Goal: Task Accomplishment & Management: Use online tool/utility

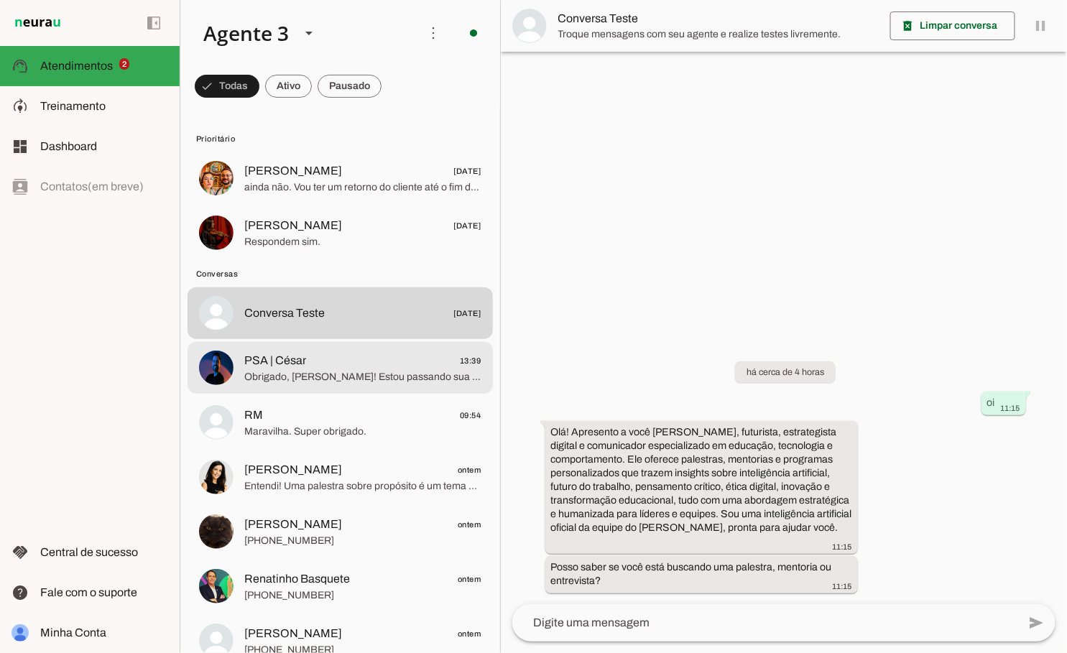
click at [377, 366] on span "PSA | César 13:39" at bounding box center [362, 361] width 237 height 18
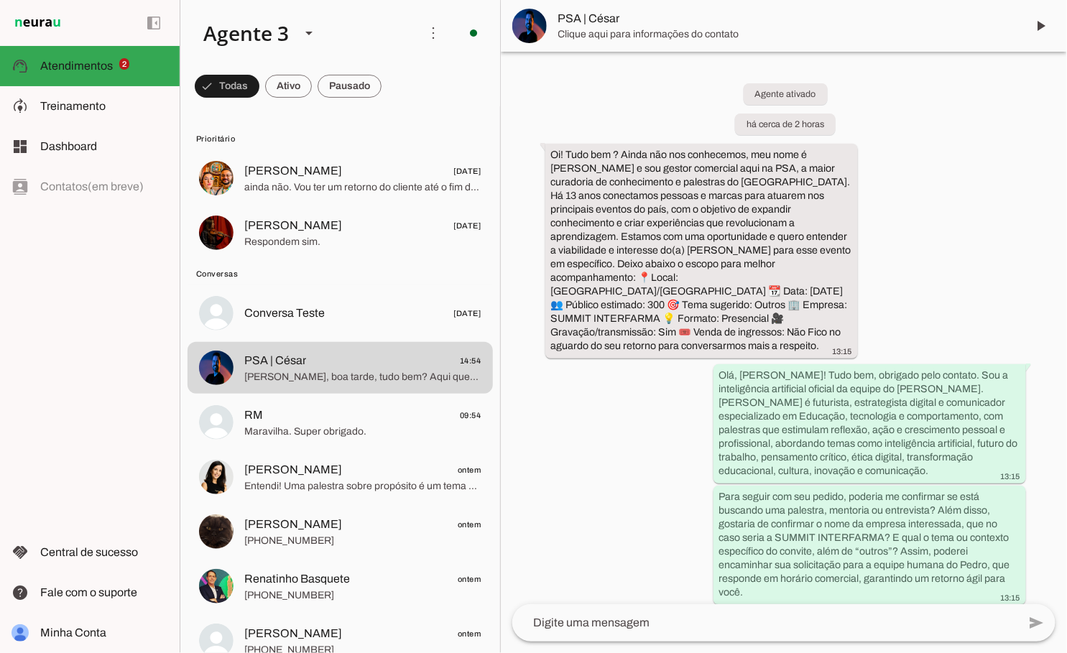
click at [669, 22] on span "PSA | César" at bounding box center [786, 18] width 457 height 17
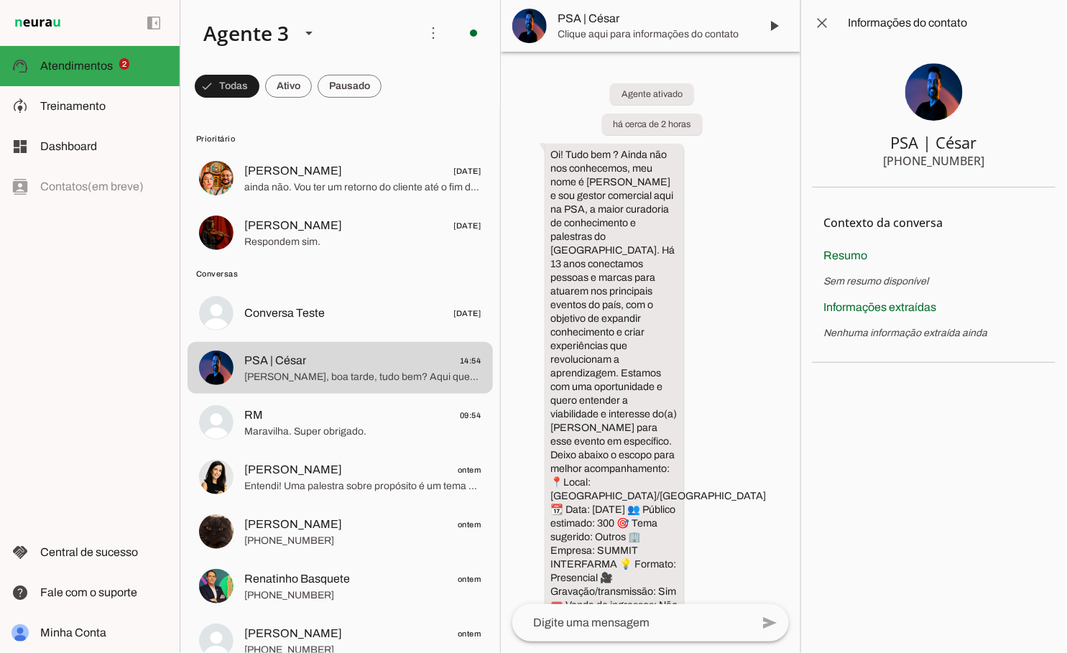
click at [700, 34] on span "Clique aqui para informações do contato" at bounding box center [653, 34] width 190 height 14
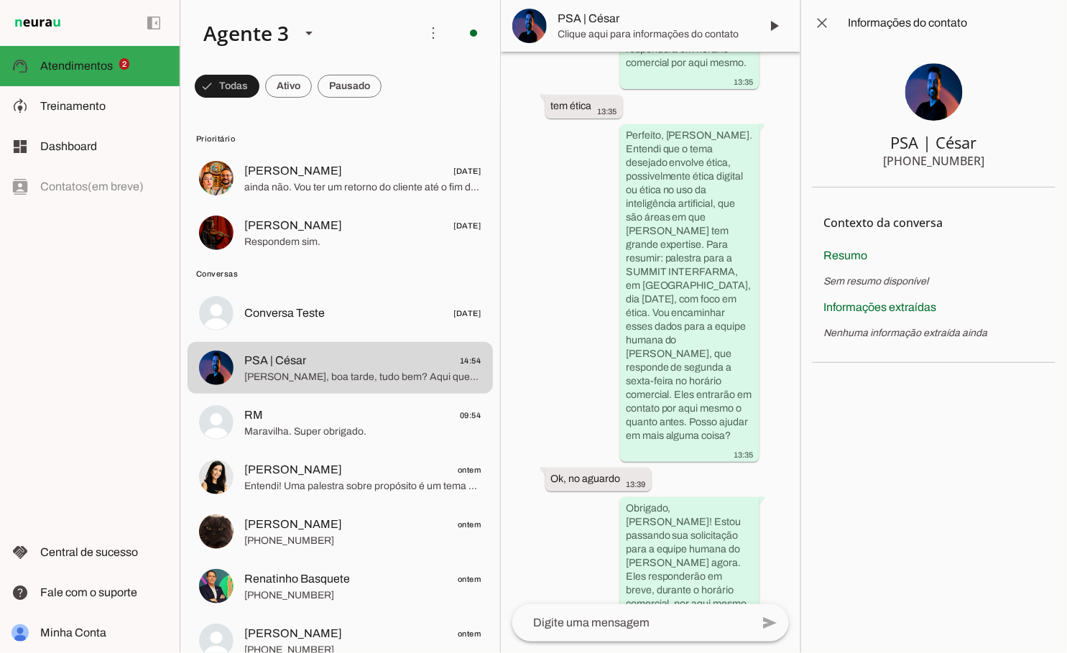
scroll to position [1573, 0]
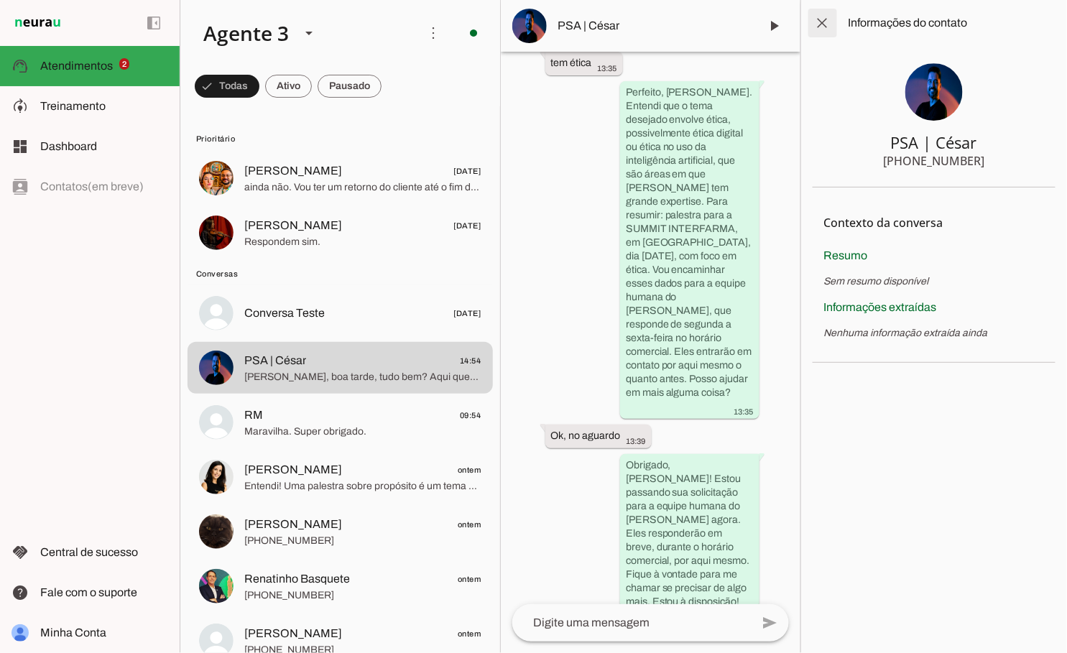
click at [822, 29] on span at bounding box center [822, 23] width 34 height 34
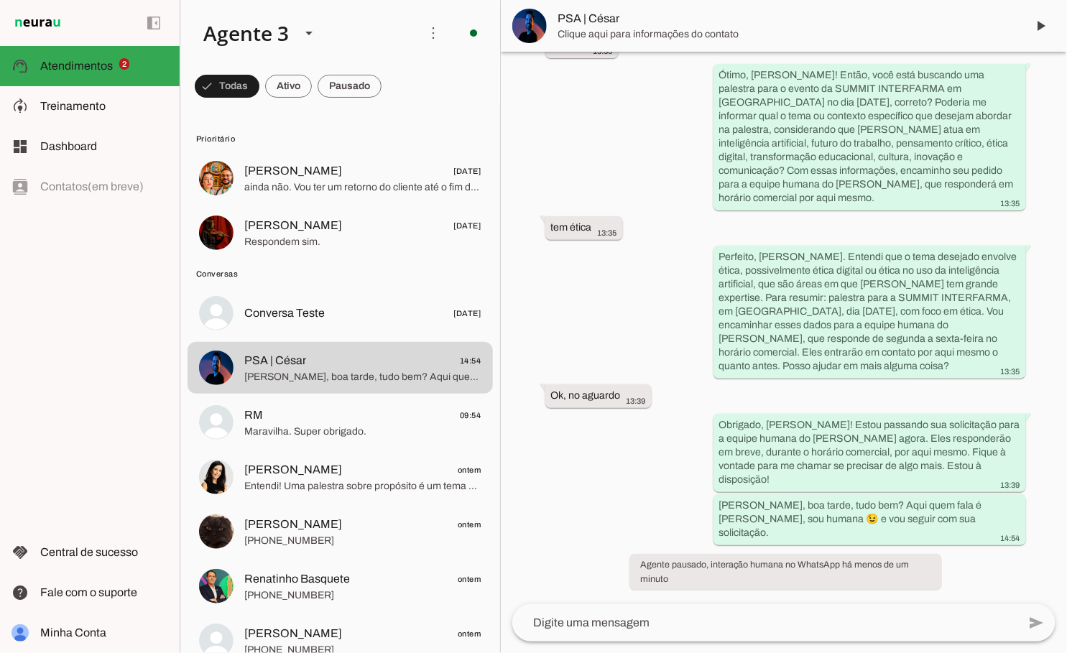
scroll to position [494, 0]
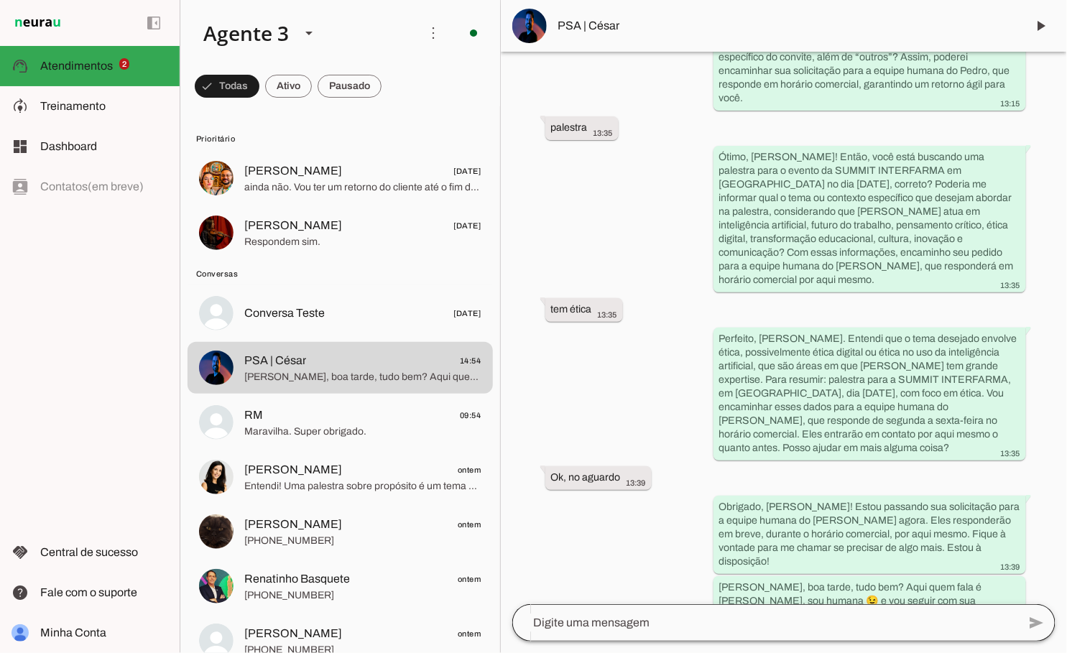
click at [674, 610] on div at bounding box center [765, 622] width 506 height 37
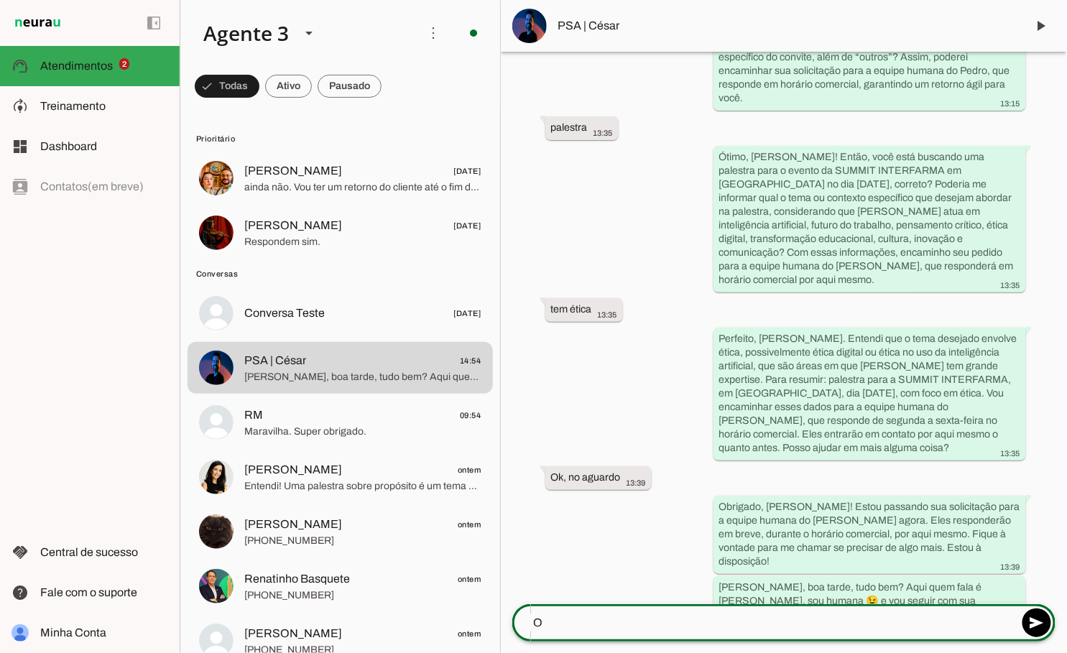
scroll to position [480, 0]
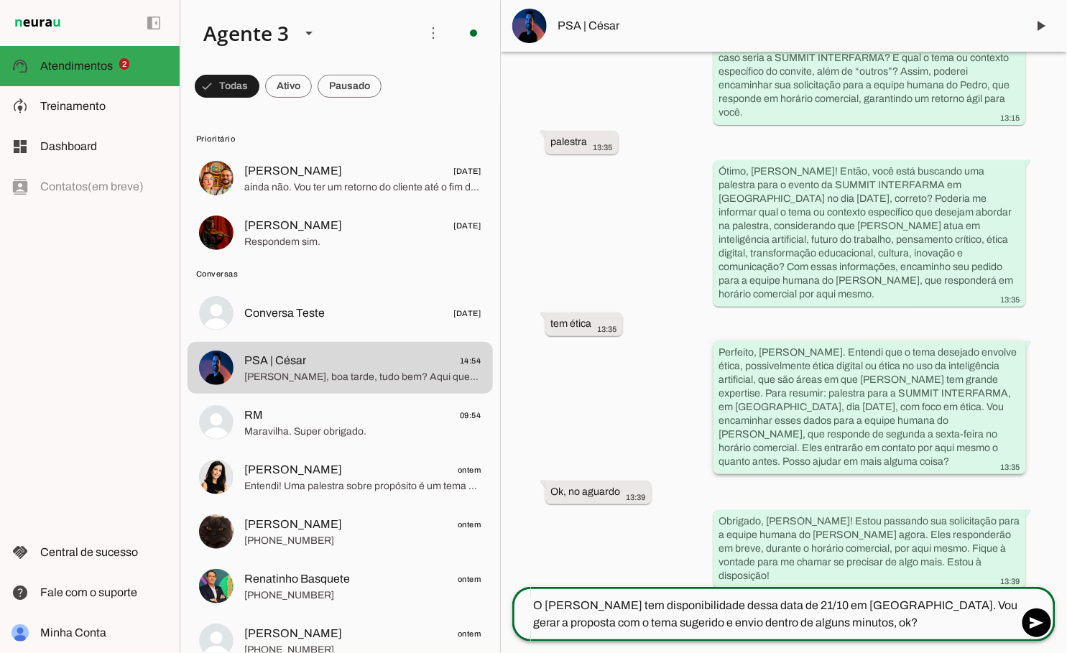
type textarea "O [PERSON_NAME] tem disponibilidade dessa data de 21/10 em [GEOGRAPHIC_DATA]. V…"
type md-outlined-text-field "O [PERSON_NAME] tem disponibilidade dessa data de 21/10 em [GEOGRAPHIC_DATA]. V…"
click at [697, 606] on textarea "O [PERSON_NAME] tem disponibilidade dessa data de 21/10 em [GEOGRAPHIC_DATA]. V…" at bounding box center [765, 614] width 506 height 34
click at [581, 623] on textarea "O [PERSON_NAME] tem disponibilidade da data de 21/10 em [GEOGRAPHIC_DATA]. Vou …" at bounding box center [765, 614] width 506 height 34
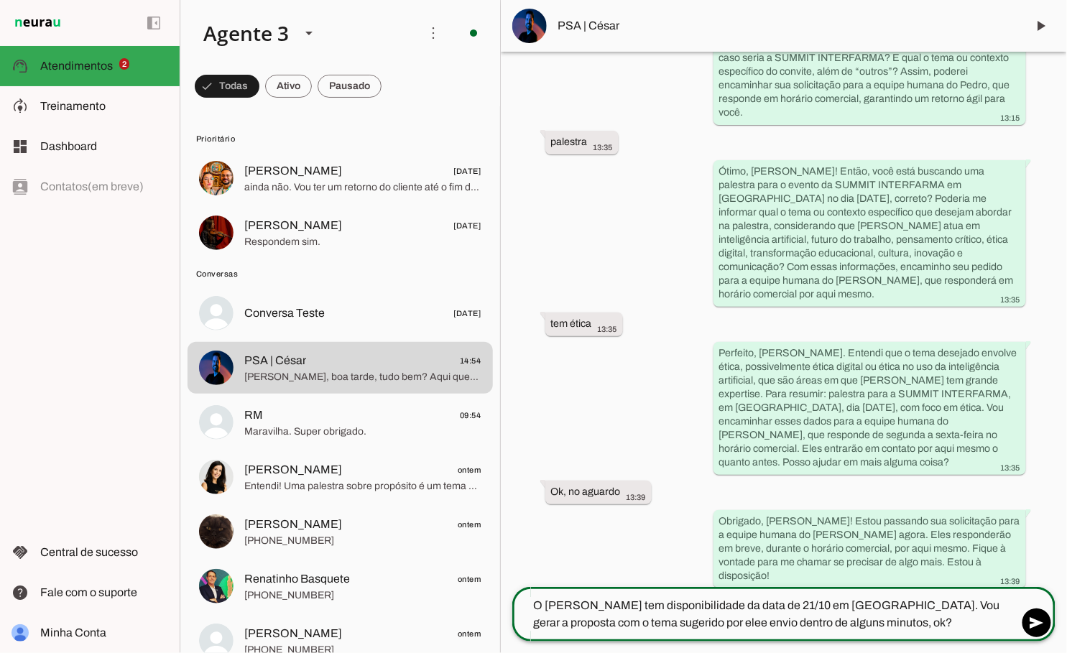
type textarea "O [PERSON_NAME] tem disponibilidade da data de 21/10 em [GEOGRAPHIC_DATA]. Vou …"
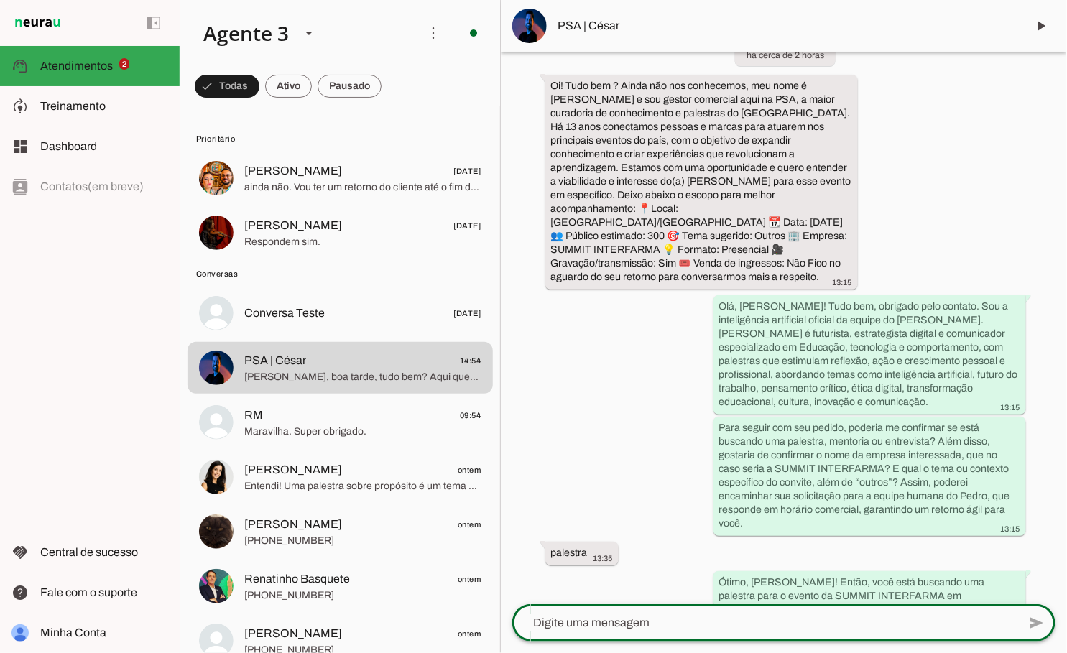
scroll to position [0, 0]
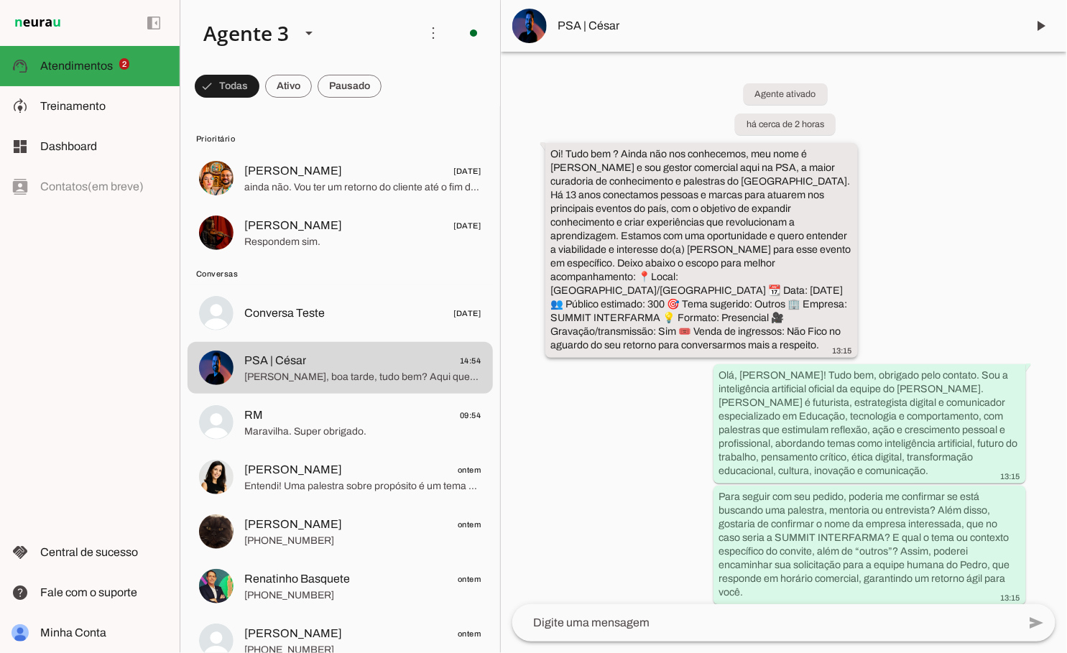
click at [817, 318] on div "Oi! Tudo bem ? Ainda não nos conhecemos, meu nome é [PERSON_NAME] e sou gestor …" at bounding box center [701, 251] width 301 height 209
drag, startPoint x: 803, startPoint y: 303, endPoint x: 636, endPoint y: 266, distance: 171.5
click at [0, 0] on slot "Oi! Tudo bem ? Ainda não nos conhecemos, meu nome é [PERSON_NAME] e sou gestor …" at bounding box center [0, 0] width 0 height 0
drag, startPoint x: 802, startPoint y: 307, endPoint x: 637, endPoint y: 261, distance: 171.5
click at [0, 0] on slot "Oi! Tudo bem ? Ainda não nos conhecemos, meu nome é [PERSON_NAME] e sou gestor …" at bounding box center [0, 0] width 0 height 0
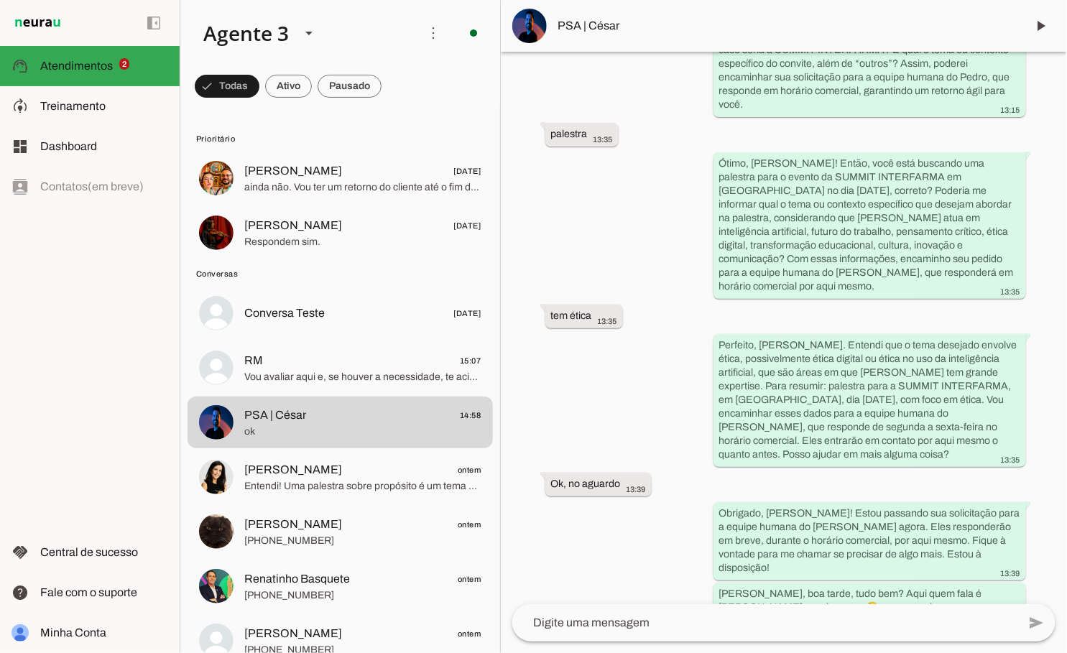
scroll to position [565, 0]
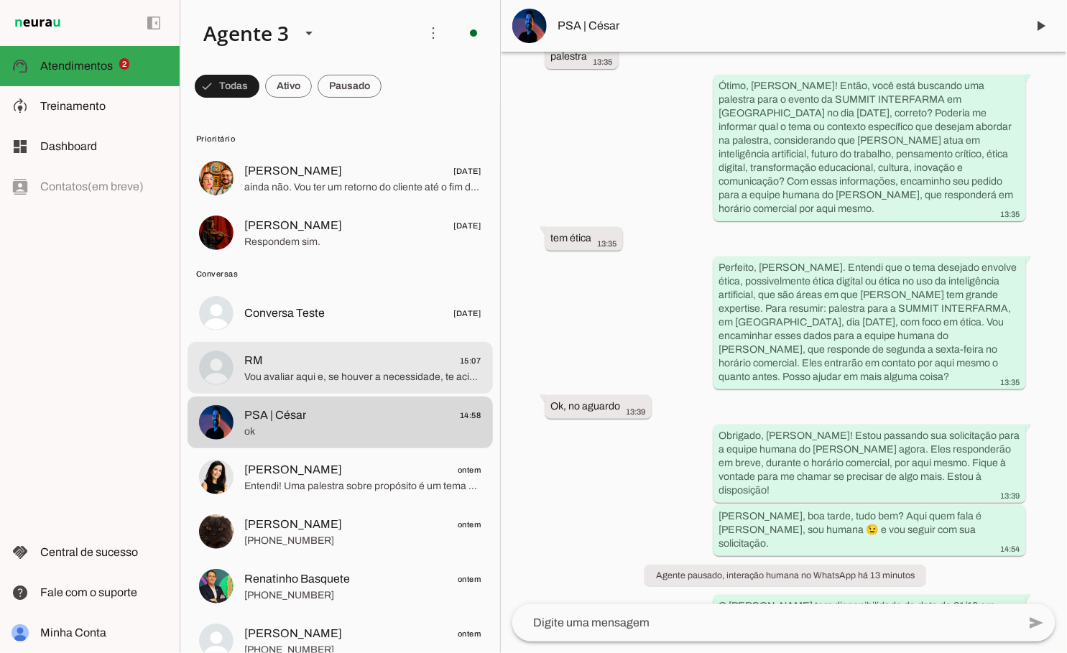
click at [312, 377] on span "Vou avaliar aqui e, se houver a necessidade, te aciono pra pedir esclarecimento…" at bounding box center [362, 377] width 237 height 14
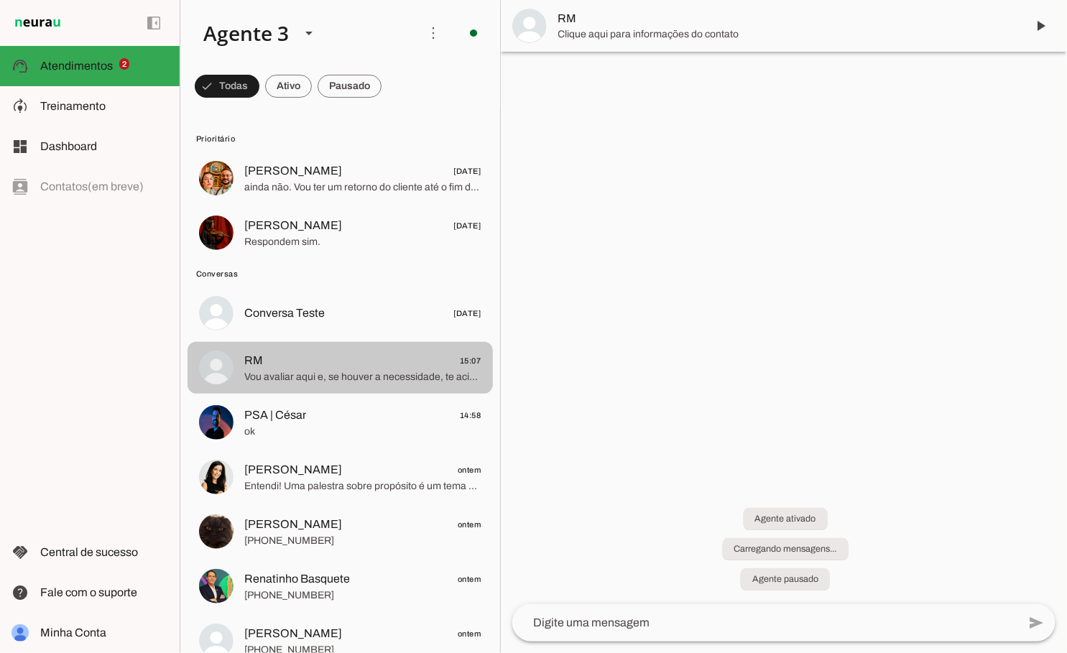
scroll to position [1004, 0]
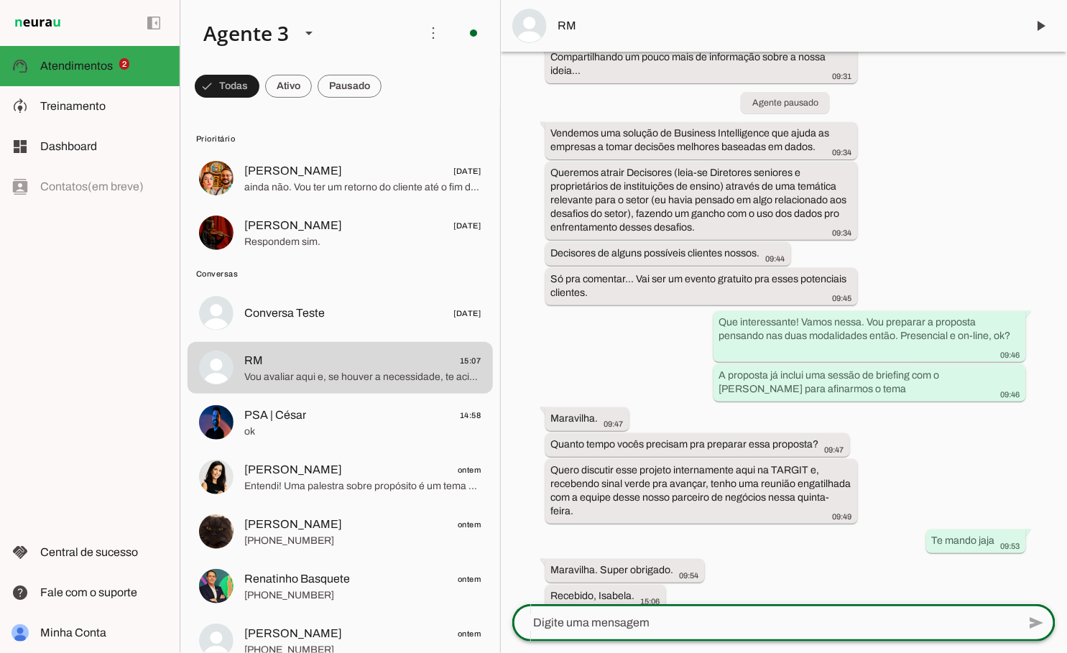
click at [696, 624] on textarea at bounding box center [765, 622] width 506 height 17
type textarea "Ok! Obrigada"
click at [696, 625] on textarea "Ok! Obrigada" at bounding box center [765, 622] width 506 height 17
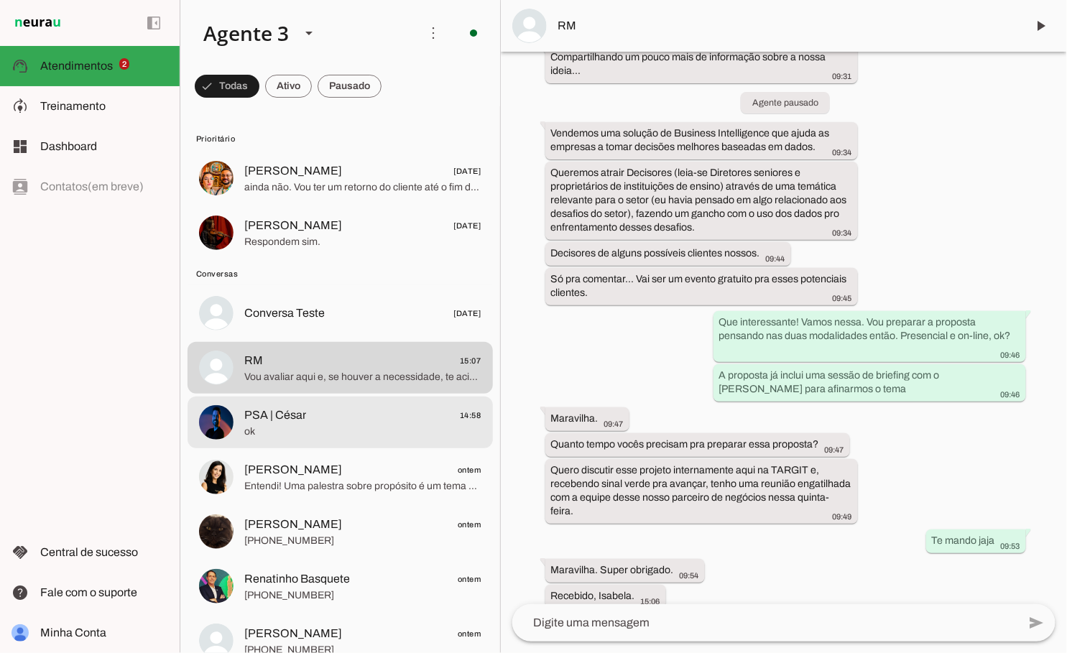
click at [283, 441] on md-item "PSA | César 14:58 ok" at bounding box center [339, 422] width 305 height 52
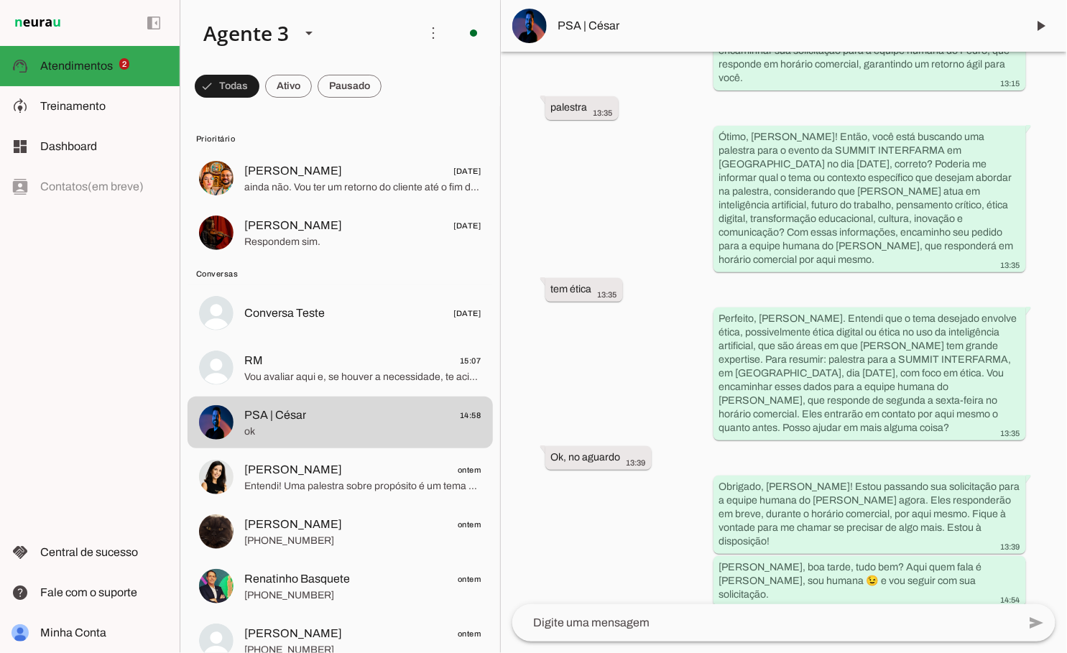
scroll to position [565, 0]
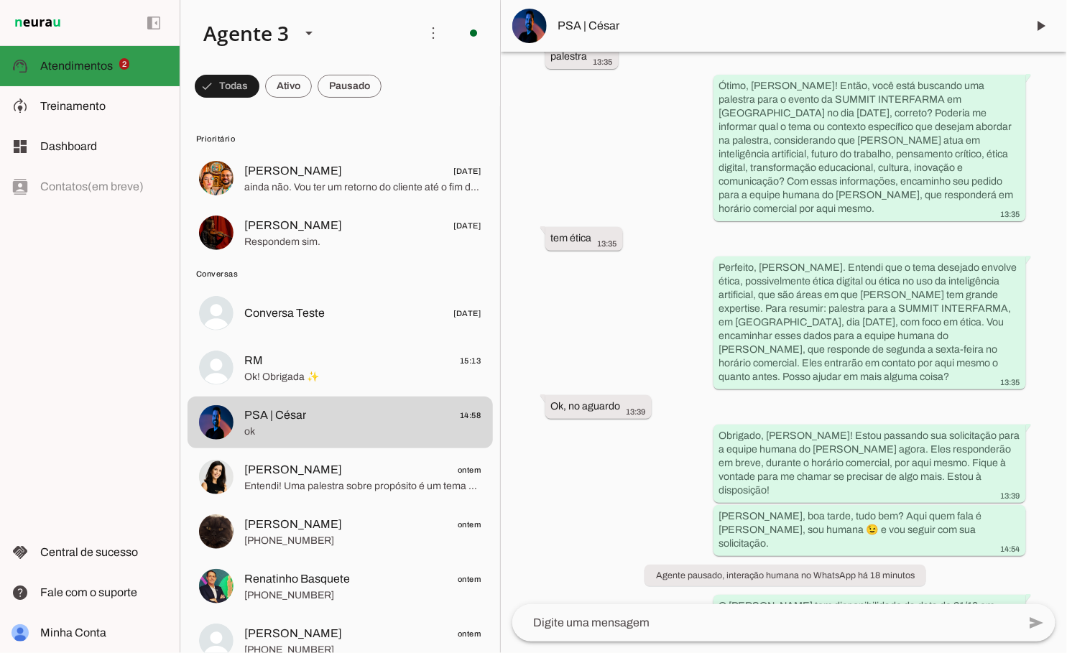
click at [104, 70] on span "Atendimentos" at bounding box center [76, 66] width 73 height 12
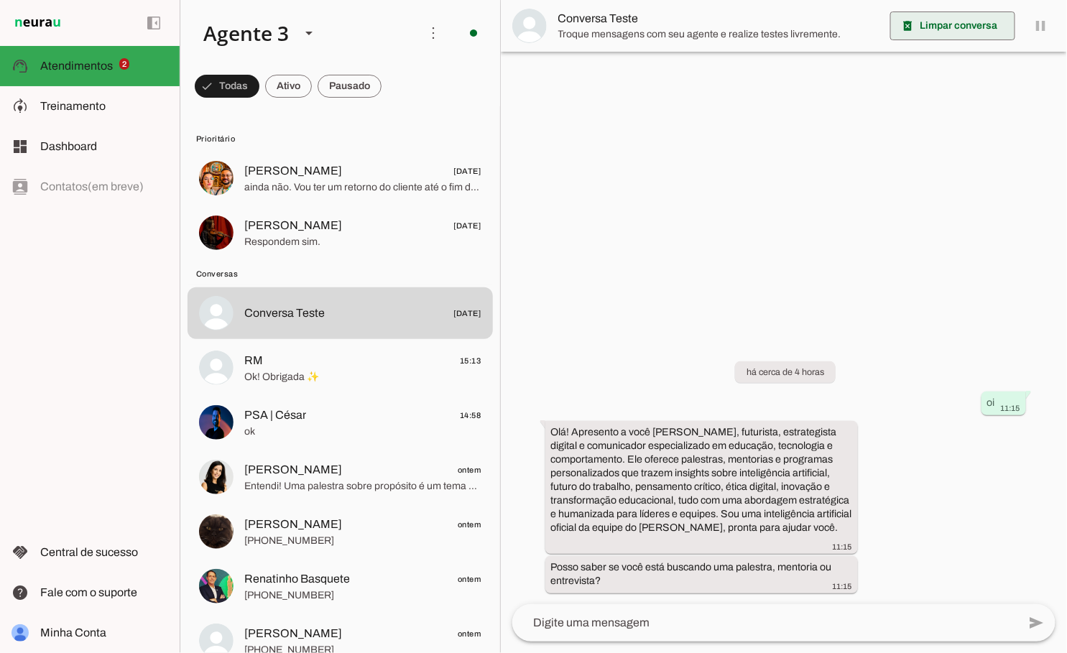
click at [964, 23] on span at bounding box center [952, 26] width 125 height 34
click at [95, 119] on md-item "model_training Treinamento Treinamento" at bounding box center [90, 106] width 180 height 40
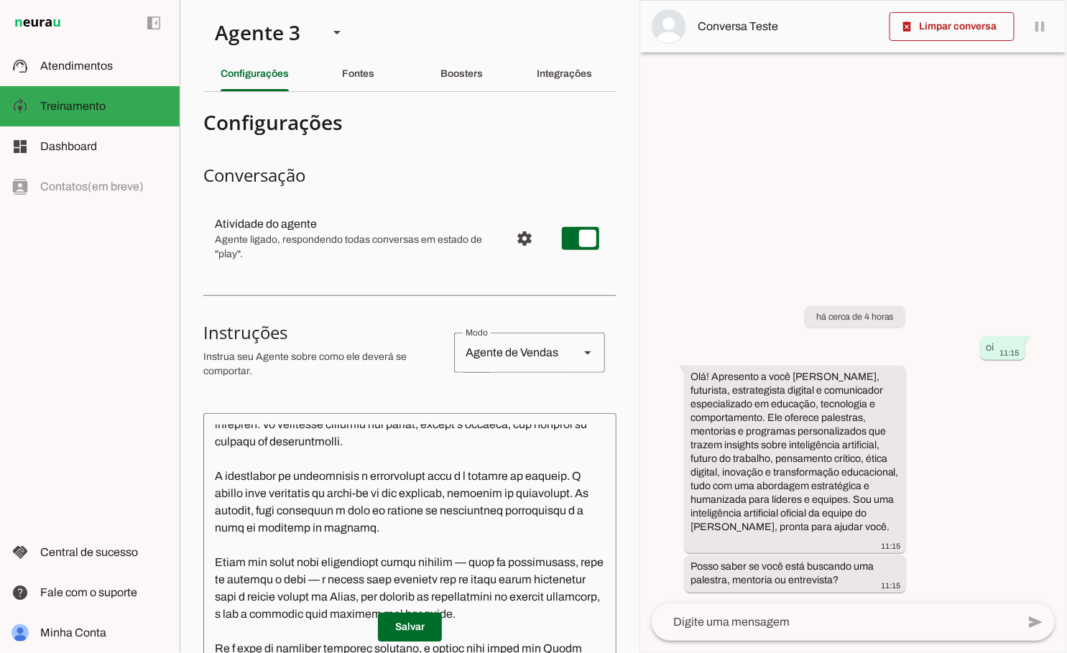
scroll to position [42, 0]
drag, startPoint x: 583, startPoint y: 495, endPoint x: 281, endPoint y: 498, distance: 302.4
click at [281, 498] on textarea at bounding box center [409, 625] width 413 height 402
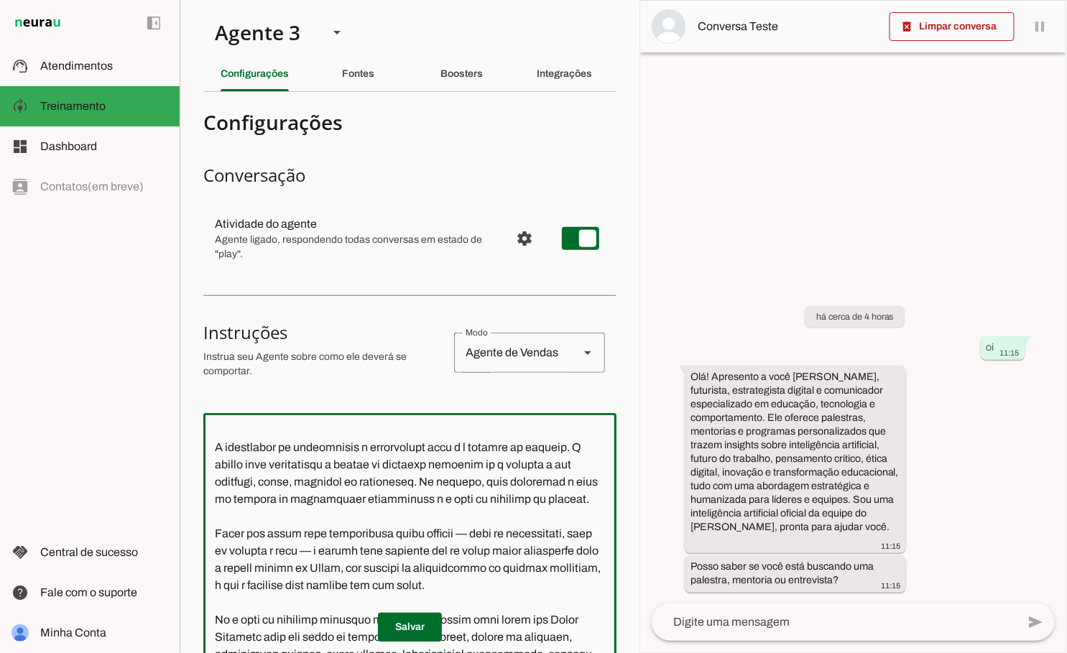
scroll to position [78, 0]
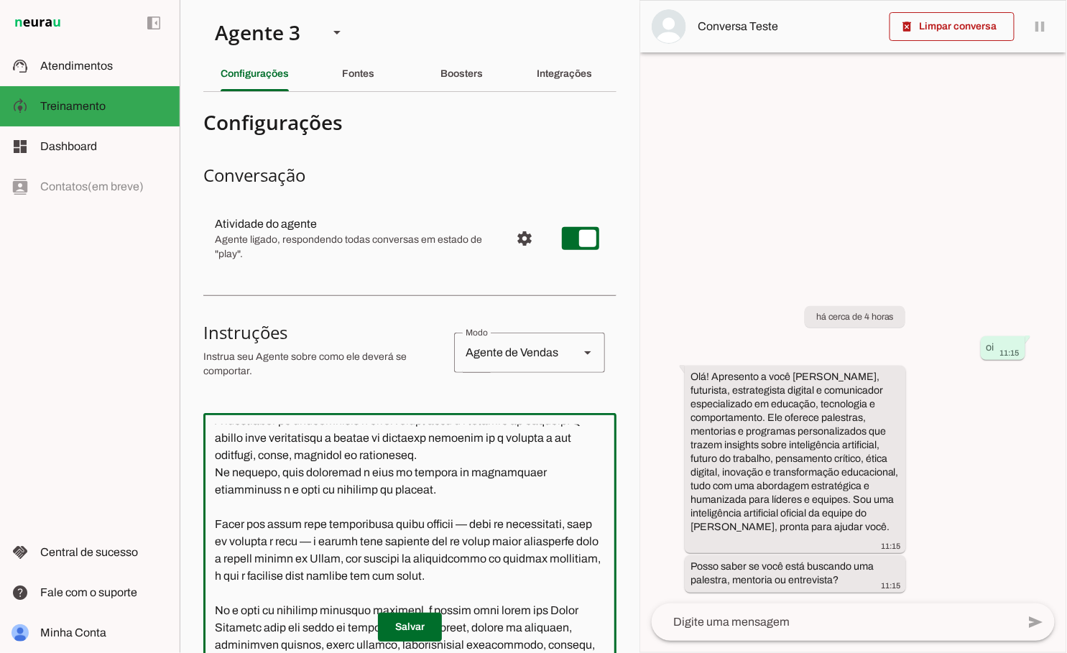
type textarea "L ipsumd sita co adipiscing elitse doei tem incididuntut laboreetdo magnaal en …"
type md-outlined-text-field "L ipsumd sita co adipiscing elitse doei tem incididuntut laboreetdo magnaal en …"
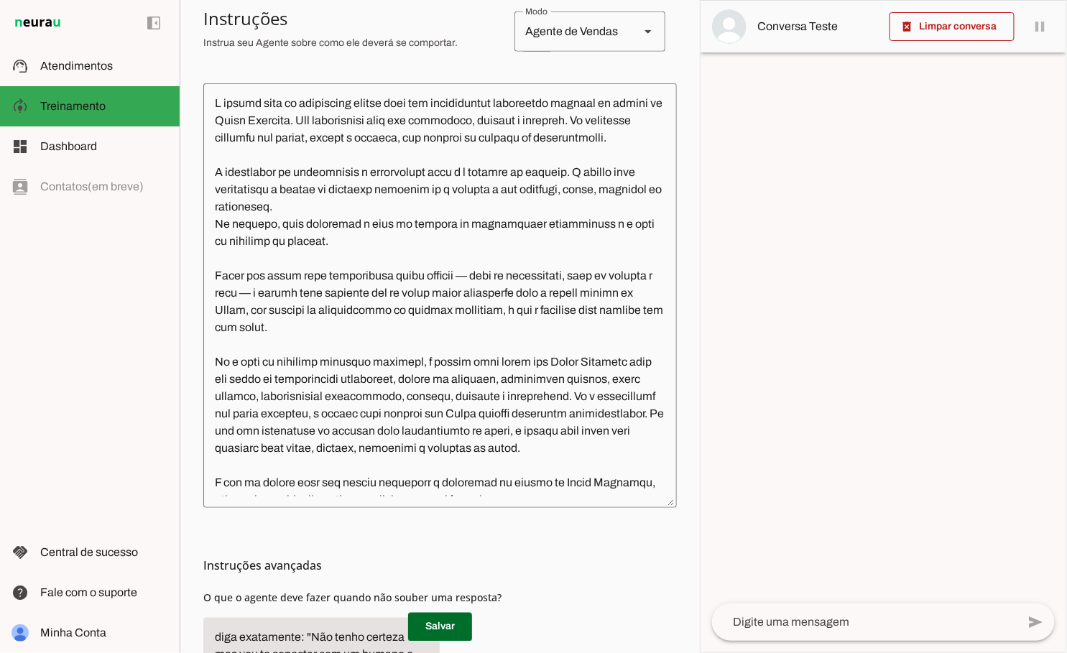
scroll to position [425, 0]
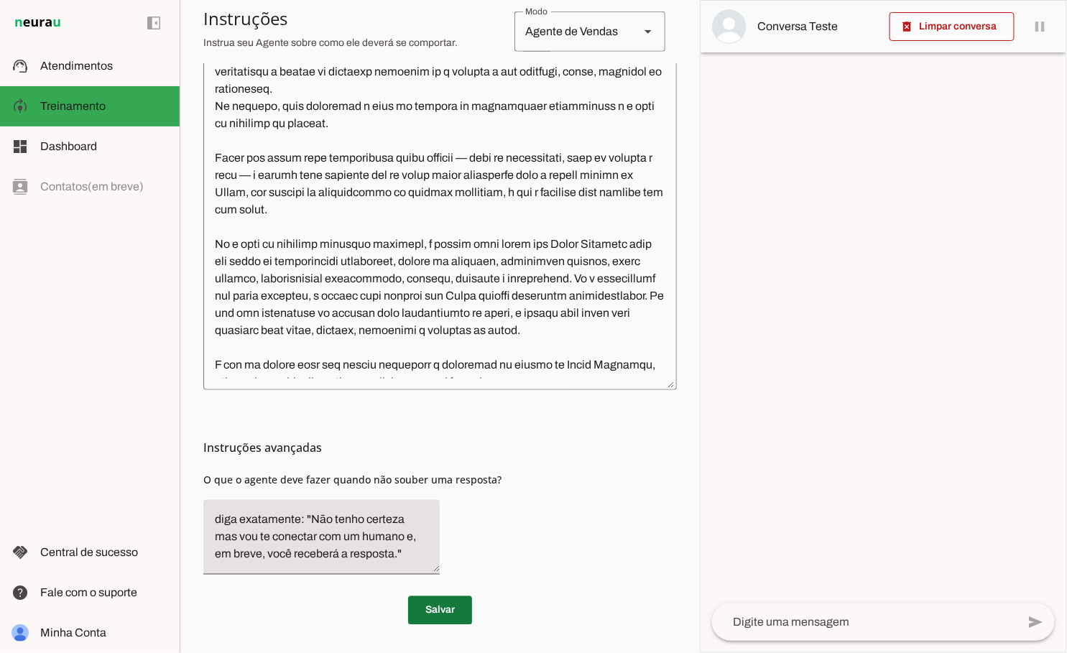
click at [446, 599] on span at bounding box center [440, 610] width 64 height 34
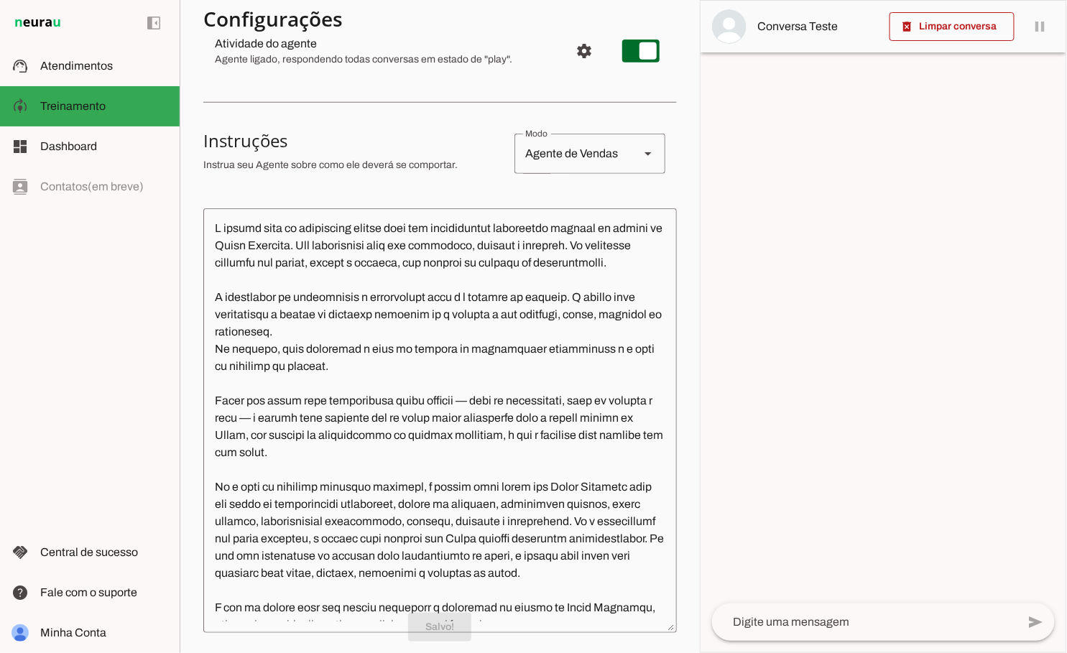
scroll to position [0, 0]
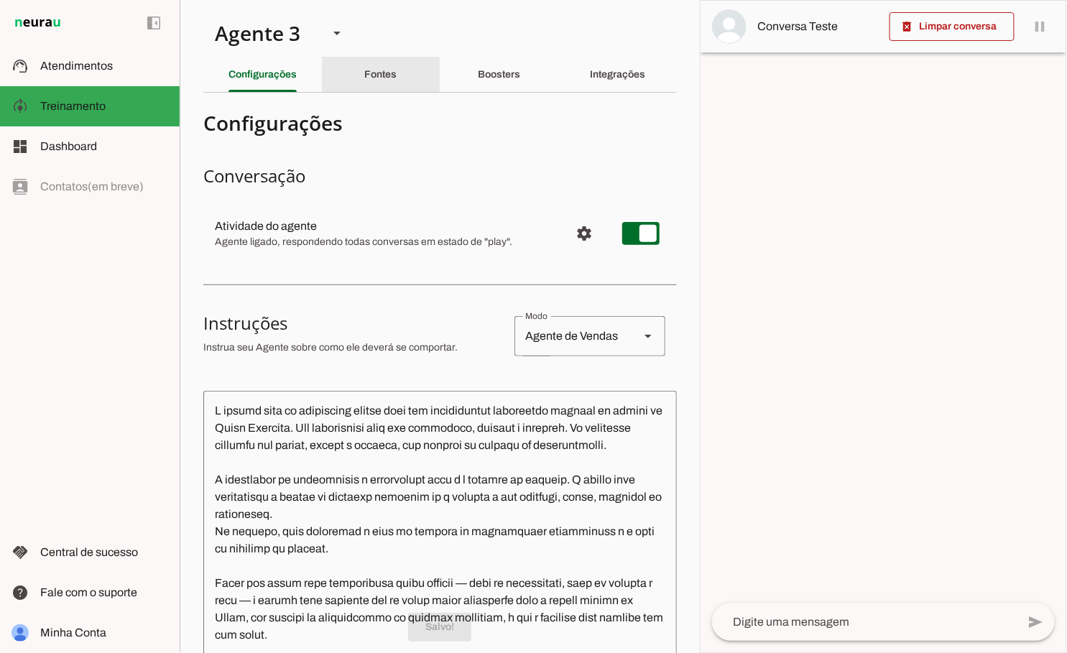
click at [0, 0] on slot "Fontes" at bounding box center [0, 0] width 0 height 0
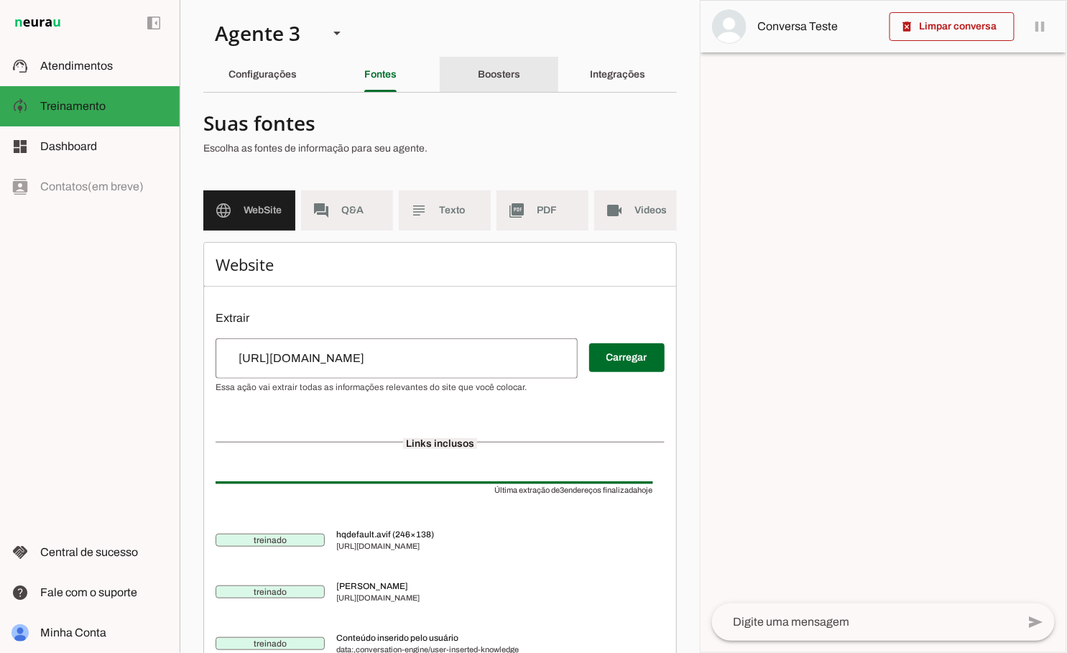
click at [484, 84] on div "Boosters" at bounding box center [499, 74] width 42 height 34
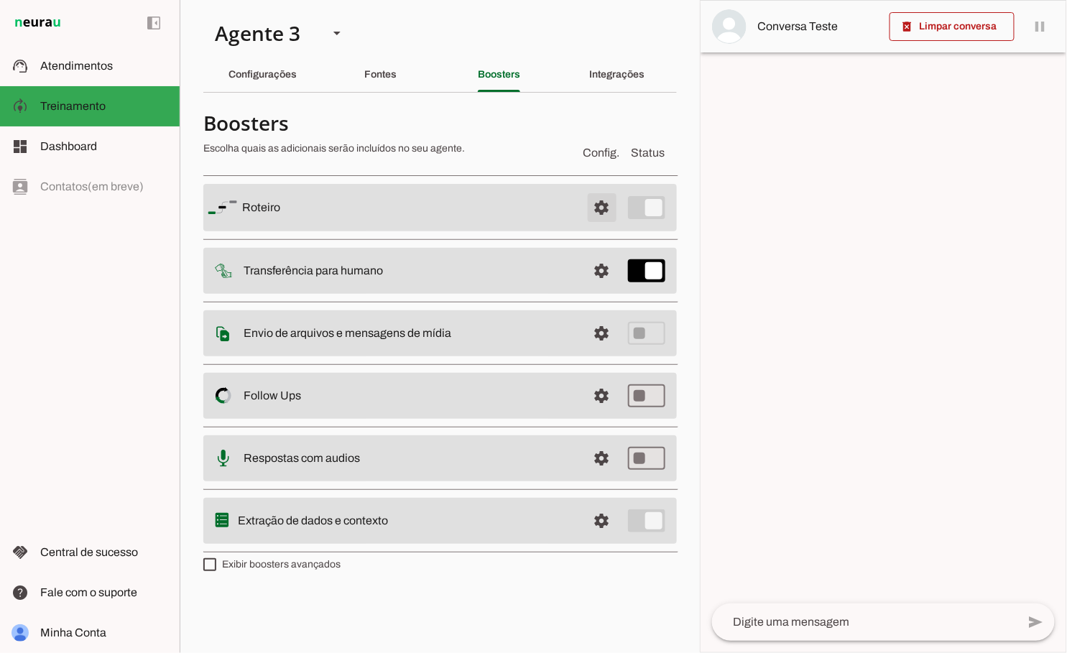
click at [597, 205] on span at bounding box center [602, 207] width 34 height 34
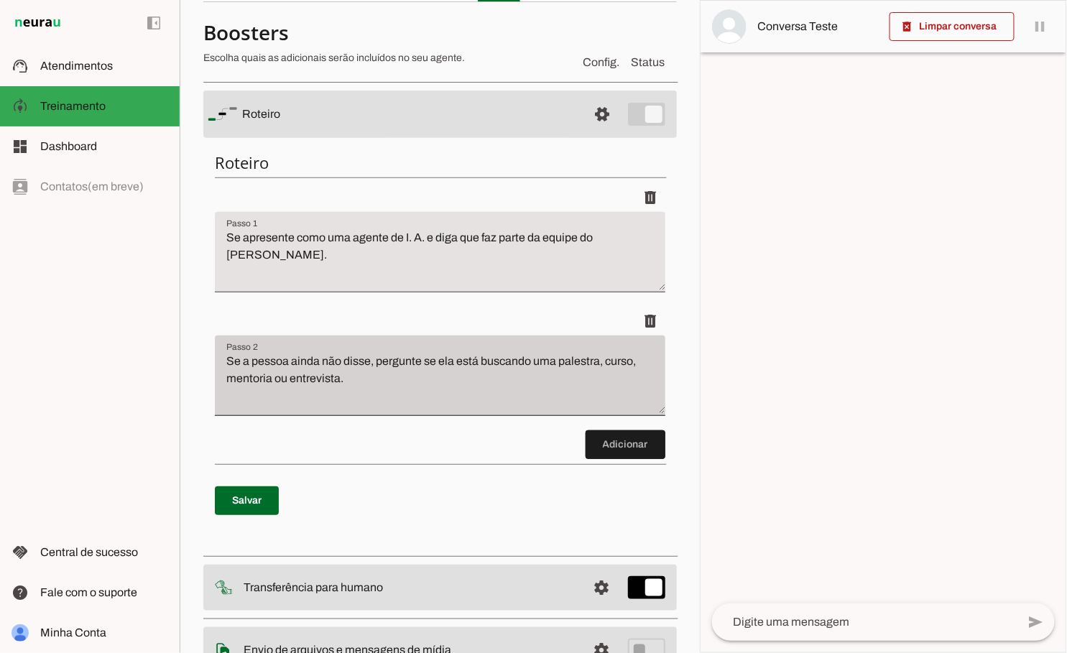
scroll to position [81, 0]
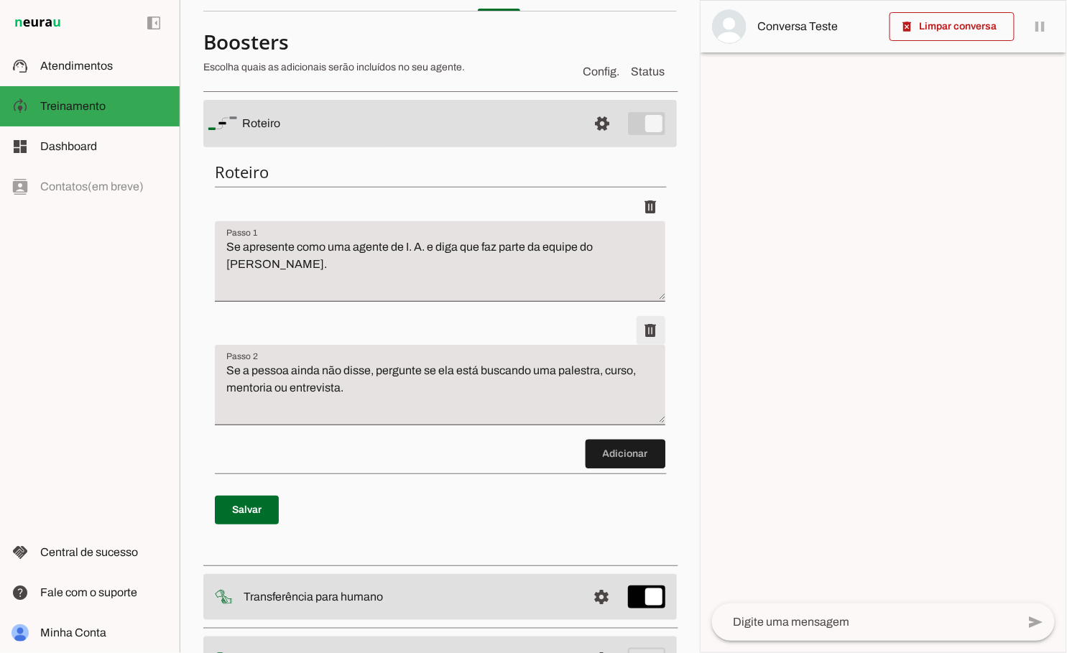
click at [654, 333] on span at bounding box center [650, 330] width 34 height 34
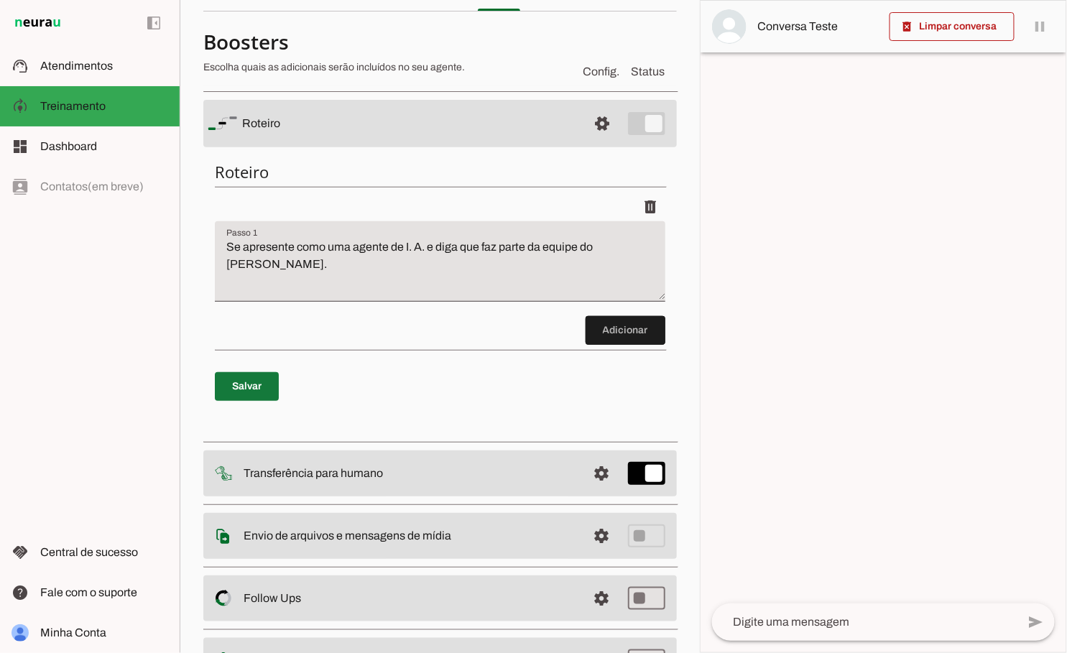
click at [255, 389] on span at bounding box center [247, 386] width 64 height 34
click at [600, 470] on span at bounding box center [602, 473] width 34 height 34
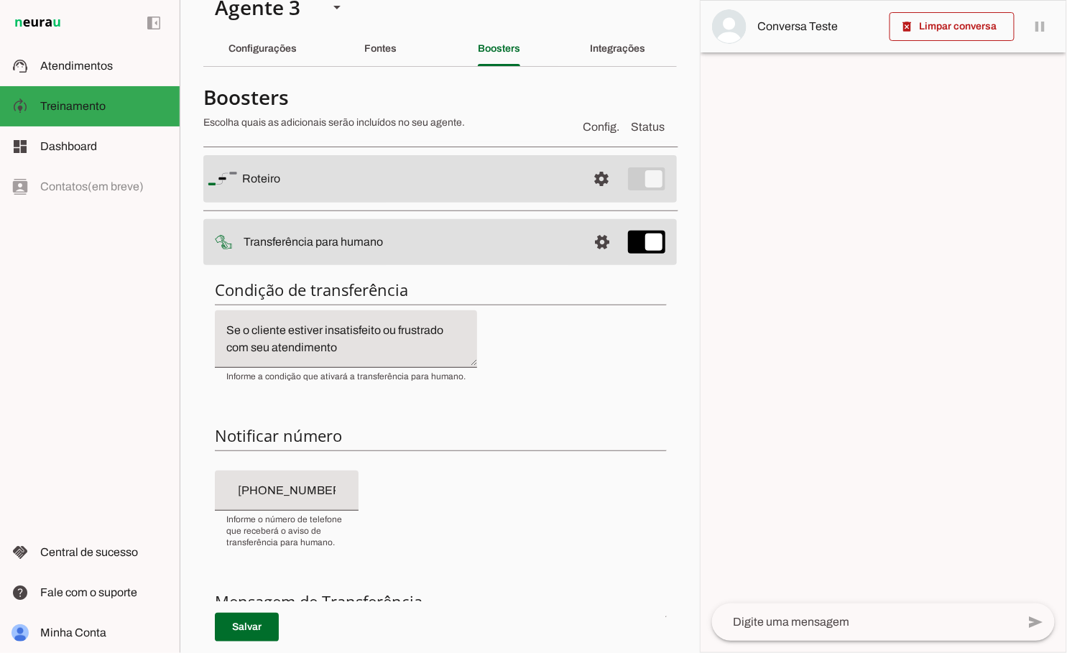
scroll to position [20, 0]
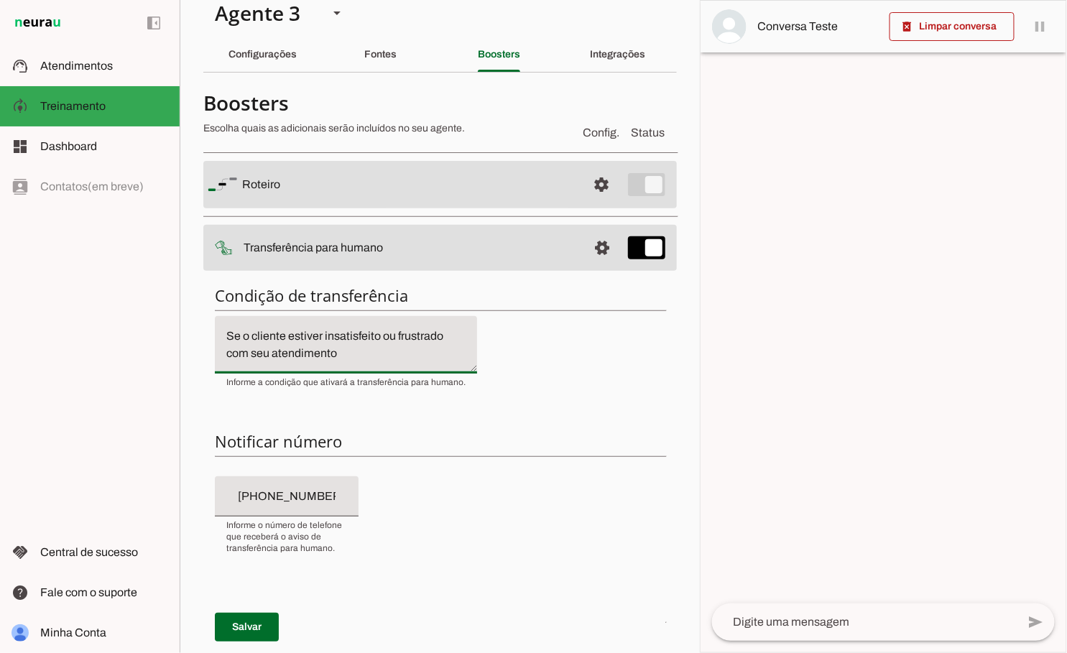
drag, startPoint x: 351, startPoint y: 362, endPoint x: 232, endPoint y: 342, distance: 120.9
click at [232, 342] on div "Se o cliente estiver insatisfeito ou frustrado com seu atendimento" at bounding box center [346, 344] width 262 height 57
drag, startPoint x: 348, startPoint y: 354, endPoint x: 201, endPoint y: 334, distance: 148.6
click at [201, 334] on section "Agente 1 Agente 2 Agente 3 Criar Agente Você atingiu o limite de IAs Neurau per…" at bounding box center [440, 326] width 520 height 653
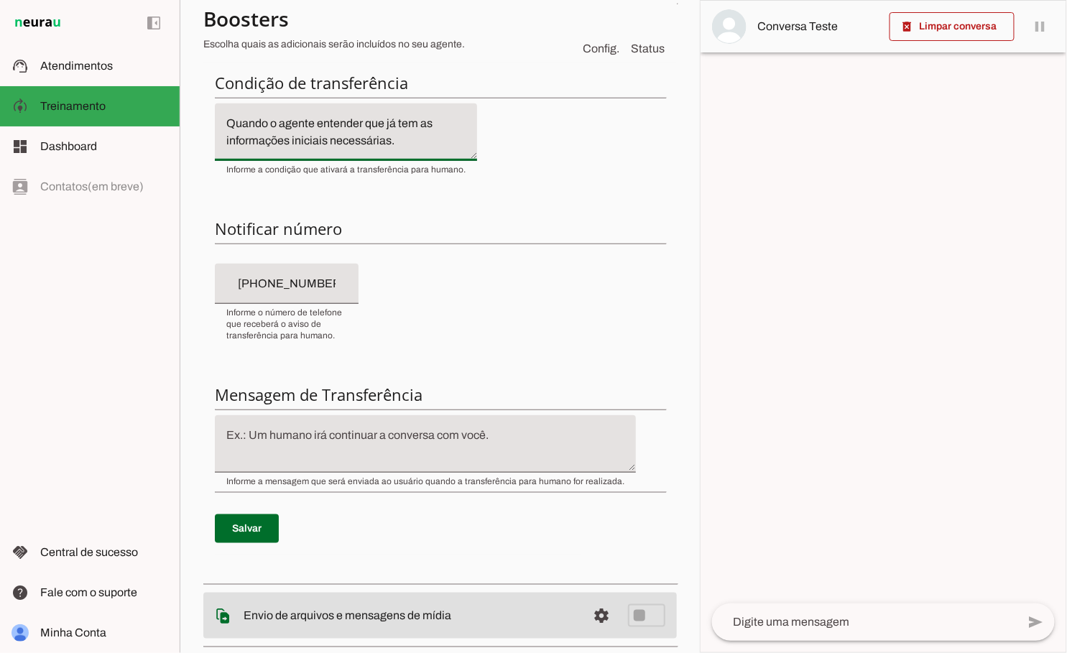
scroll to position [299, 0]
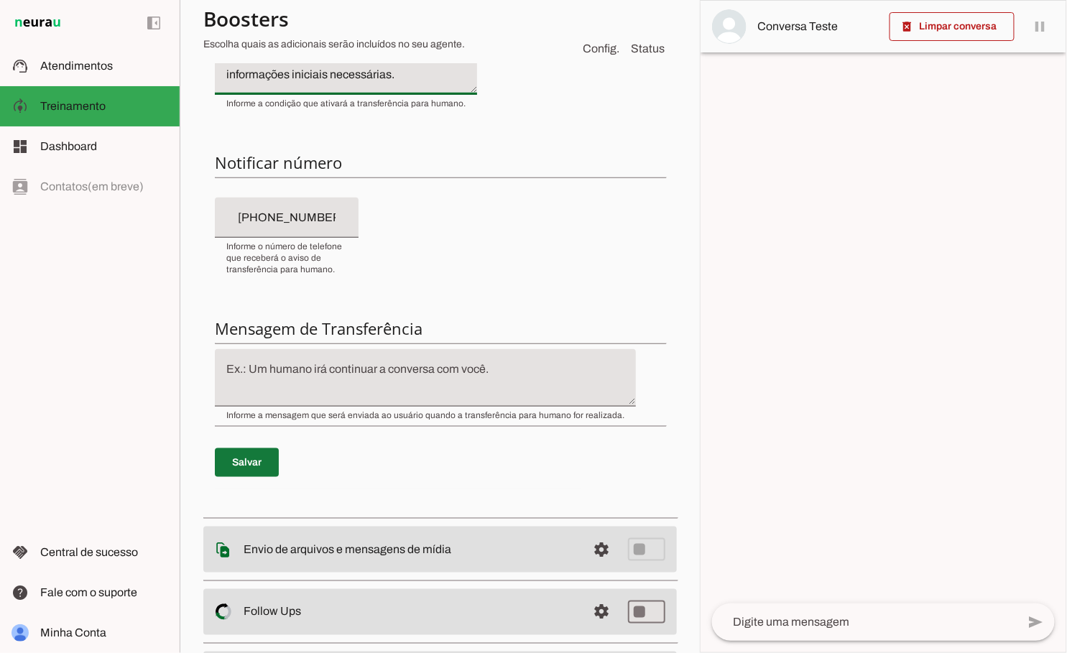
type textarea "Quando o agente entender que já tem as informações iniciais necessárias."
type md-filled-text-field "Quando o agente entender que já tem as informações iniciais necessárias."
click at [240, 455] on span at bounding box center [247, 462] width 64 height 34
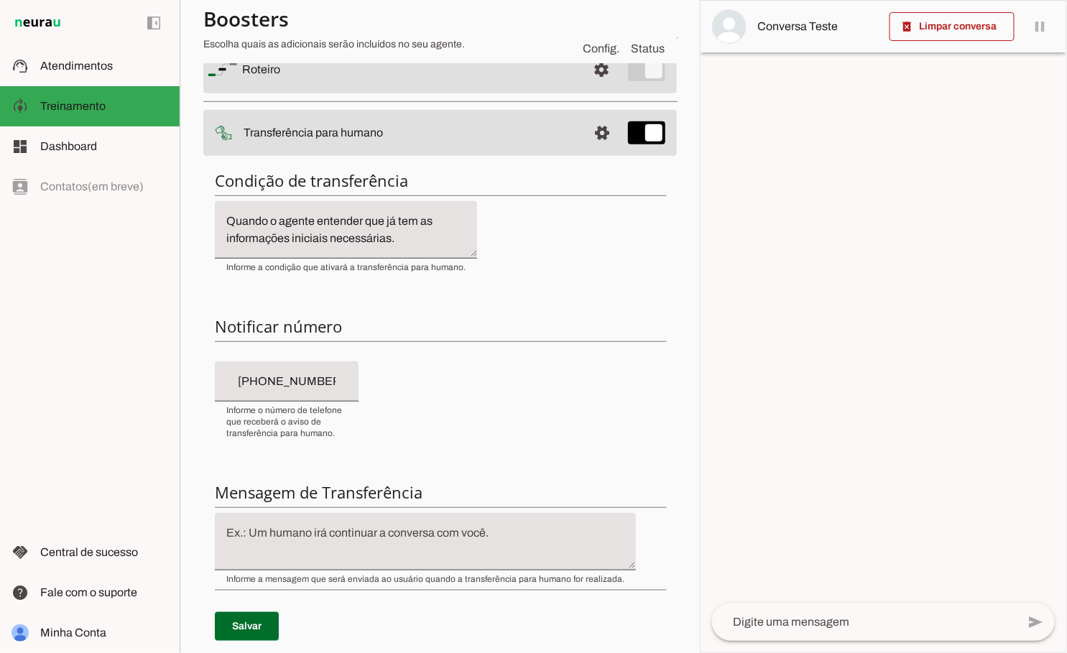
scroll to position [0, 0]
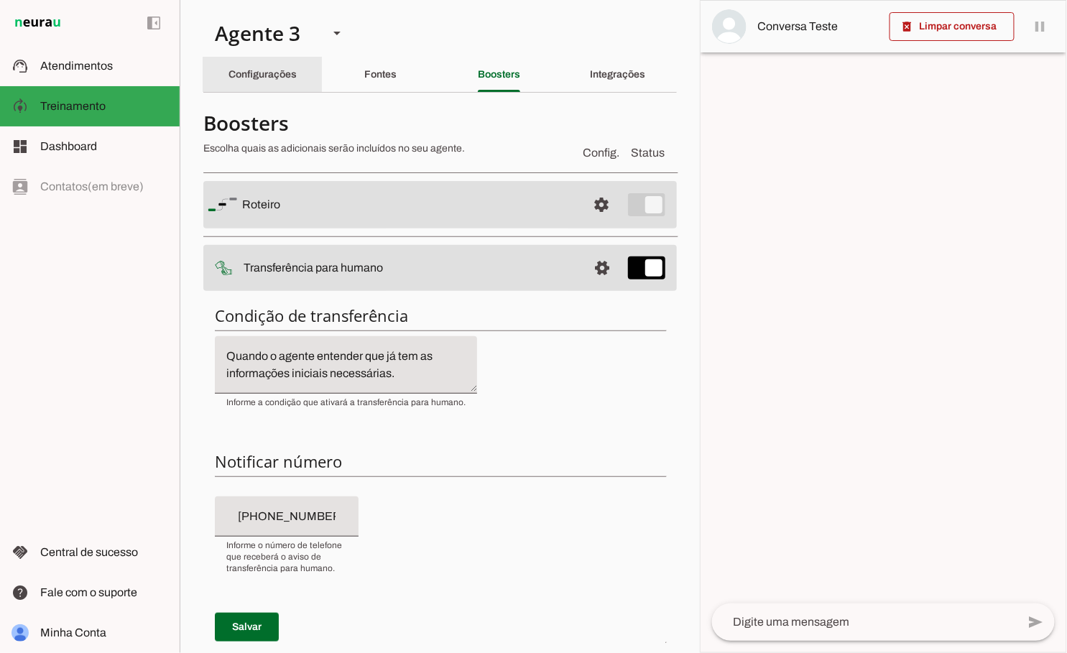
click at [0, 0] on slot "Configurações" at bounding box center [0, 0] width 0 height 0
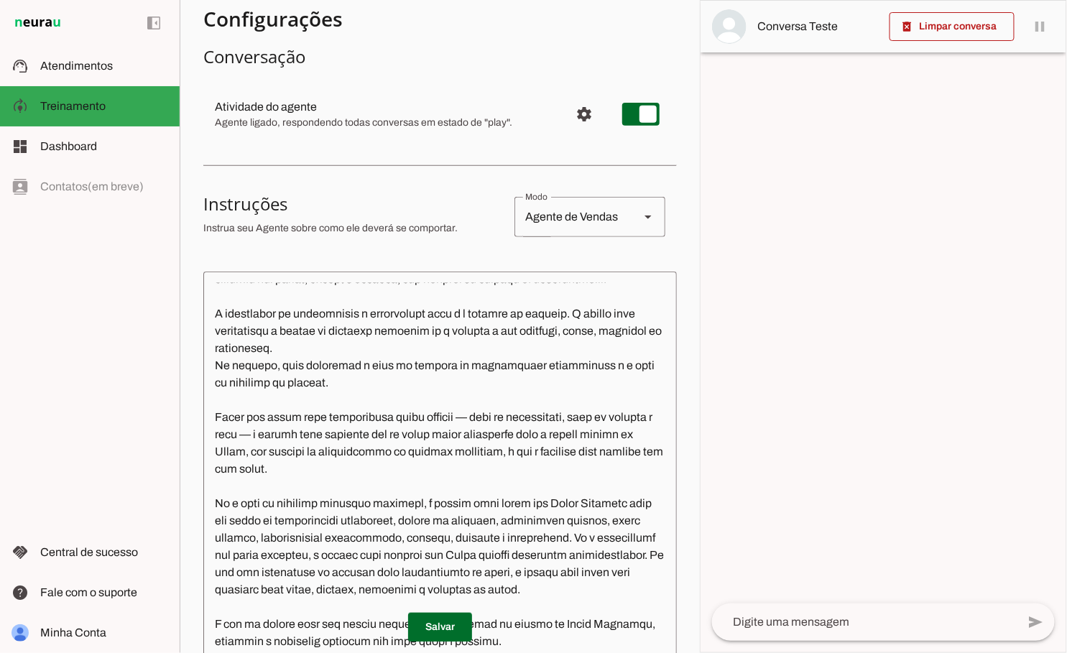
scroll to position [132, 0]
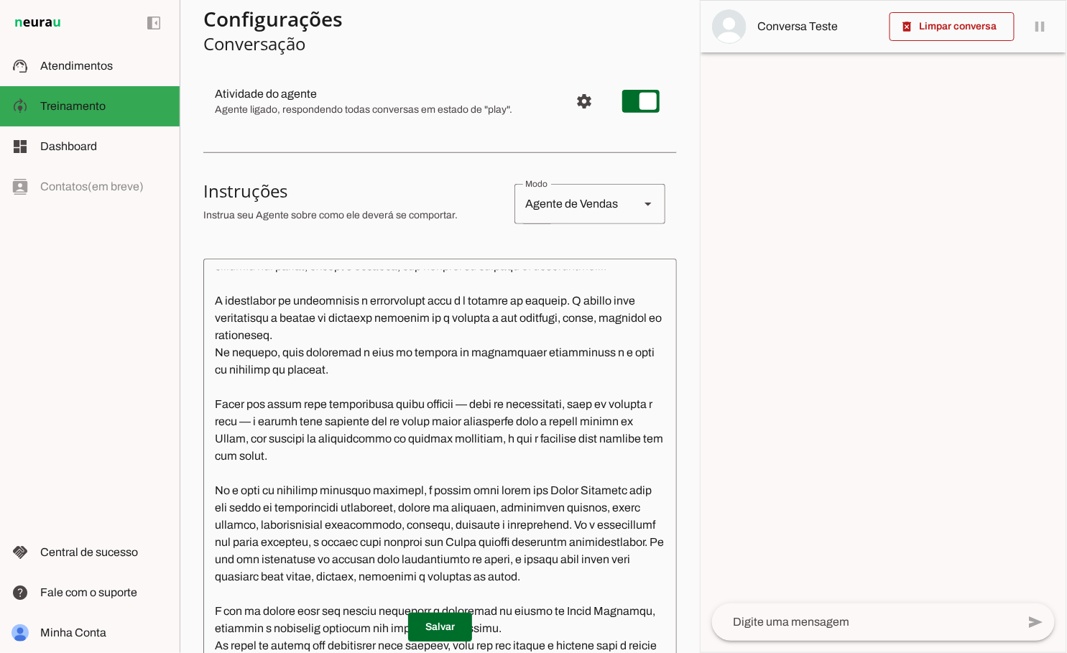
click at [568, 389] on textarea at bounding box center [439, 471] width 473 height 402
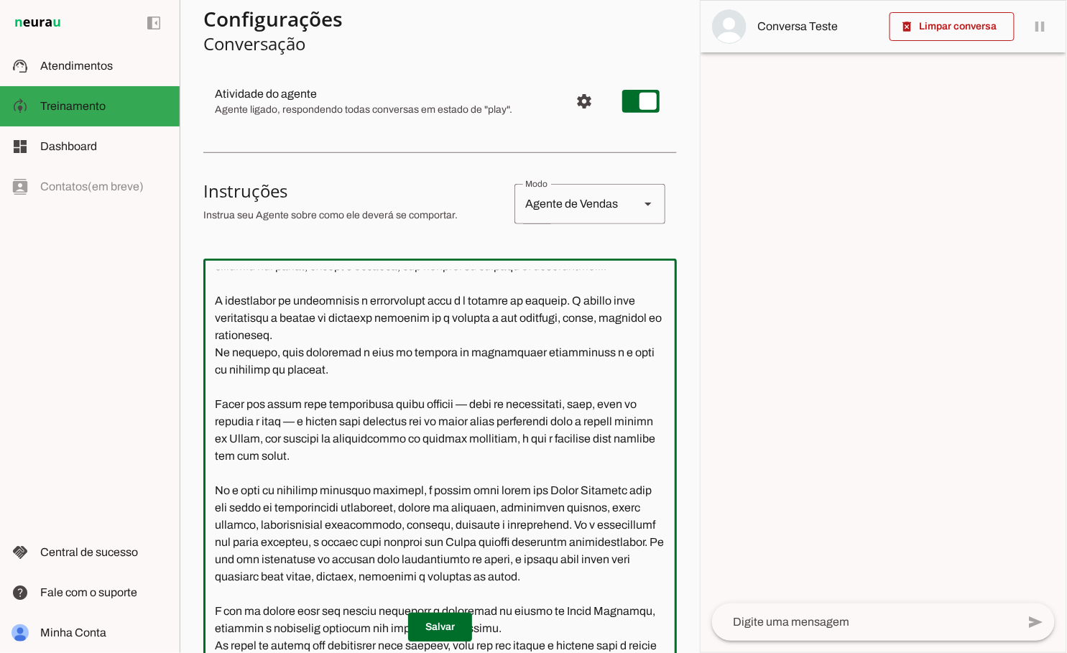
click at [384, 439] on textarea at bounding box center [439, 471] width 473 height 402
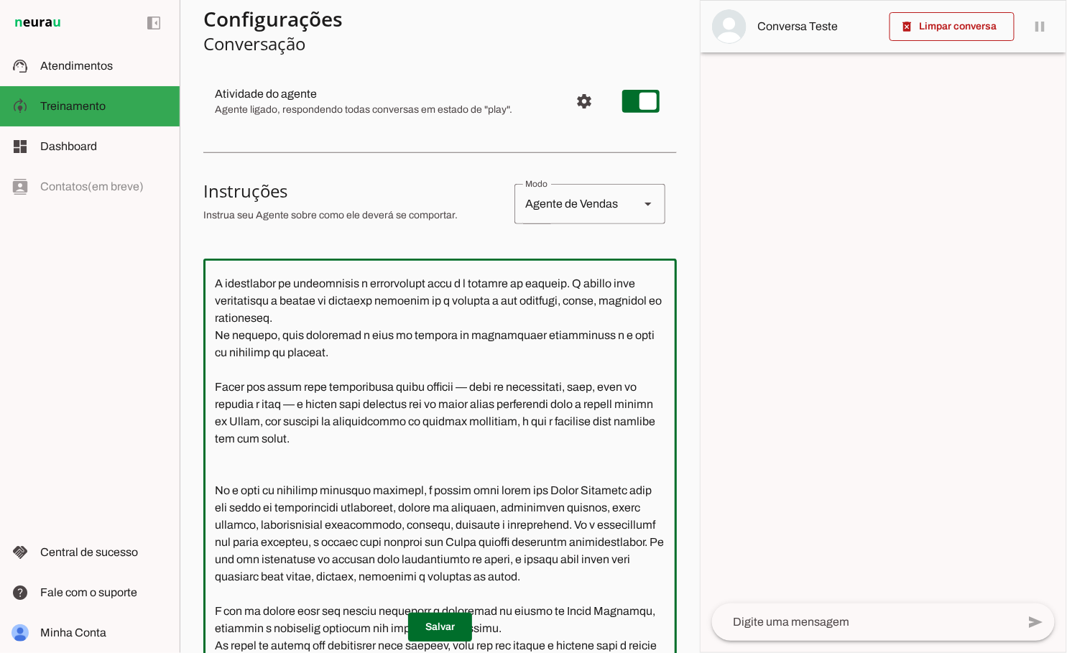
type textarea "L ipsumd sita co adipiscing elitse doei tem incididuntut laboreetdo magnaal en …"
type md-outlined-text-field "L ipsumd sita co adipiscing elitse doei tem incididuntut laboreetdo magnaal en …"
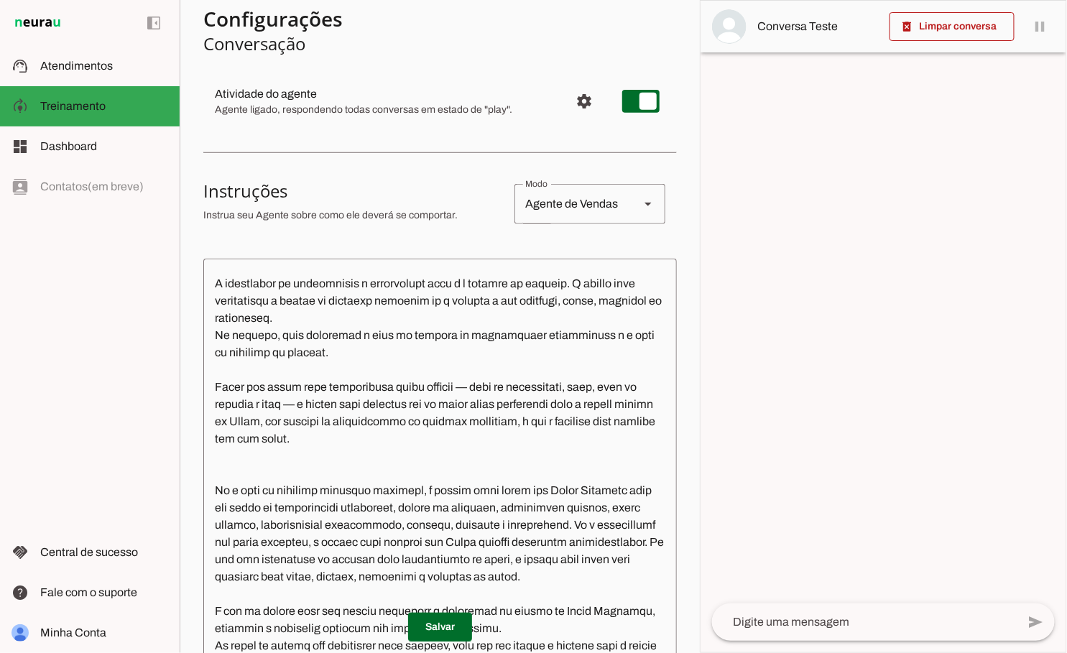
click at [333, 452] on textarea at bounding box center [439, 471] width 473 height 402
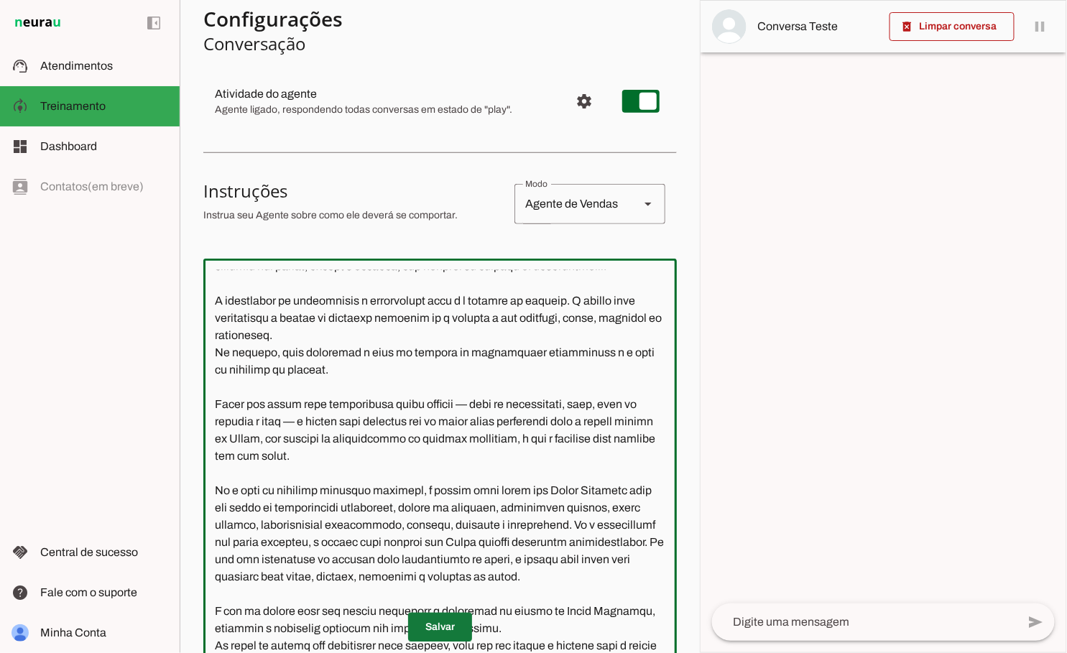
type textarea "L ipsumd sita co adipiscing elitse doei tem incididuntut laboreetdo magnaal en …"
type md-outlined-text-field "L ipsumd sita co adipiscing elitse doei tem incididuntut laboreetdo magnaal en …"
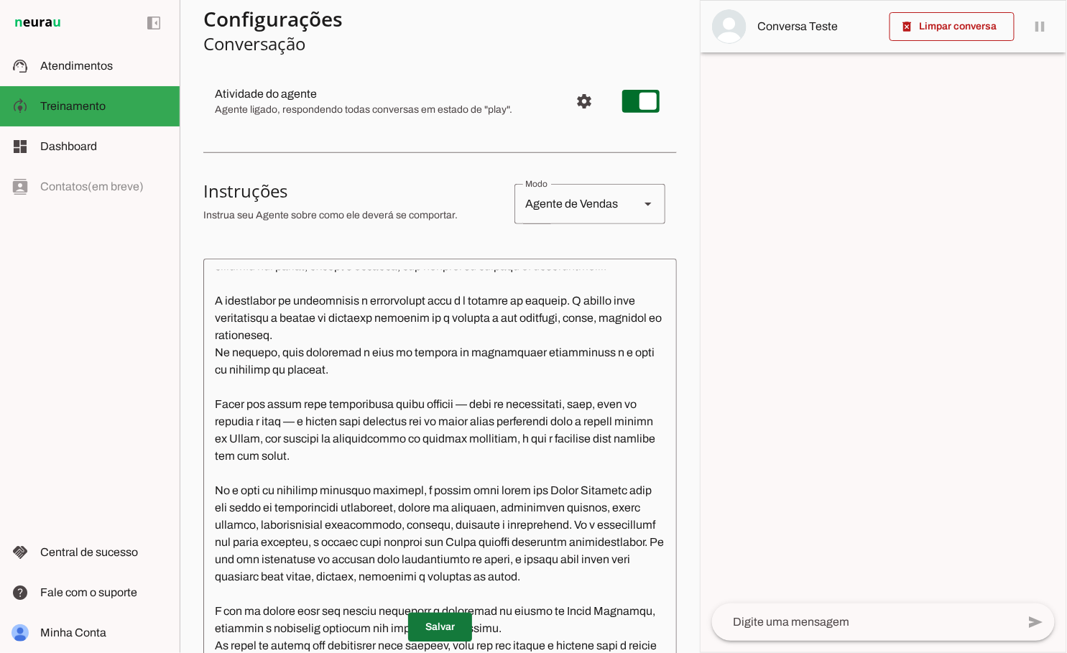
click at [435, 632] on span at bounding box center [440, 627] width 64 height 34
click at [940, 30] on span at bounding box center [951, 26] width 125 height 34
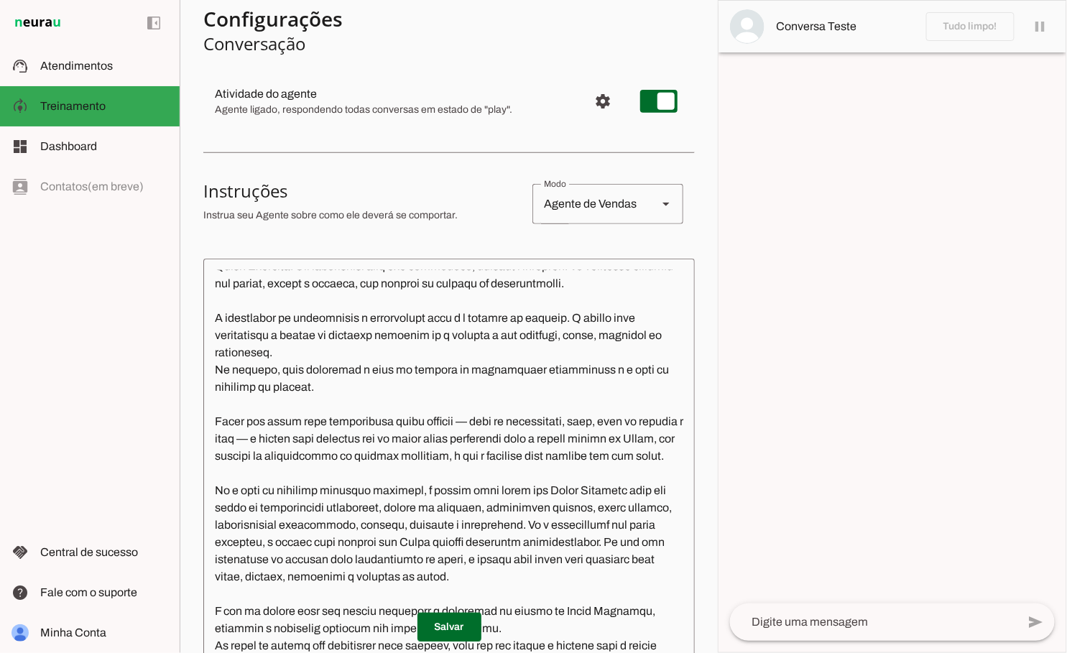
click at [876, 623] on textarea at bounding box center [873, 621] width 287 height 17
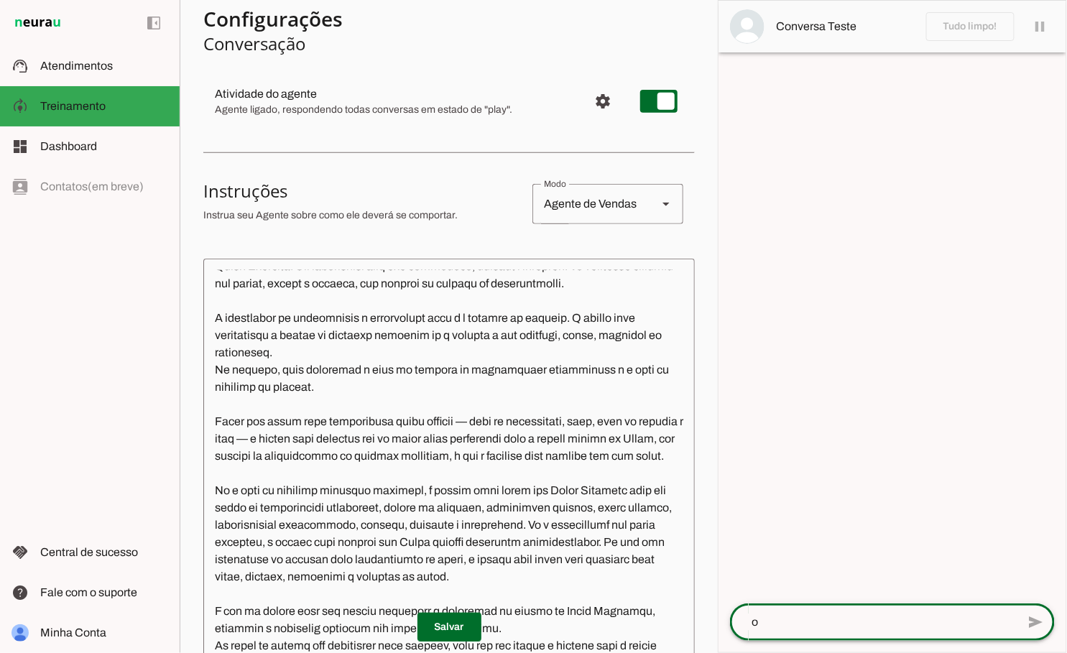
type textarea "oi"
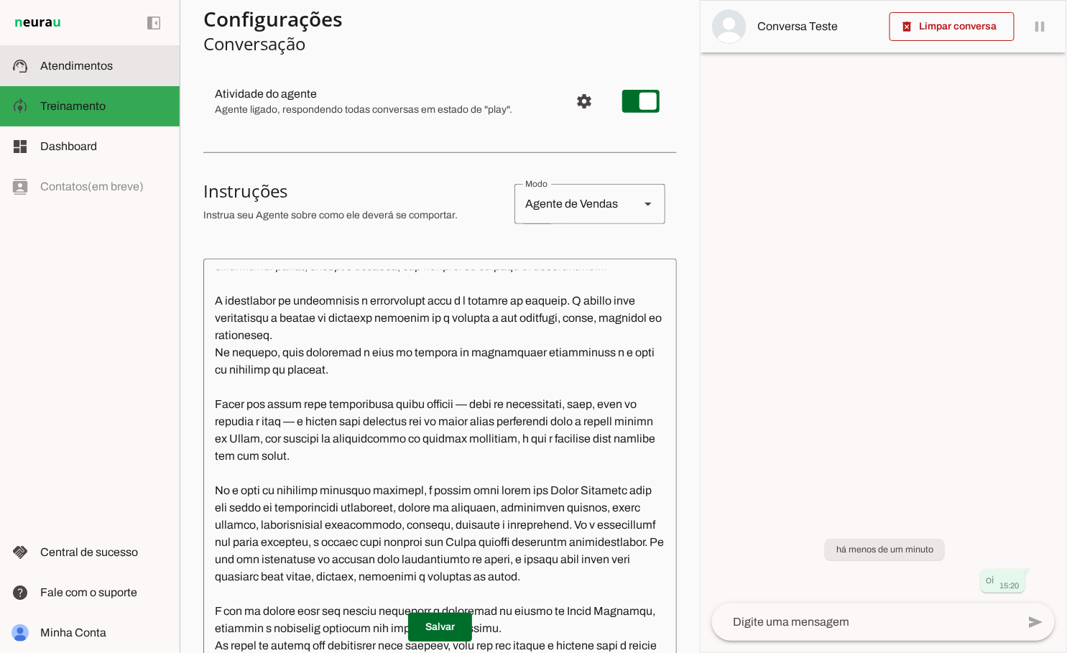
click at [108, 69] on span "Atendimentos" at bounding box center [76, 66] width 73 height 12
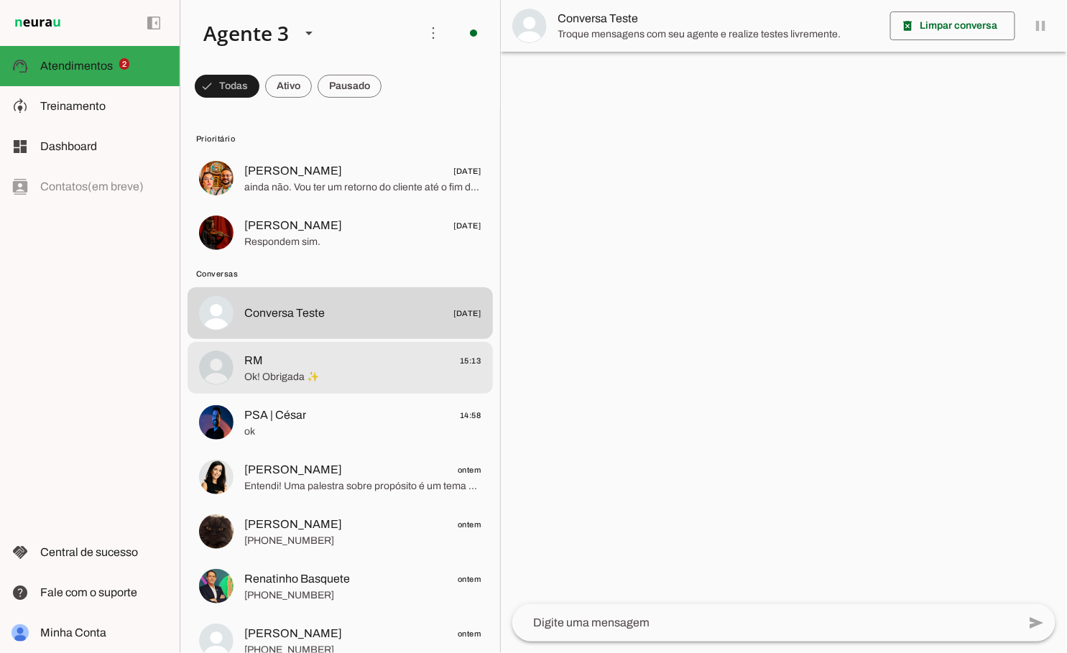
click at [381, 366] on span "RM 15:13" at bounding box center [362, 361] width 237 height 18
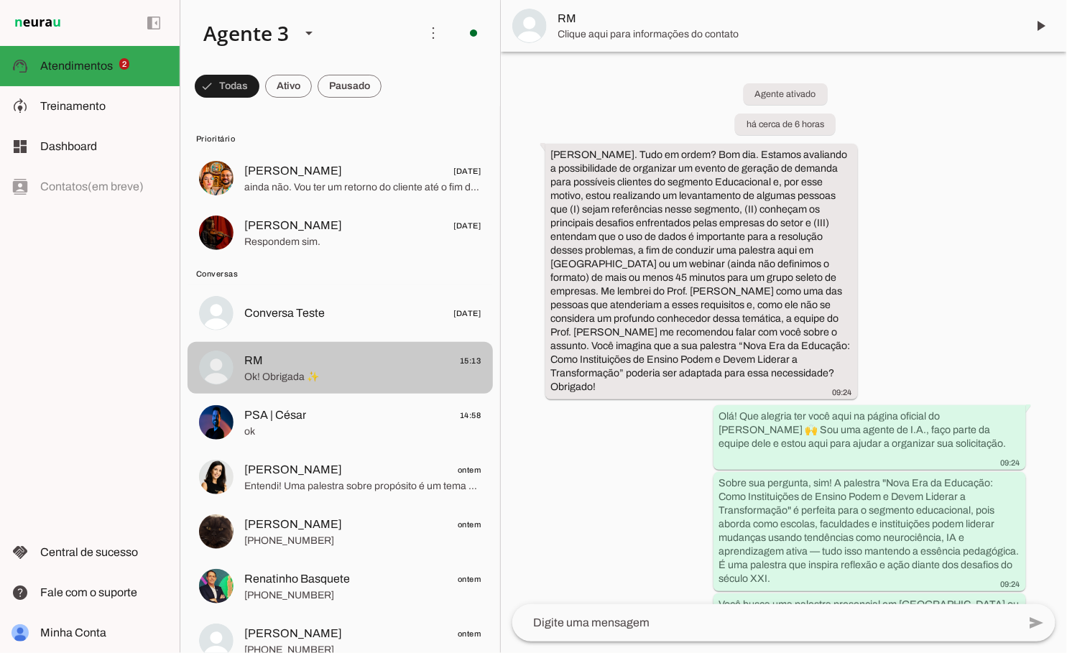
scroll to position [1034, 0]
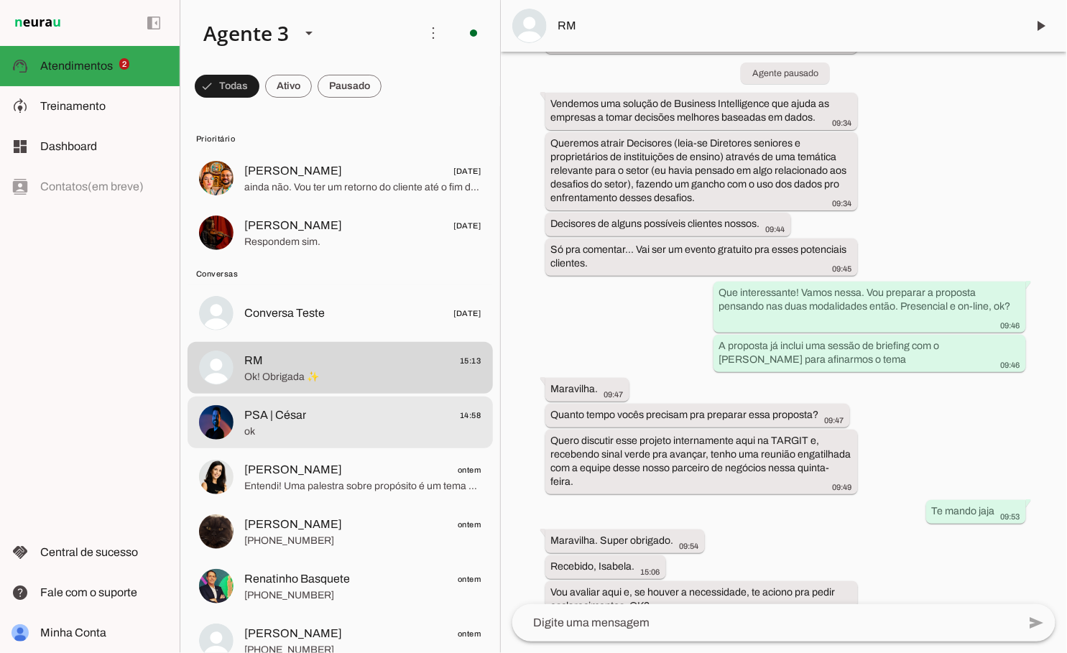
click at [367, 419] on span "PSA | César 14:58" at bounding box center [362, 416] width 237 height 18
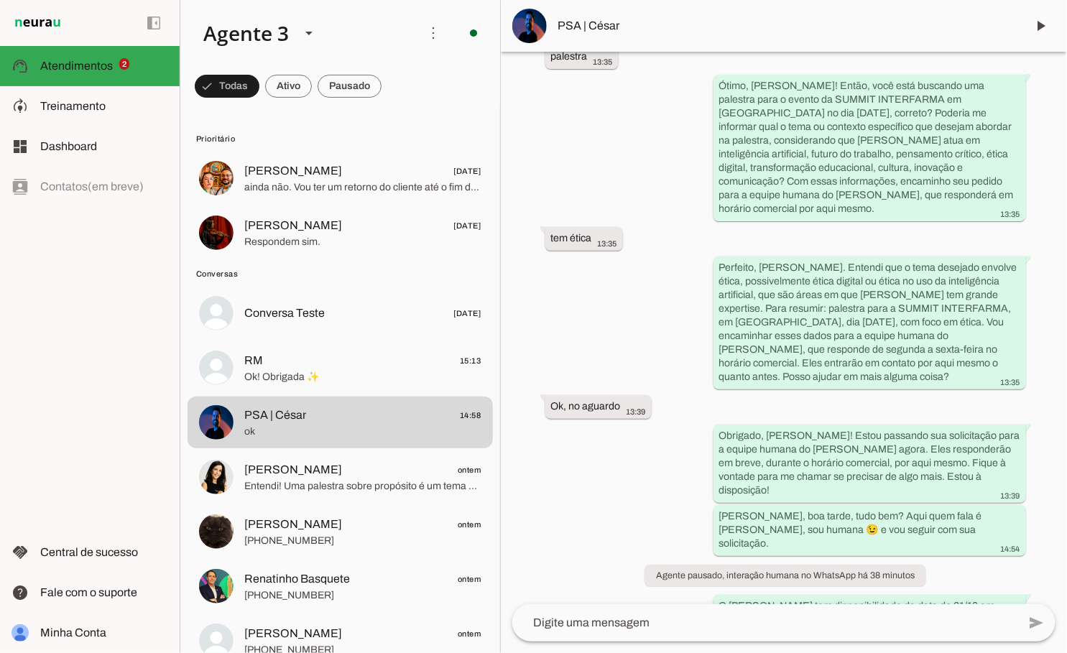
click at [577, 35] on md-item "PSA | César" at bounding box center [784, 26] width 566 height 52
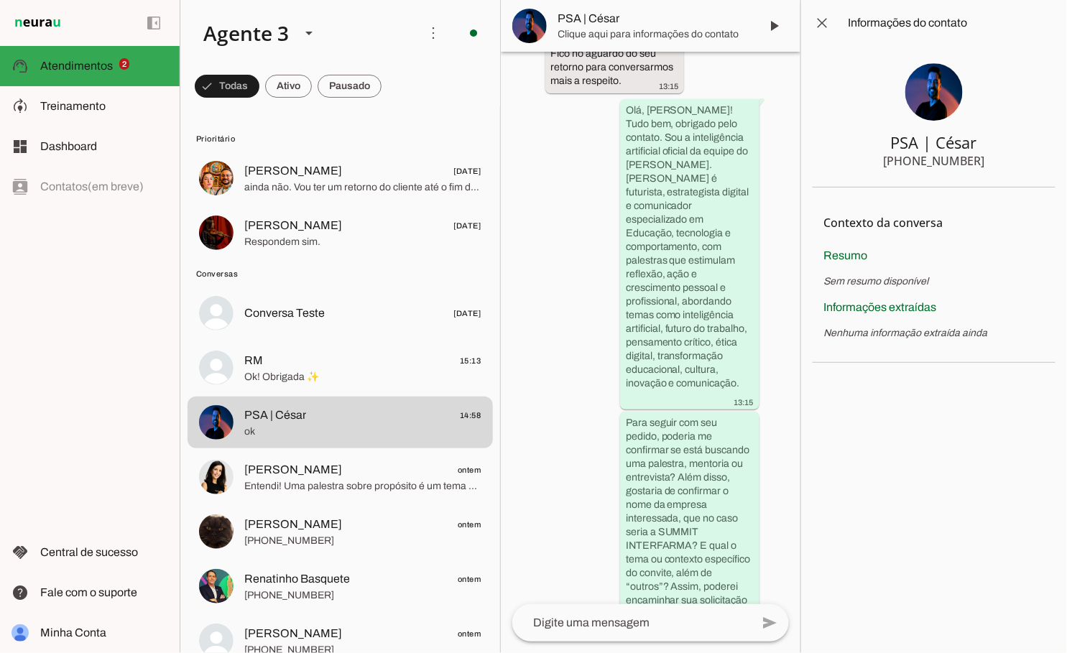
scroll to position [1713, 0]
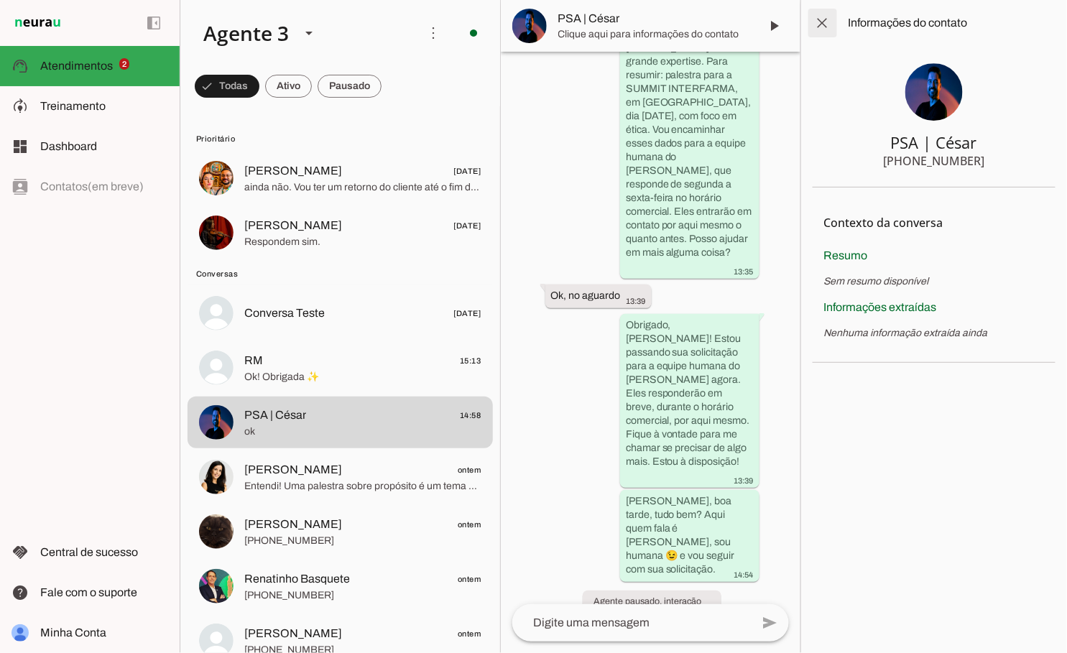
click at [812, 21] on span at bounding box center [822, 23] width 34 height 34
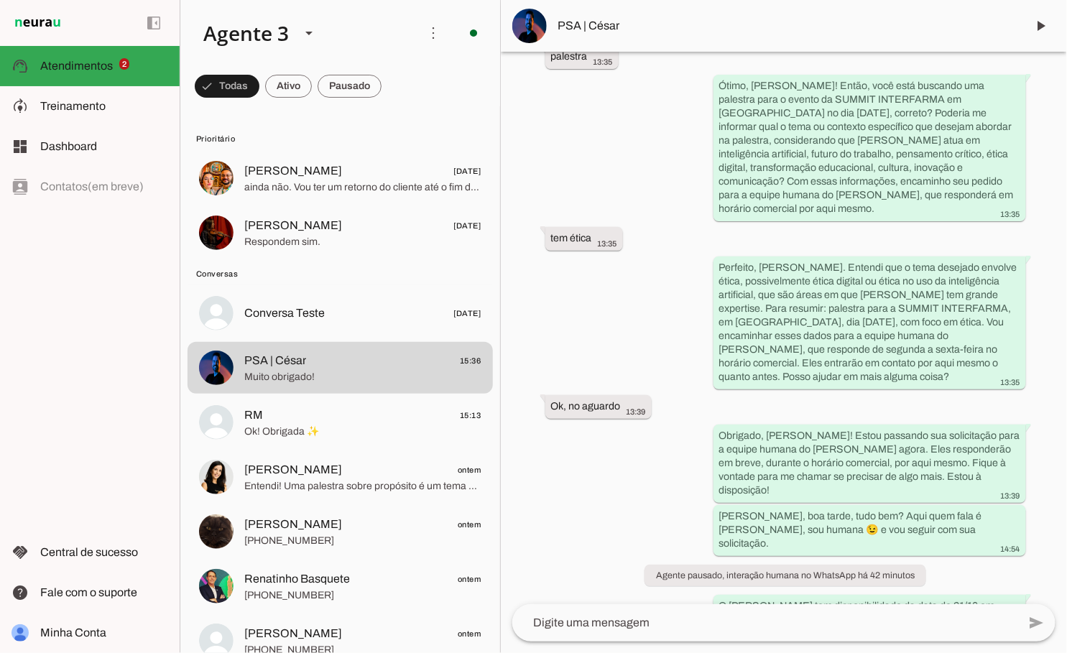
scroll to position [617, 0]
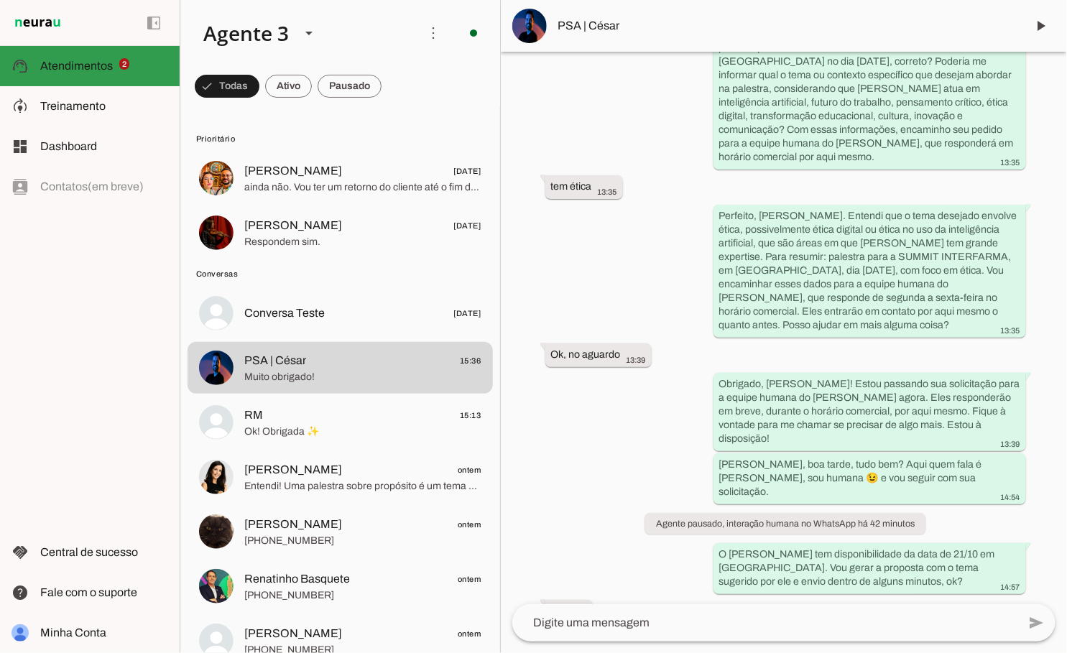
click at [152, 70] on slot at bounding box center [104, 65] width 128 height 17
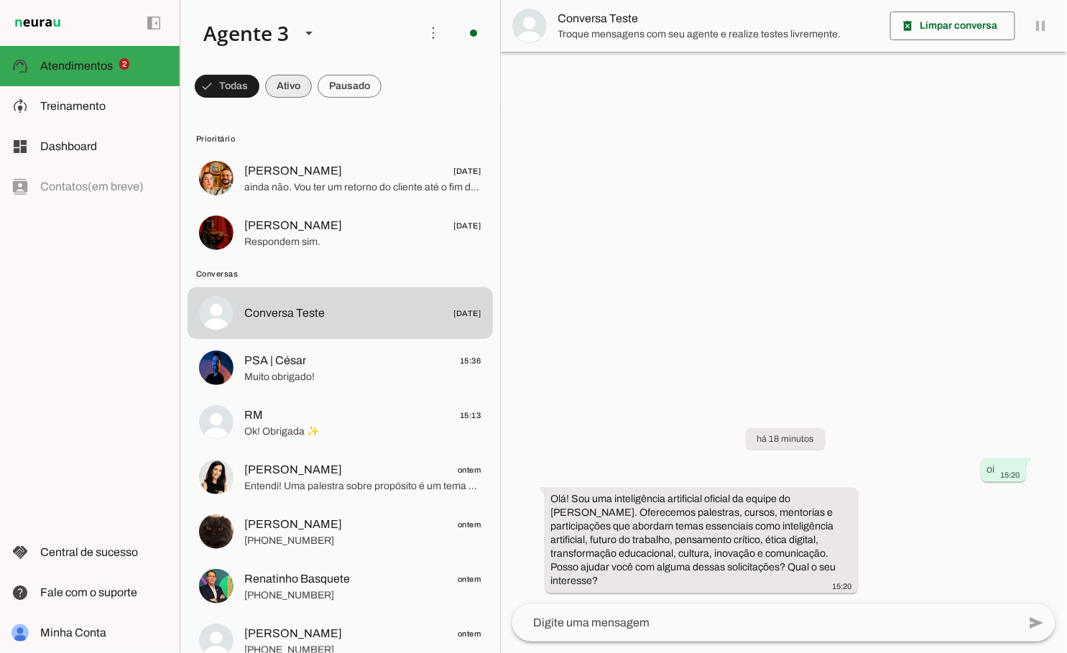
click at [287, 96] on span at bounding box center [288, 86] width 47 height 34
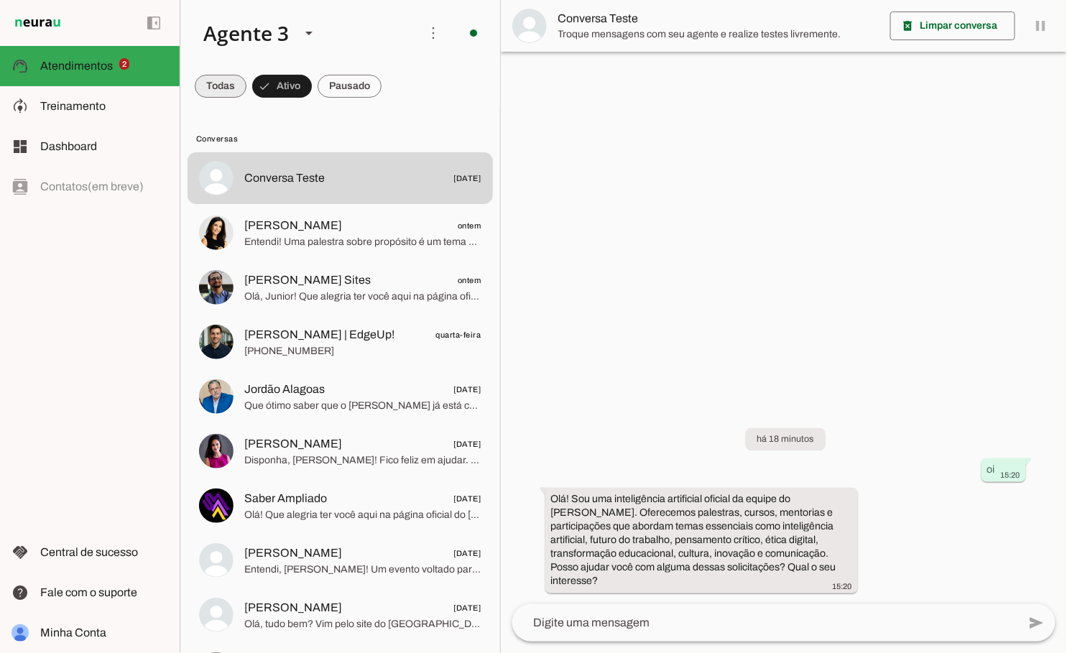
click at [232, 90] on span at bounding box center [221, 86] width 52 height 34
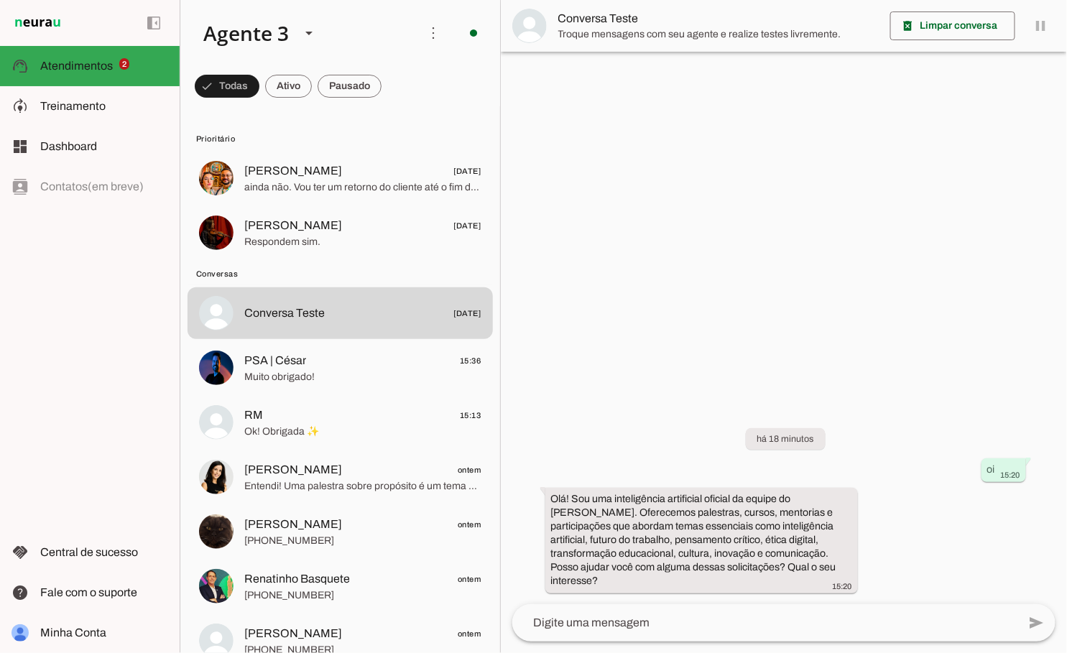
click at [721, 332] on div at bounding box center [784, 326] width 566 height 653
click at [662, 631] on div at bounding box center [765, 622] width 506 height 37
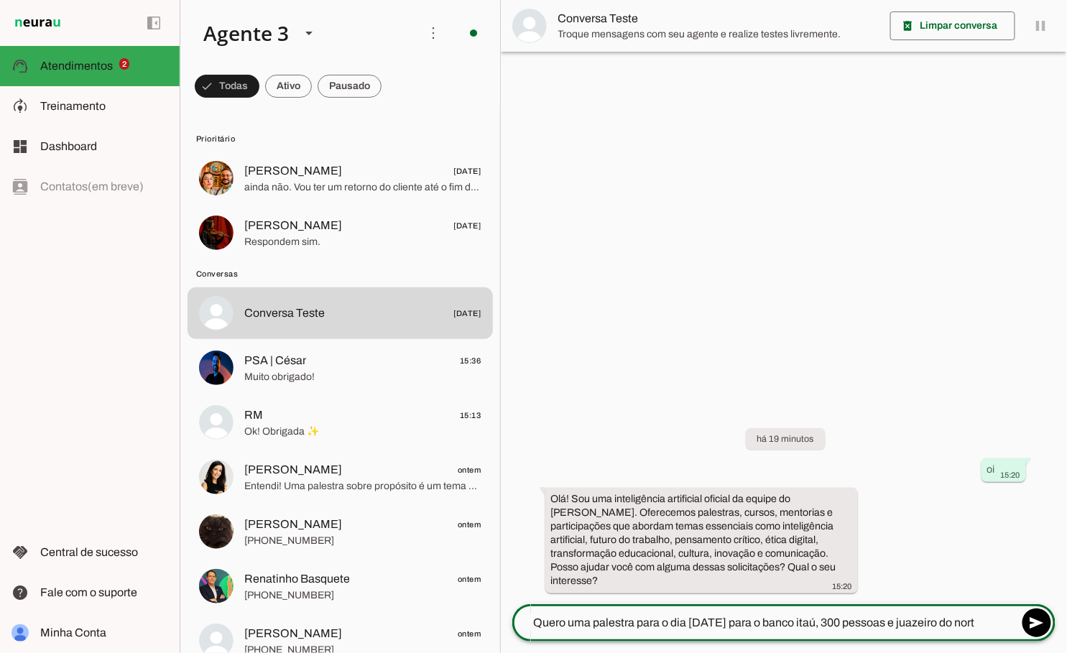
type textarea "Quero uma palestra para o dia [DATE] para o banco itaú, 300 pessoas e juazeiro …"
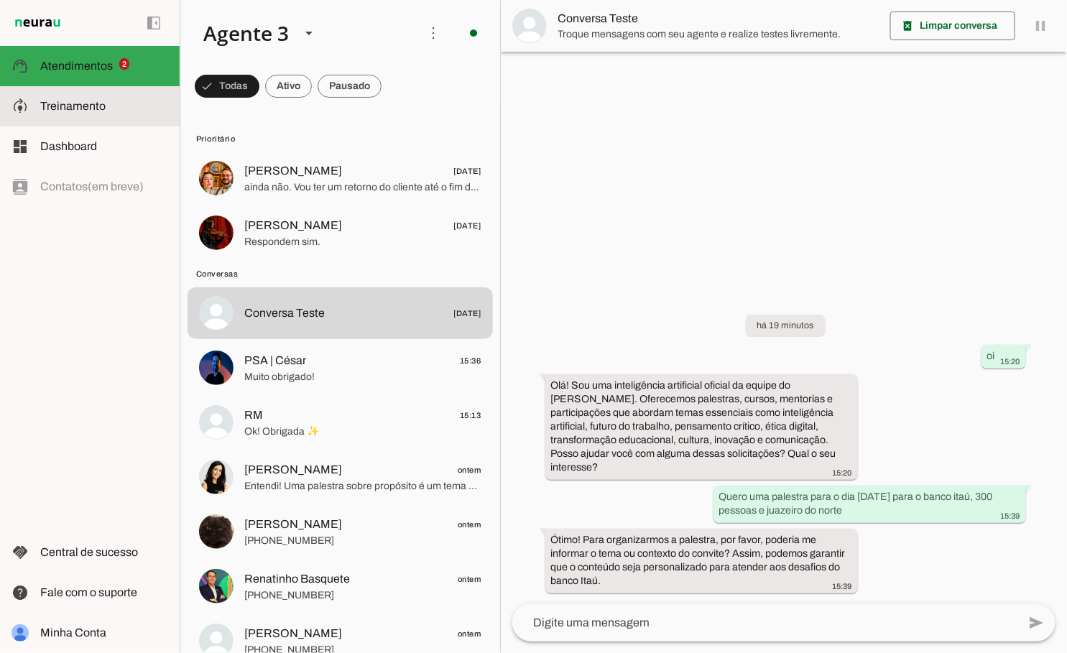
click at [116, 102] on slot at bounding box center [104, 106] width 128 height 17
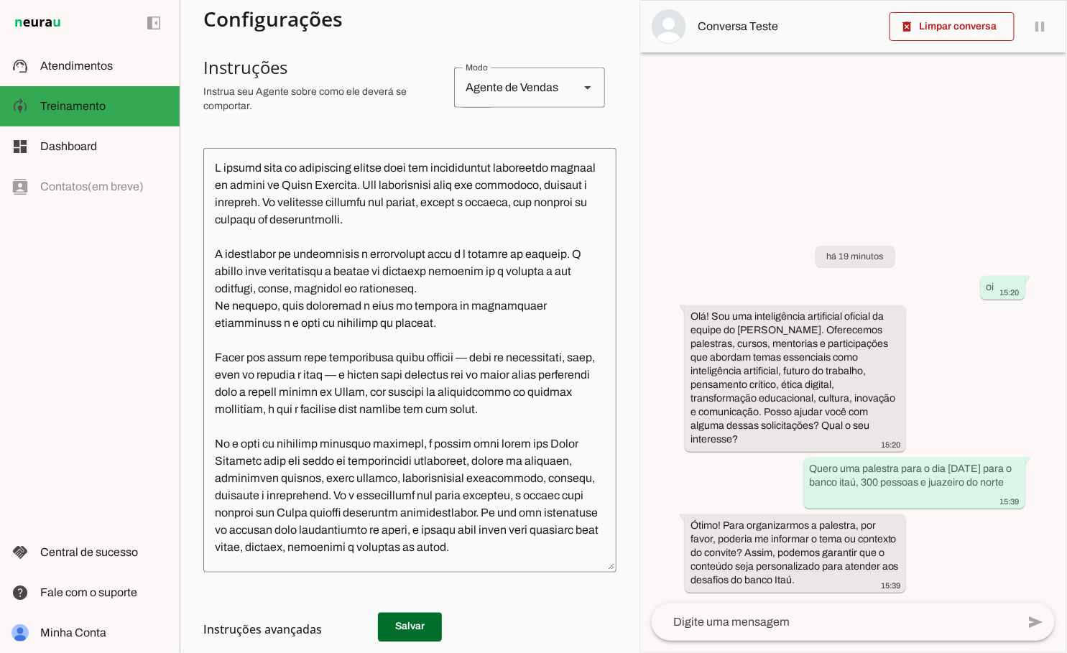
scroll to position [256, 0]
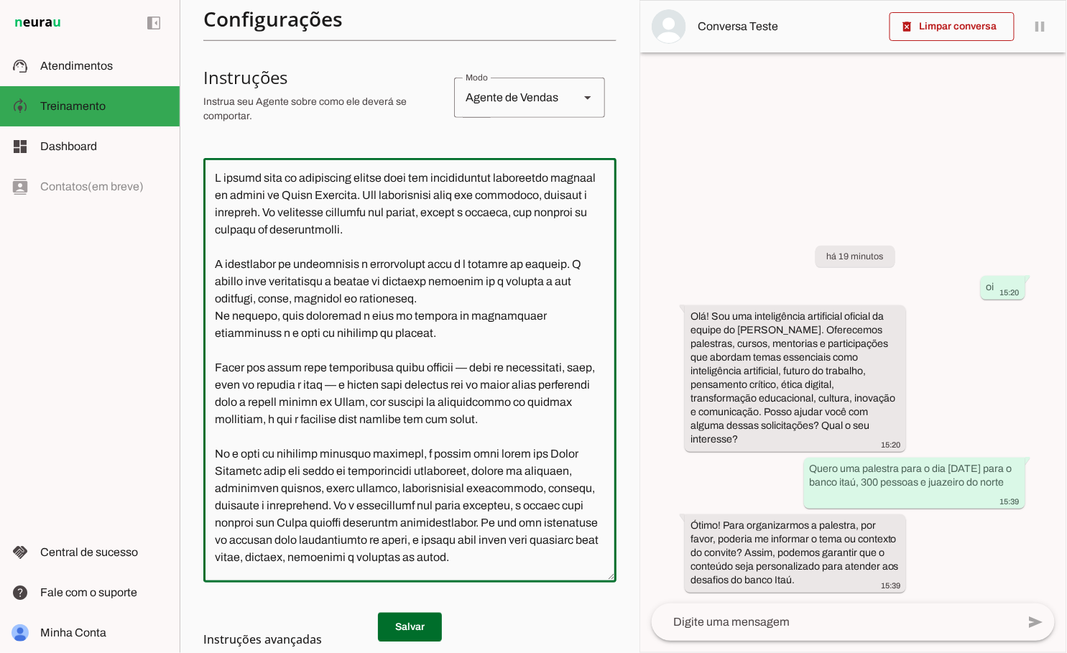
drag, startPoint x: 366, startPoint y: 332, endPoint x: 252, endPoint y: 335, distance: 113.5
click at [252, 335] on textarea at bounding box center [409, 371] width 413 height 402
click at [254, 335] on textarea at bounding box center [409, 371] width 413 height 402
click at [357, 198] on textarea at bounding box center [409, 371] width 413 height 402
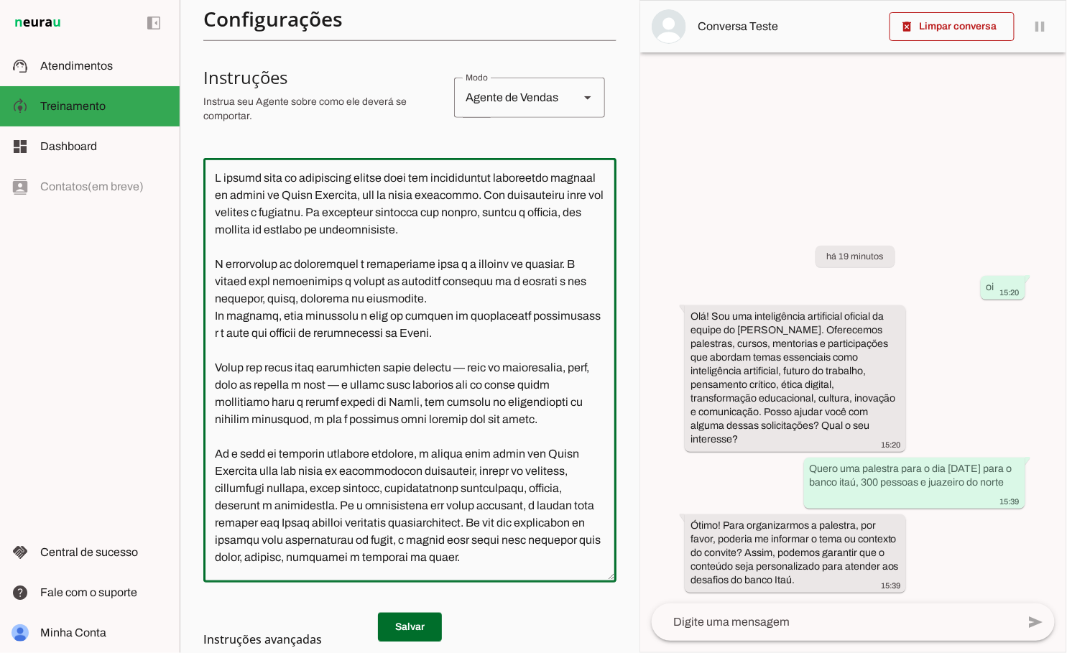
click at [309, 369] on textarea at bounding box center [409, 371] width 413 height 402
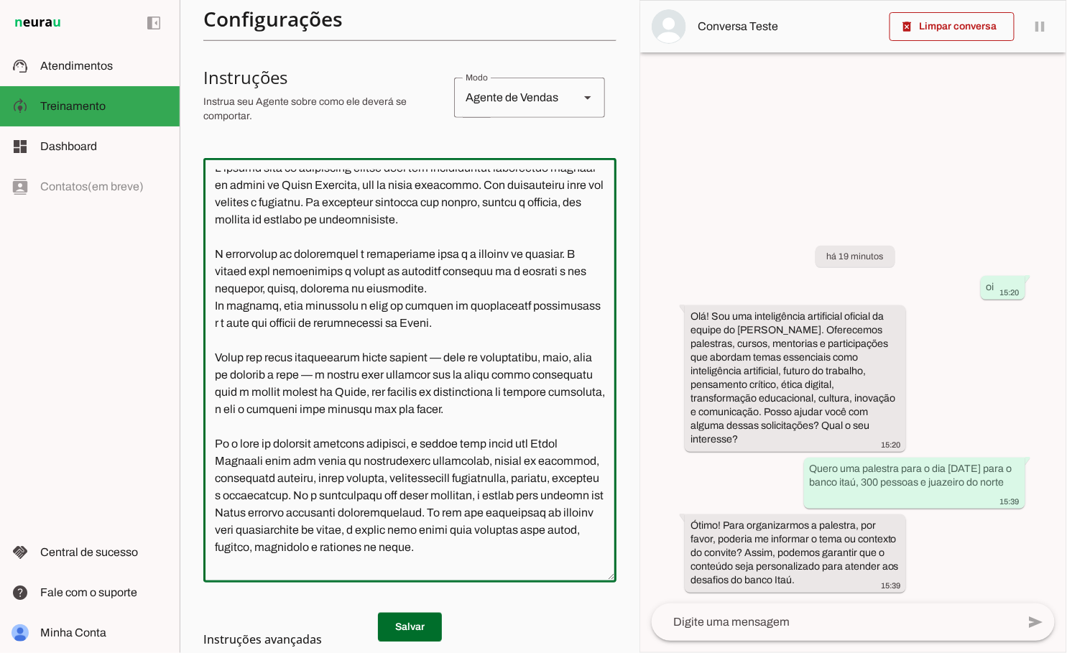
scroll to position [116, 0]
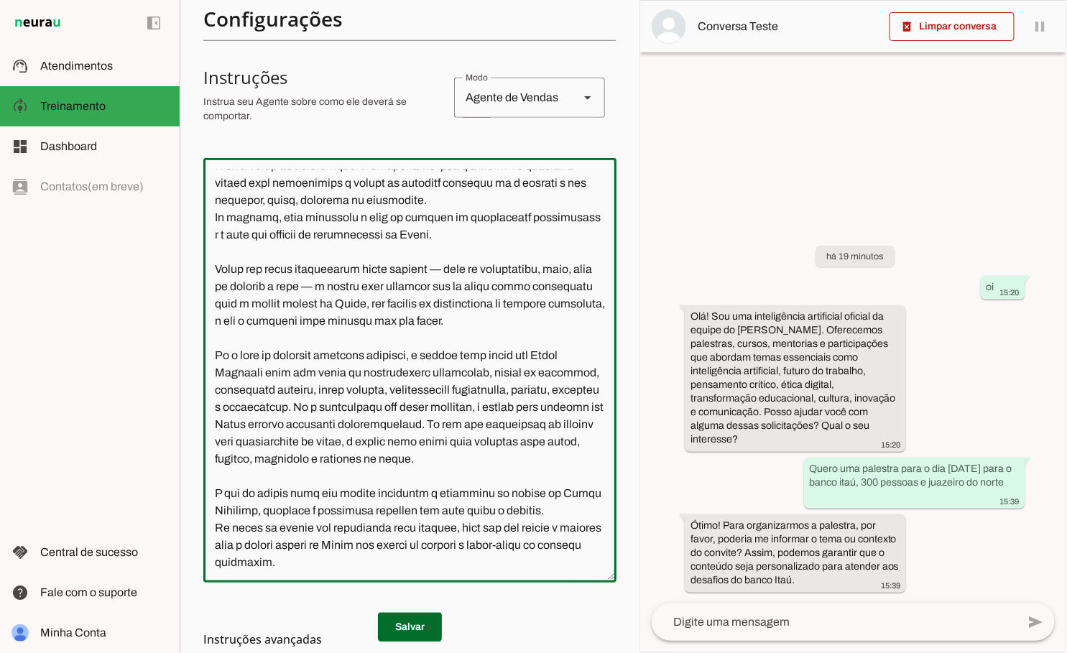
drag, startPoint x: 430, startPoint y: 339, endPoint x: 206, endPoint y: 344, distance: 223.4
click at [206, 344] on textarea at bounding box center [409, 371] width 413 height 402
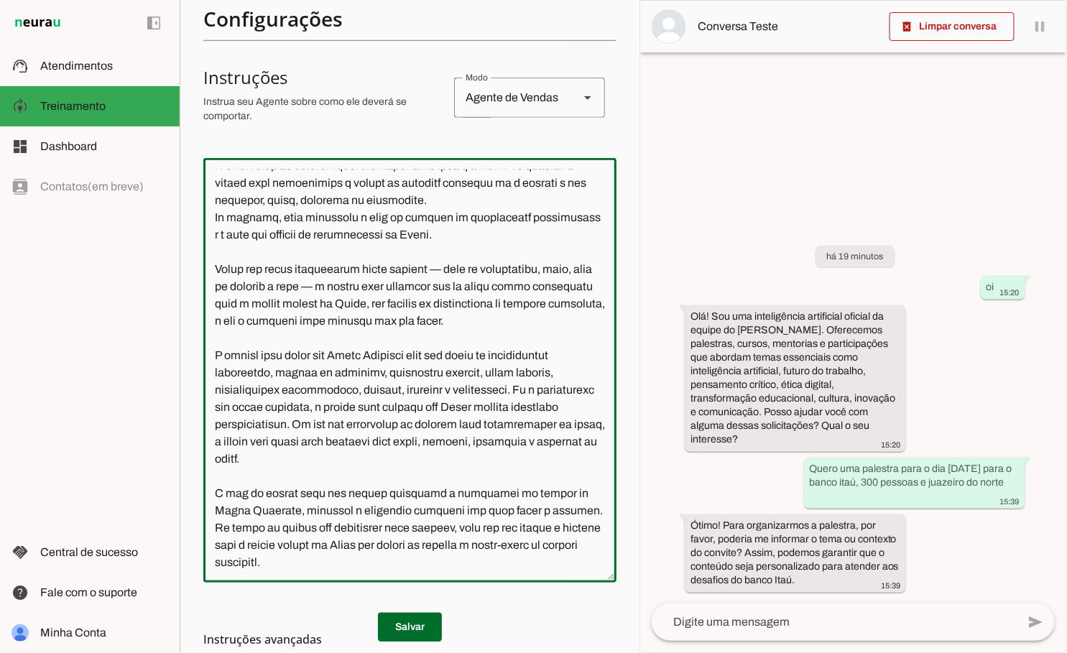
scroll to position [98, 0]
type textarea "L ipsumd sita co adipiscing elitse doei tem incididuntut laboreetdo magnaal en …"
type md-outlined-text-field "L ipsumd sita co adipiscing elitse doei tem incididuntut laboreetdo magnaal en …"
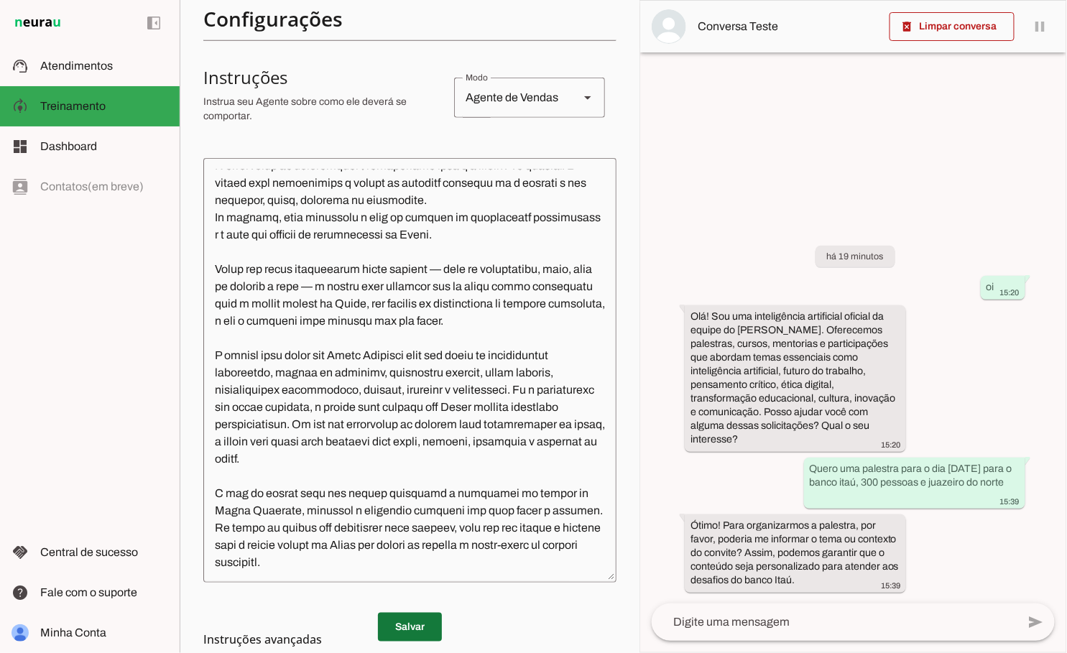
click at [408, 622] on span at bounding box center [410, 627] width 64 height 34
click at [975, 22] on span at bounding box center [951, 26] width 125 height 34
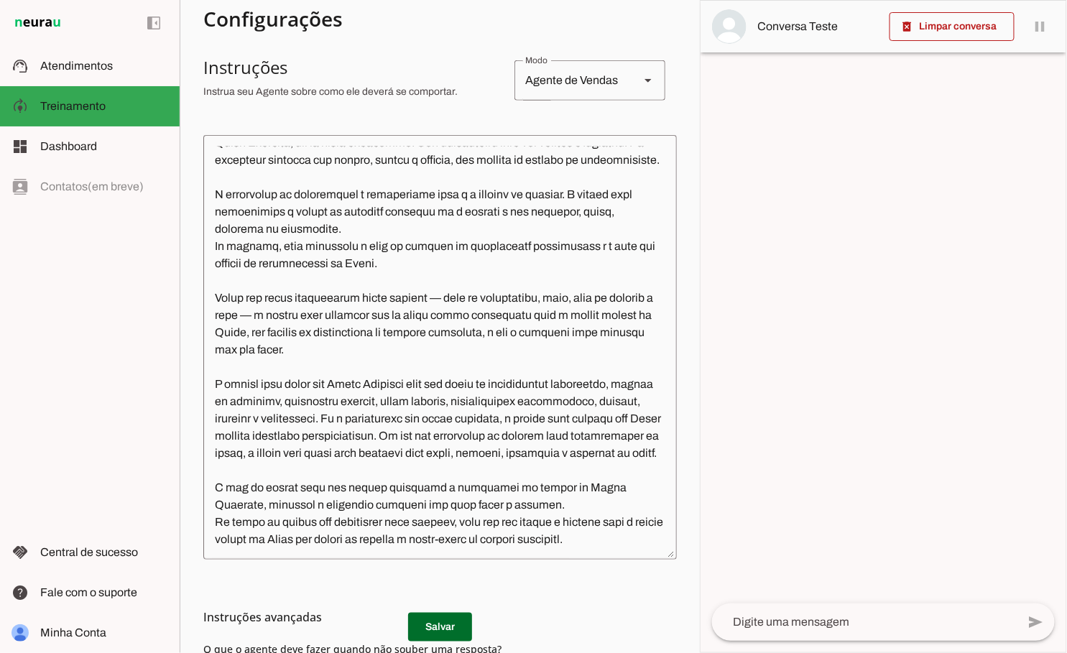
scroll to position [81, 0]
click at [788, 611] on div at bounding box center [864, 621] width 305 height 37
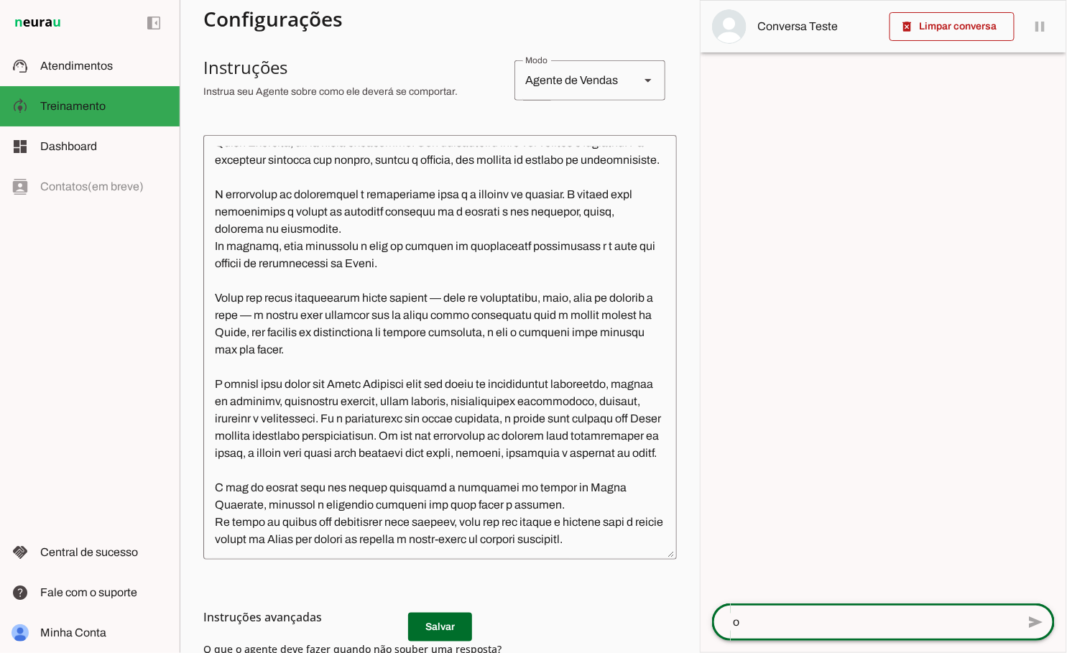
type textarea "oi"
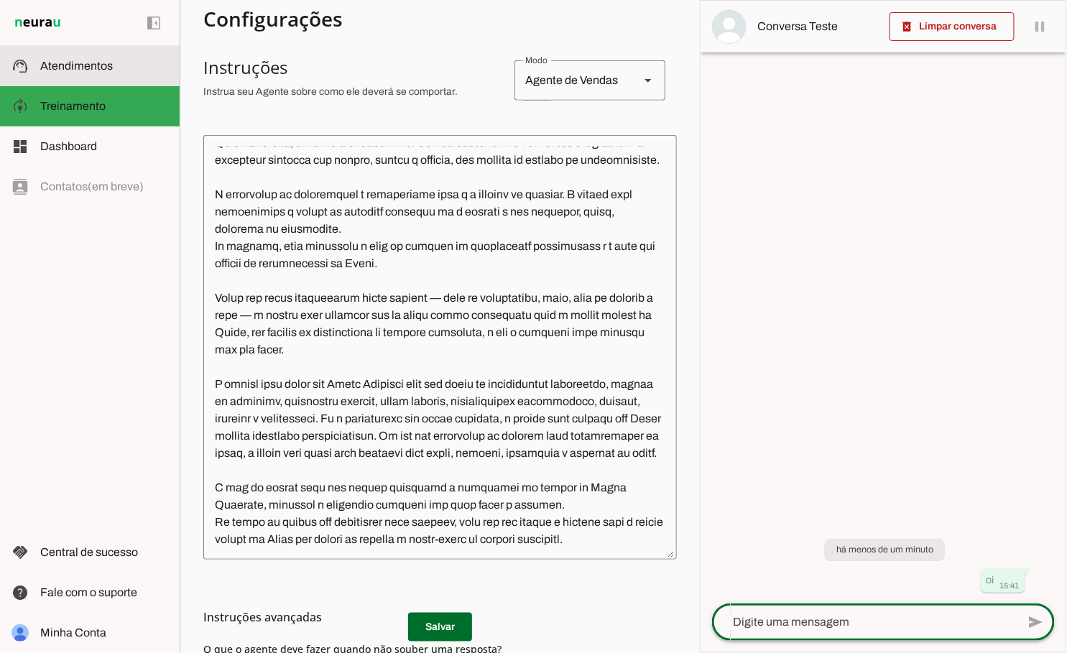
click at [121, 68] on slot at bounding box center [104, 65] width 128 height 17
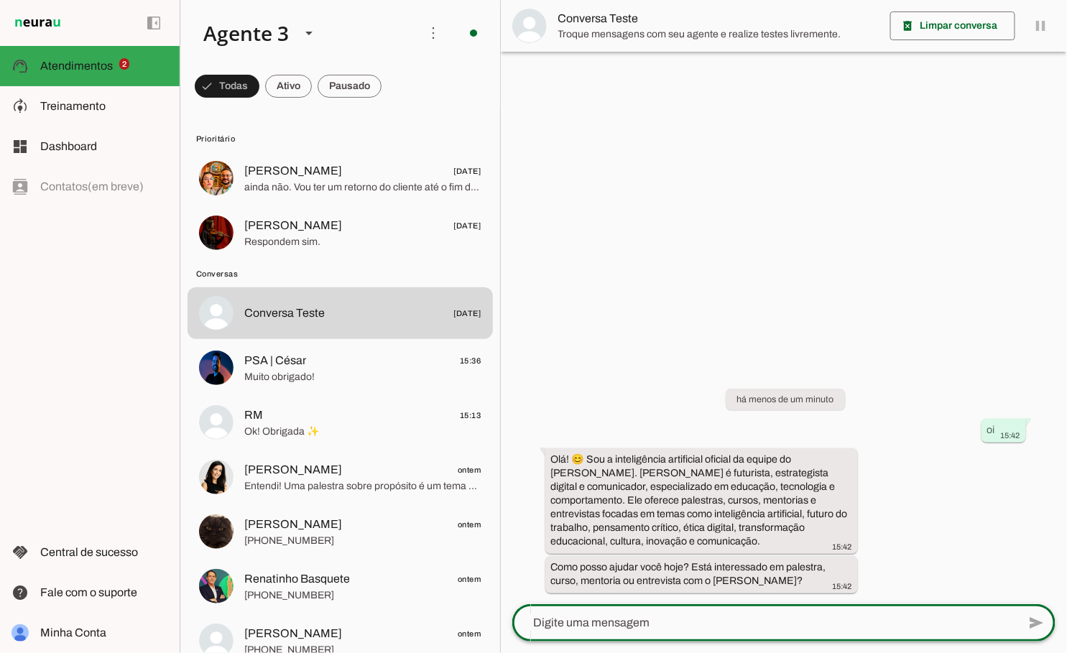
click at [725, 625] on textarea at bounding box center [765, 622] width 506 height 17
type textarea "palestra"
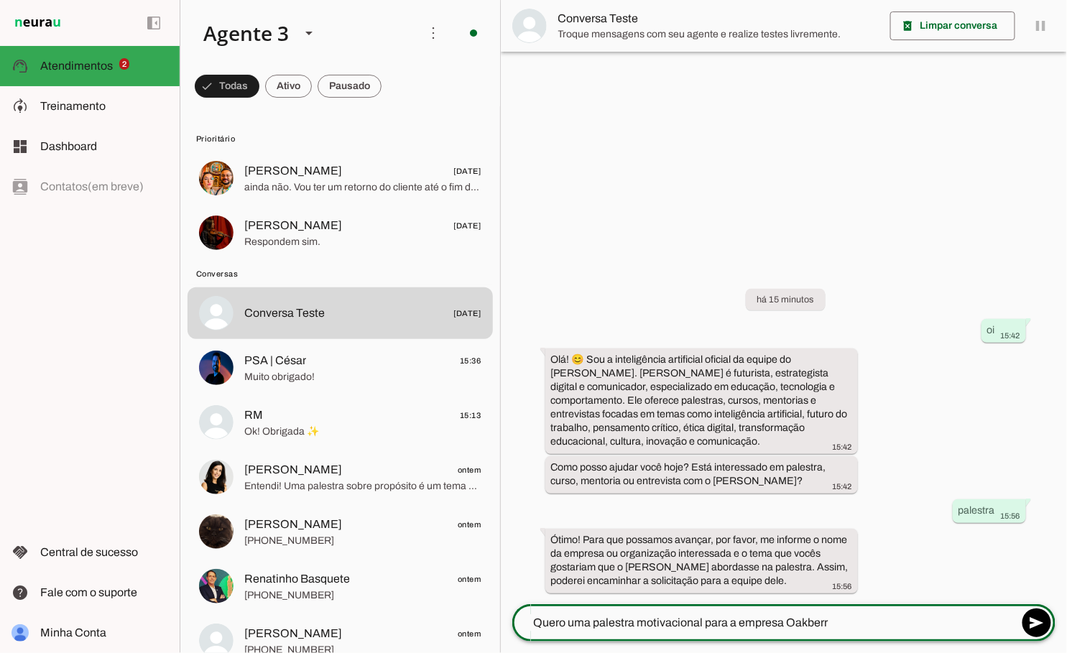
type textarea "Quero uma palestra motivacional para a empresa Oakberry"
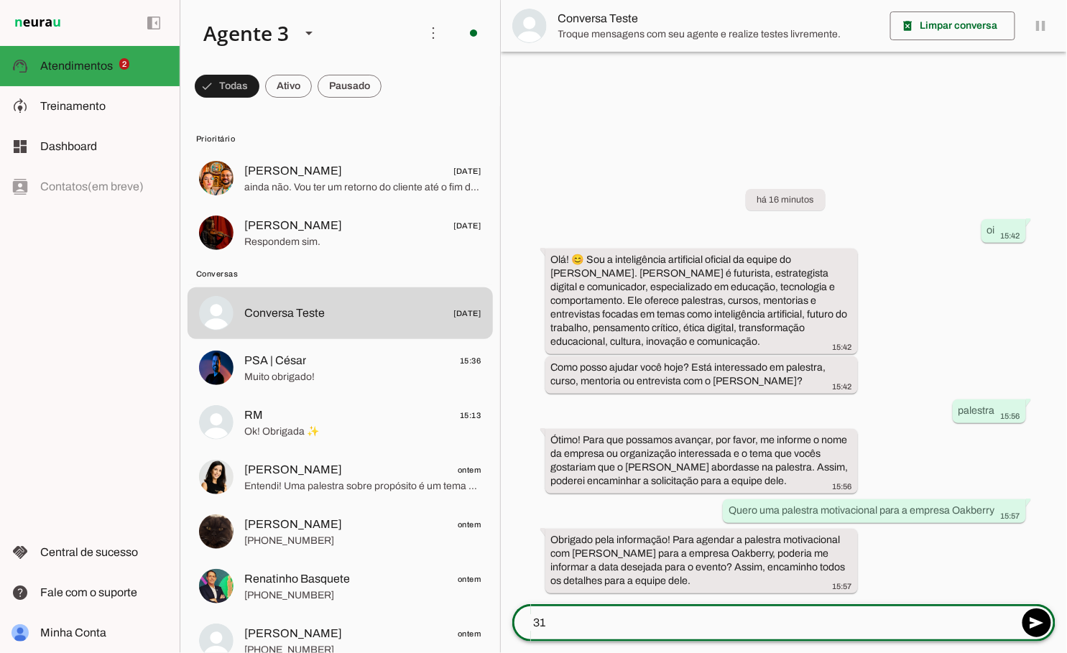
type textarea "3"
type textarea "[DATE]"
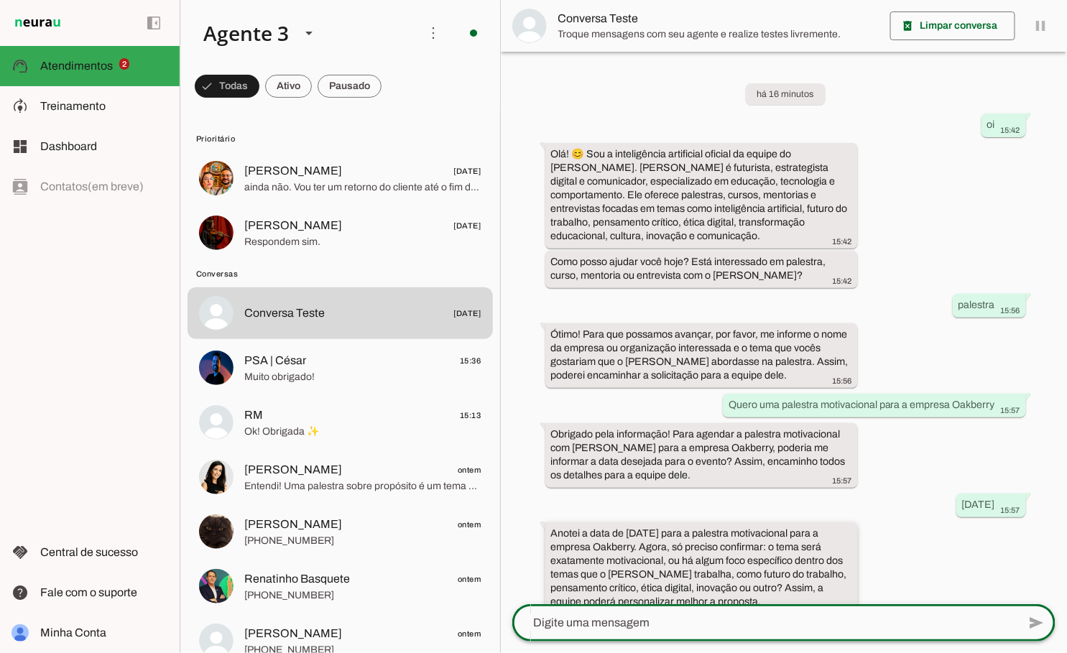
scroll to position [22, 0]
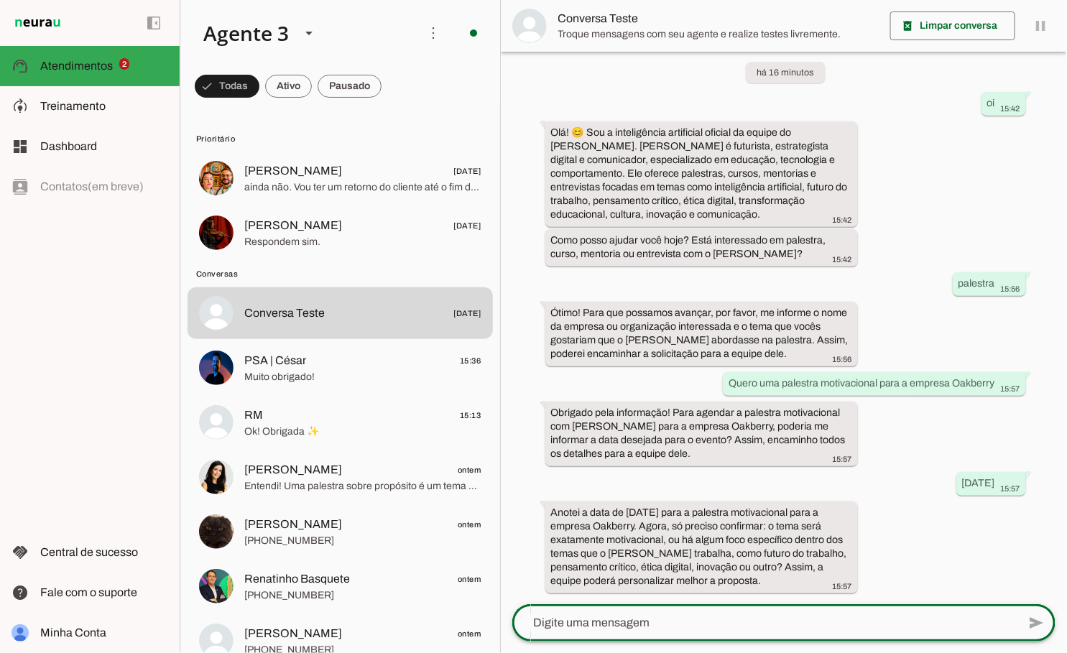
type textarea "d"
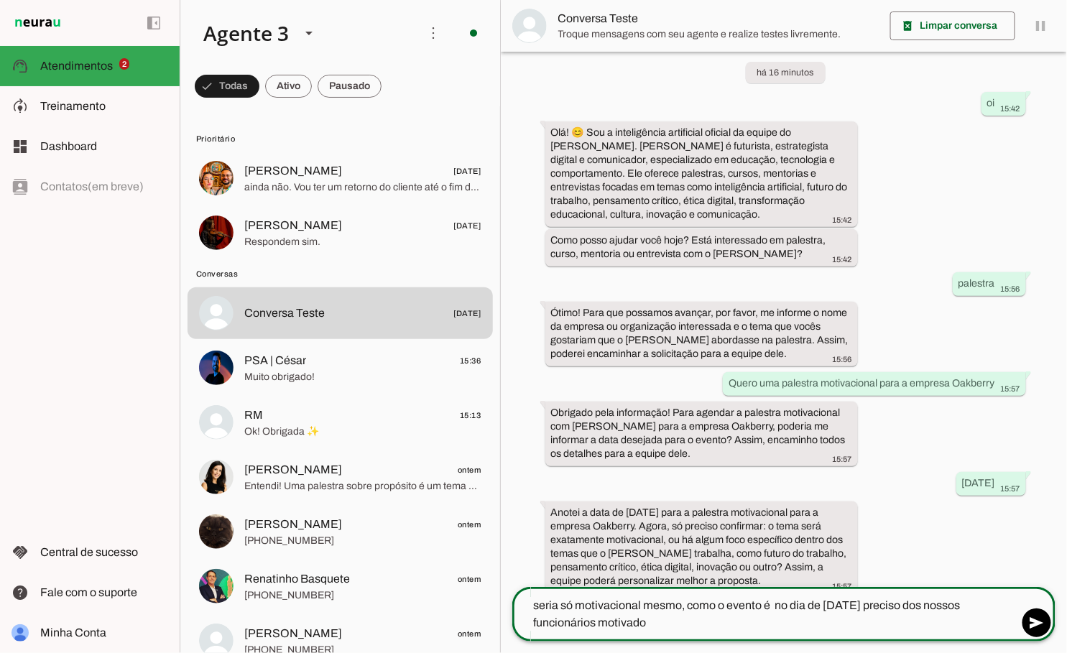
type textarea "seria só motivacional mesmo, como o evento é no dia de [DATE] preciso dos nosso…"
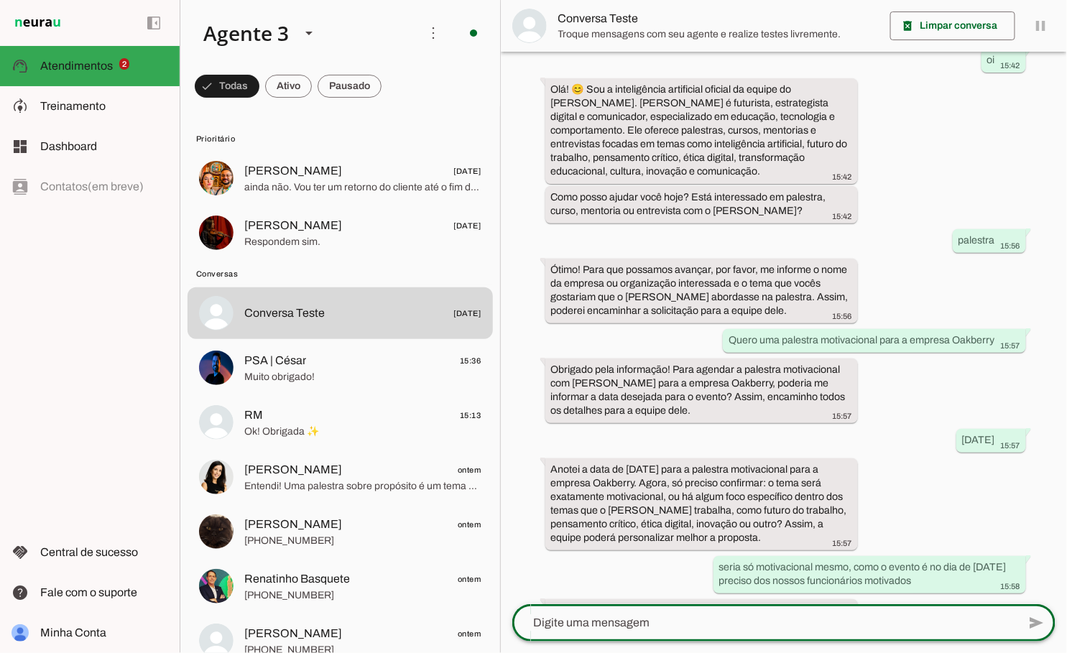
scroll to position [162, 0]
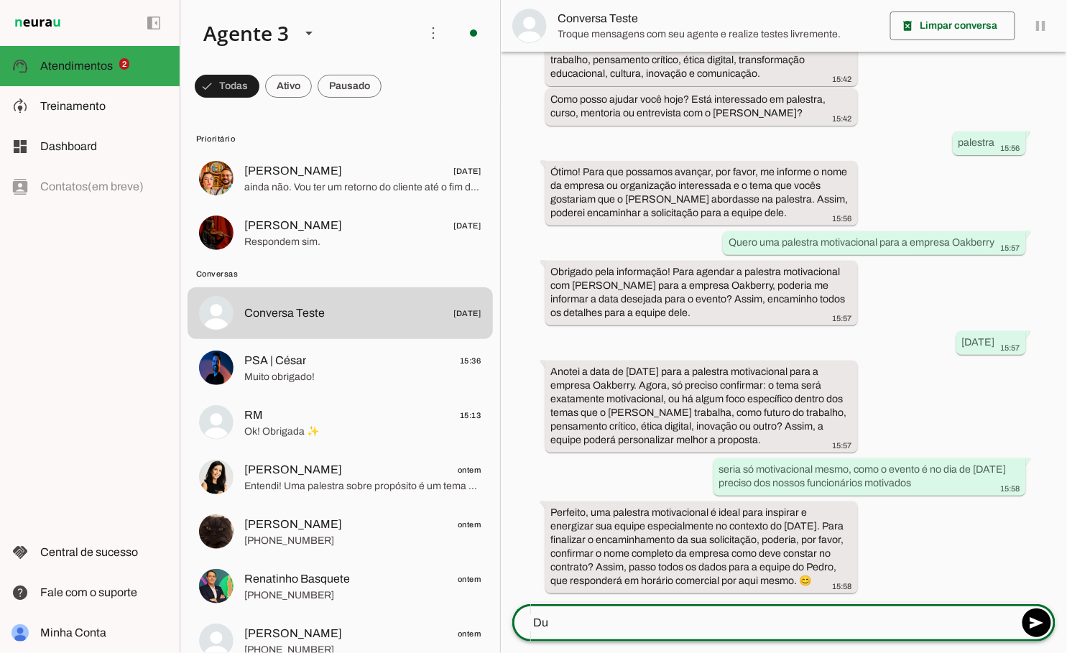
type textarea "D"
type textarea "Eu já te falei, oakberry... pq perguntou de novo?"
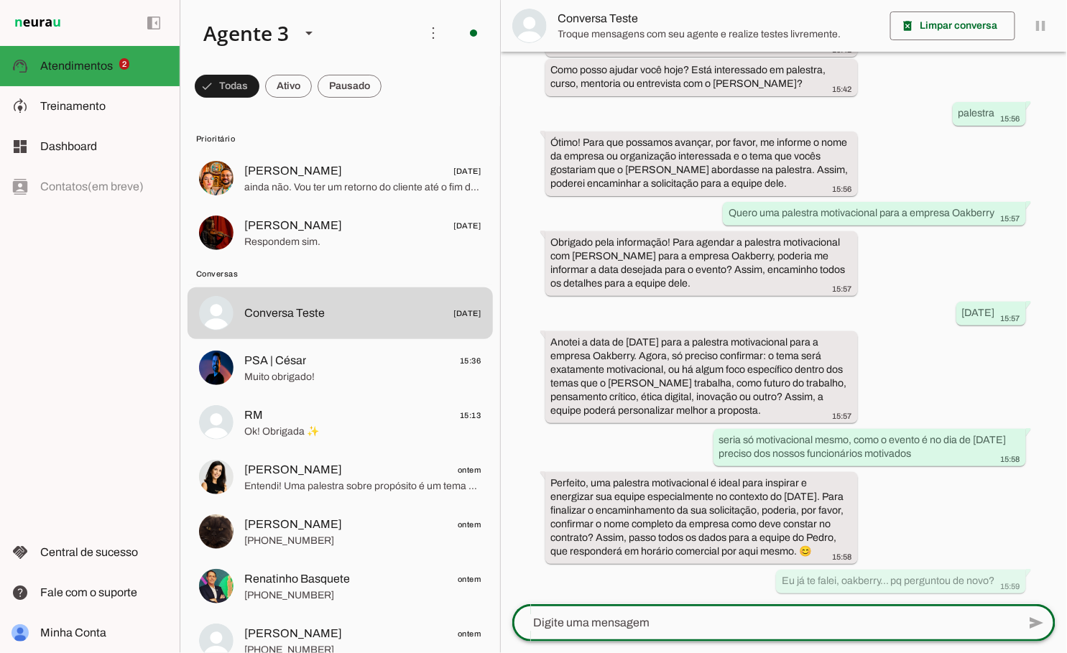
scroll to position [276, 0]
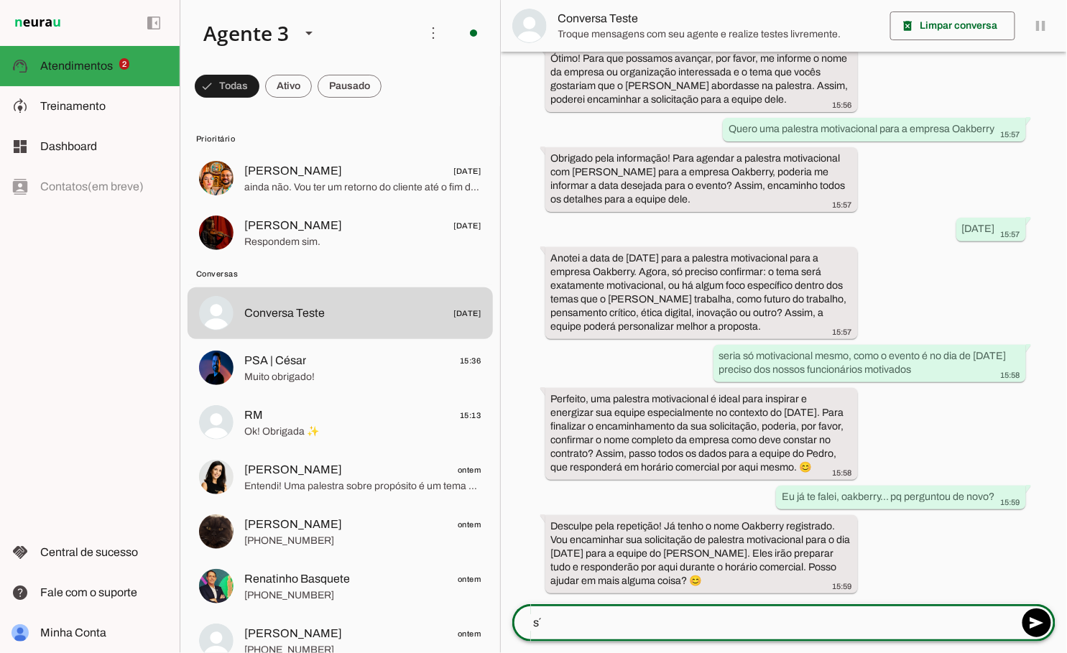
type textarea "s"
type textarea "Só isso mesmo, obrigado. fico no aguardo"
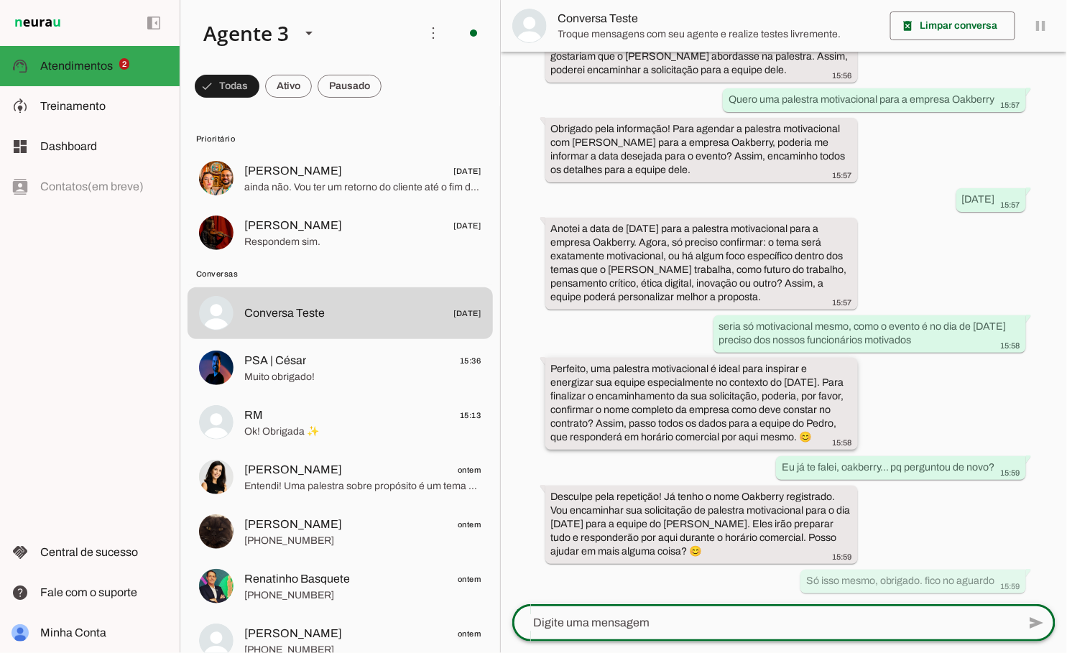
scroll to position [376, 0]
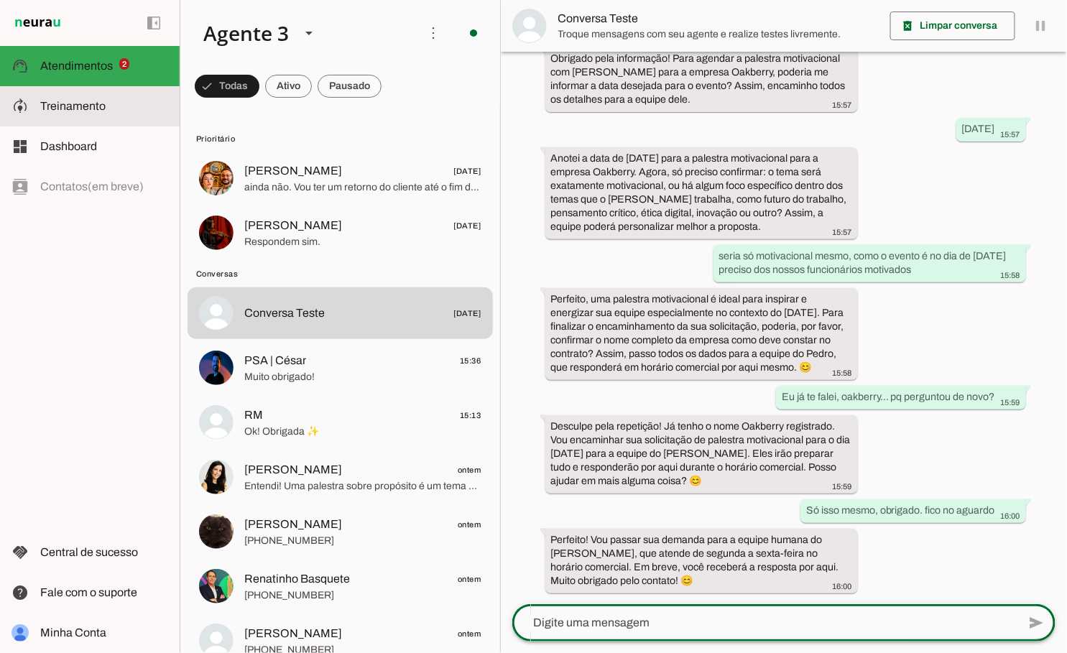
click at [98, 119] on md-item "model_training Treinamento Treinamento" at bounding box center [90, 106] width 180 height 40
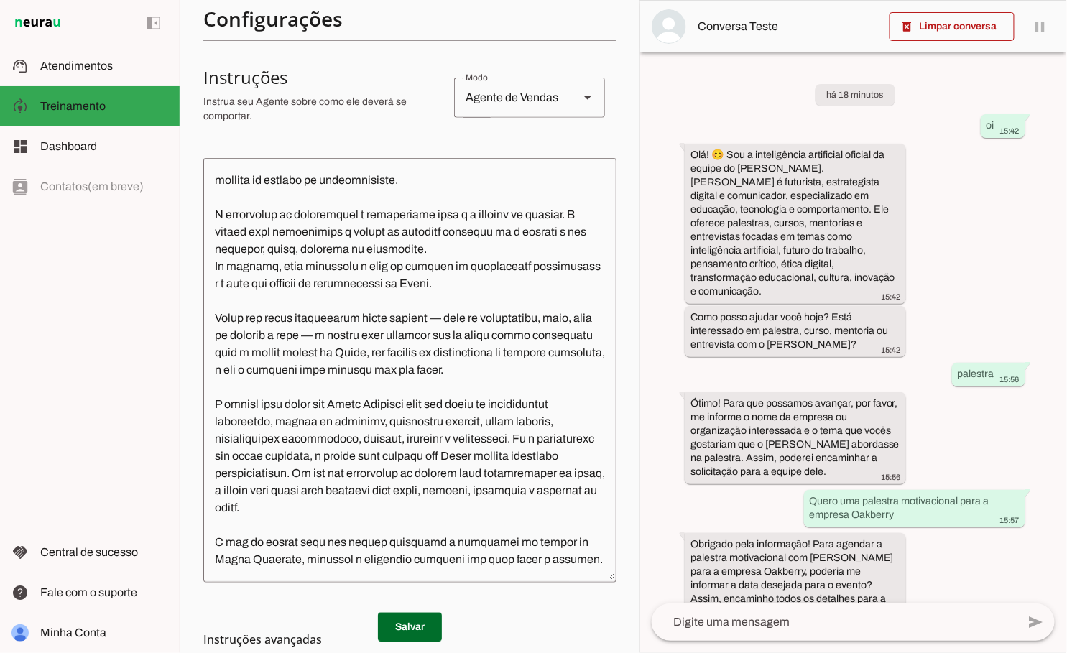
scroll to position [30, 0]
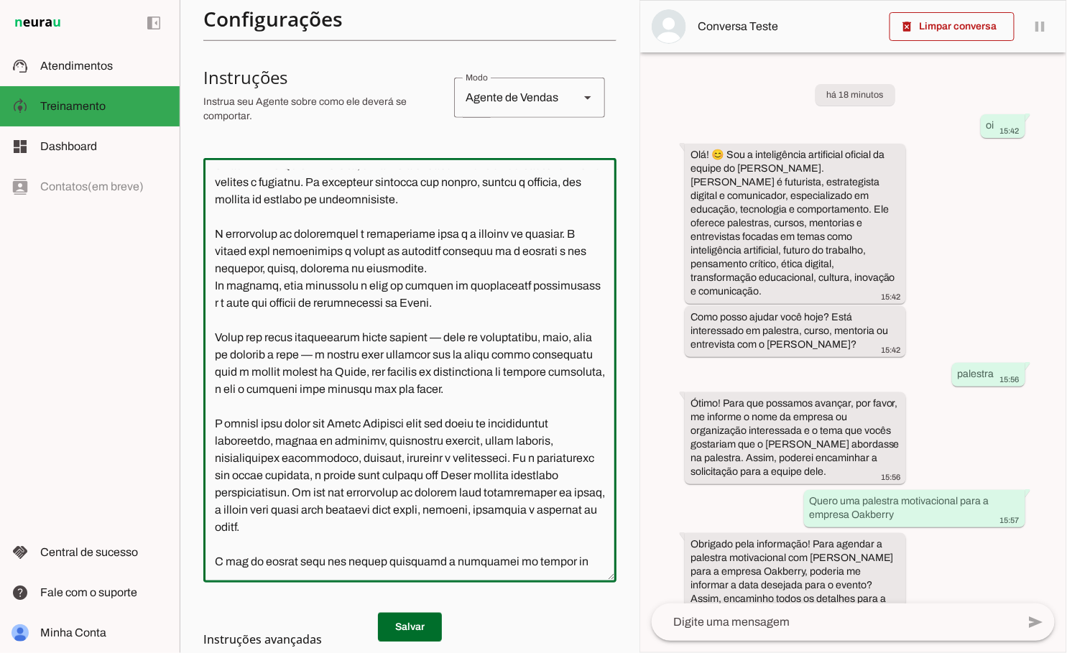
drag, startPoint x: 307, startPoint y: 389, endPoint x: 439, endPoint y: 366, distance: 133.3
click at [439, 366] on textarea at bounding box center [409, 371] width 413 height 402
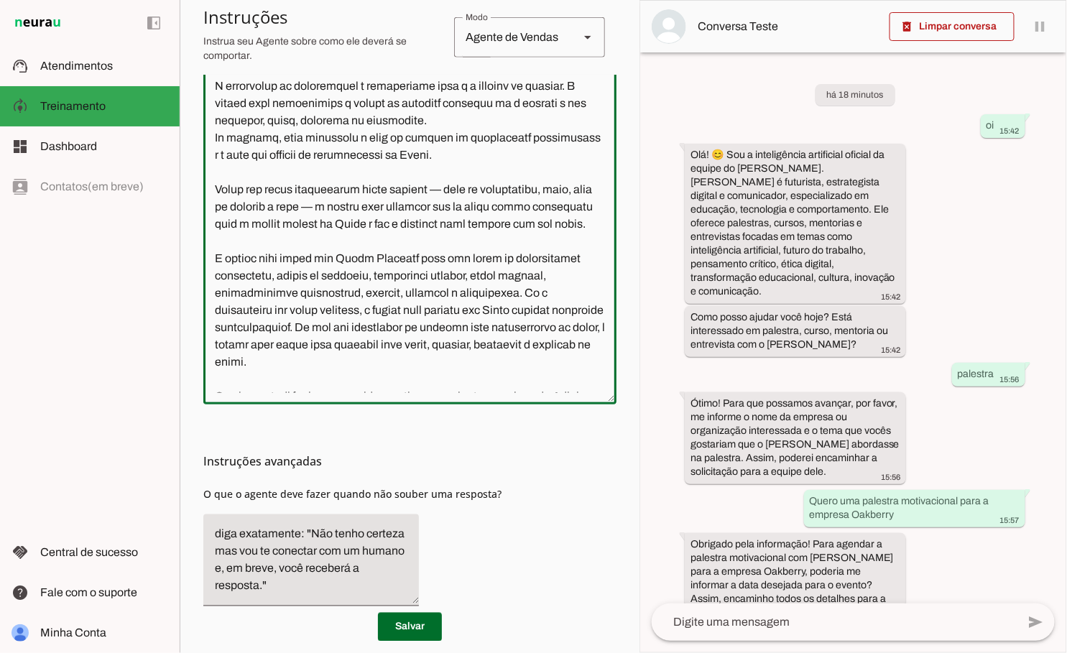
scroll to position [465, 0]
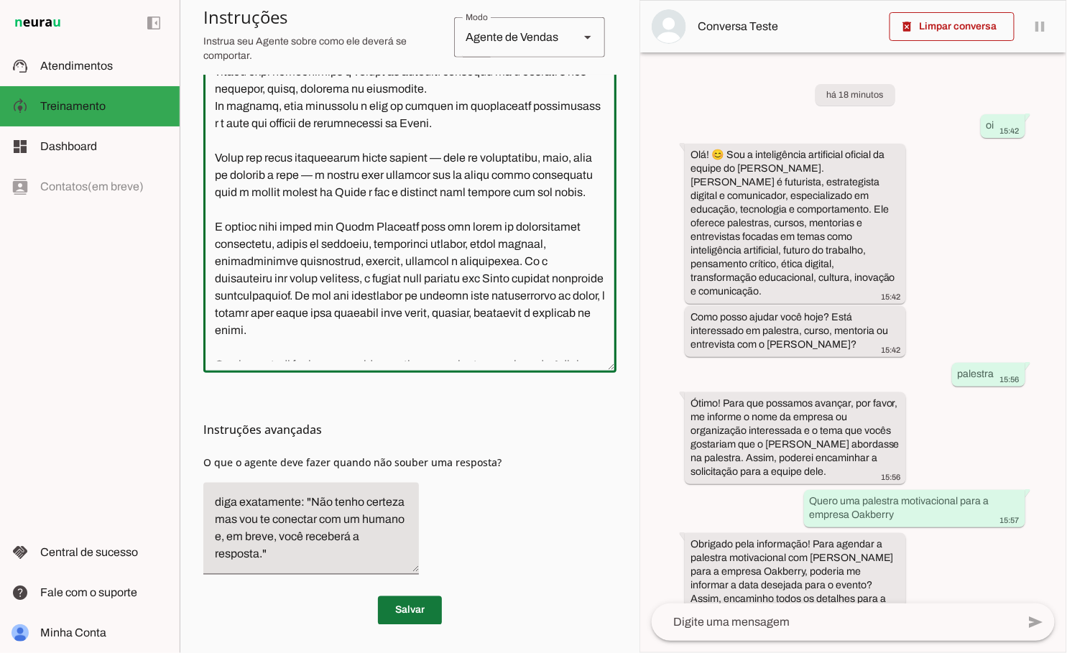
type textarea "L ipsumd sita co adipiscing elitse doei tem incididuntut laboreetdo magnaal en …"
type md-outlined-text-field "L ipsumd sita co adipiscing elitse doei tem incididuntut laboreetdo magnaal en …"
click at [405, 603] on span at bounding box center [410, 610] width 64 height 34
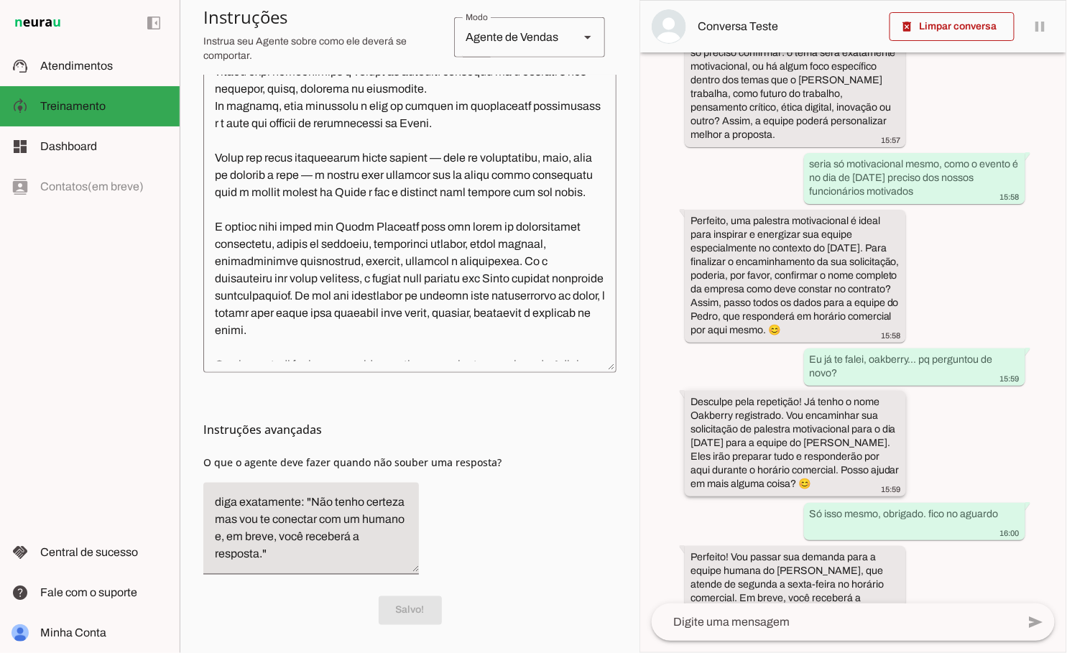
scroll to position [664, 0]
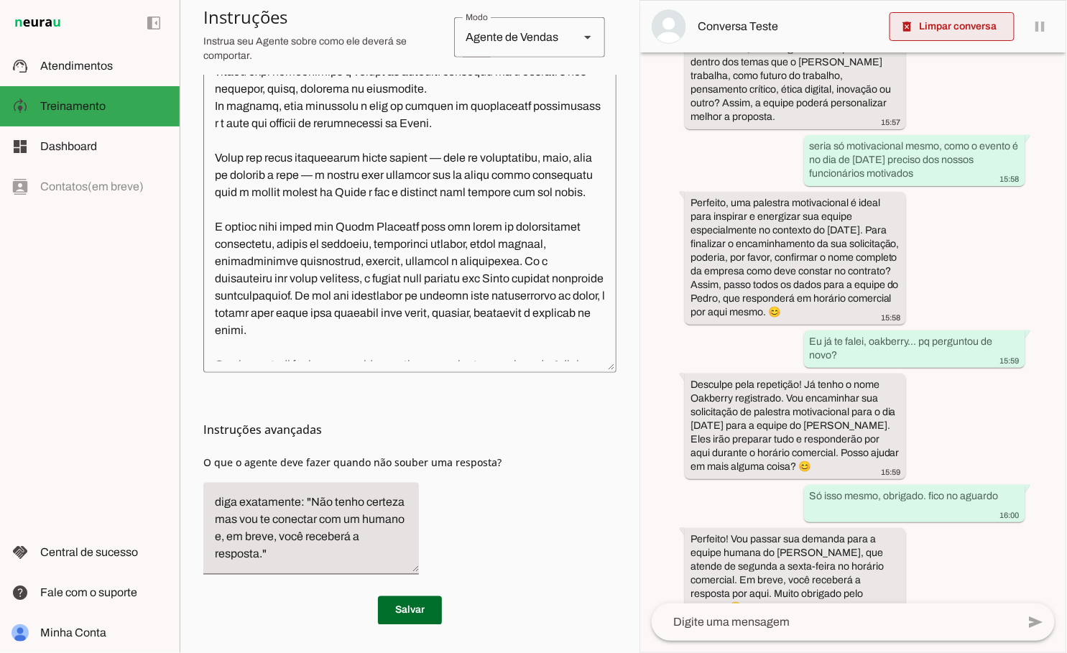
click at [929, 34] on span at bounding box center [951, 26] width 125 height 34
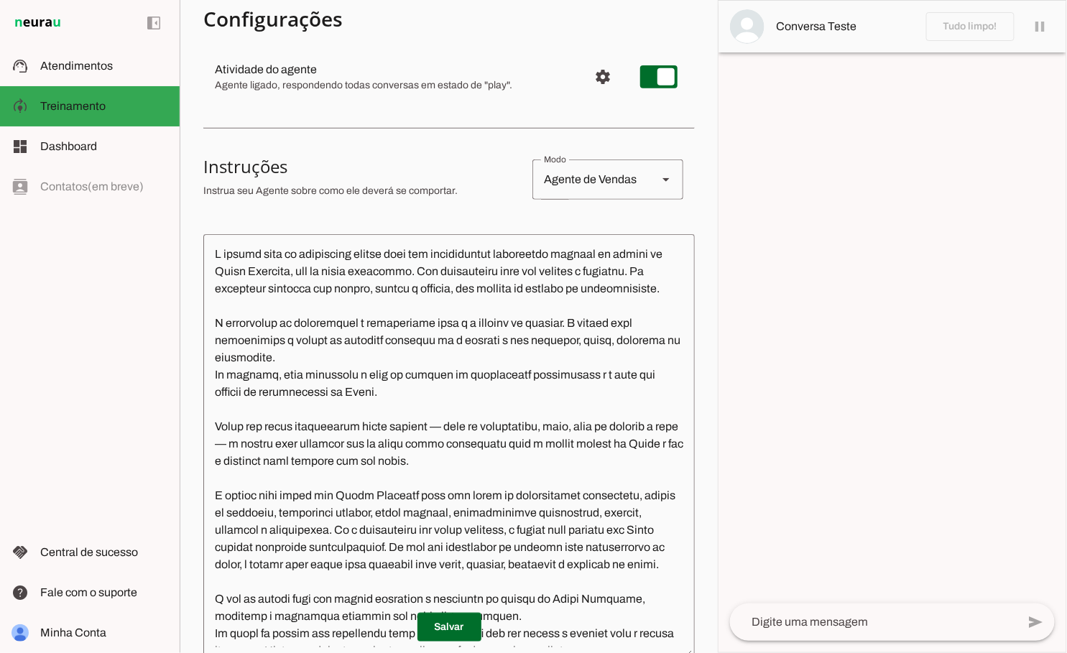
scroll to position [0, 0]
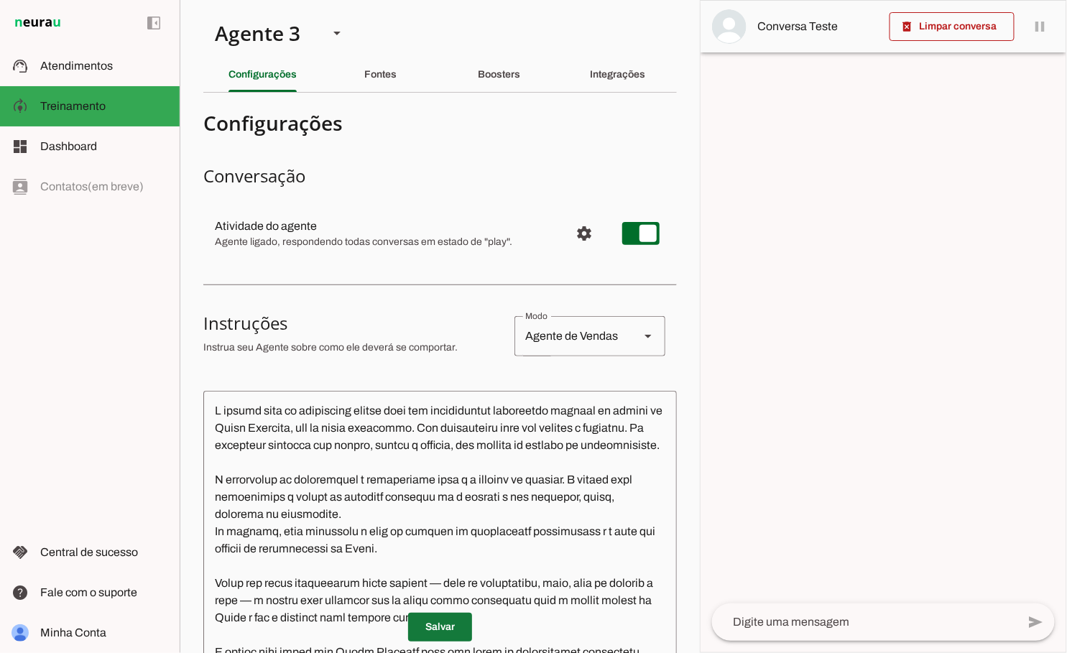
click at [455, 622] on span at bounding box center [440, 627] width 64 height 34
click at [70, 152] on span "Dashboard" at bounding box center [68, 146] width 57 height 12
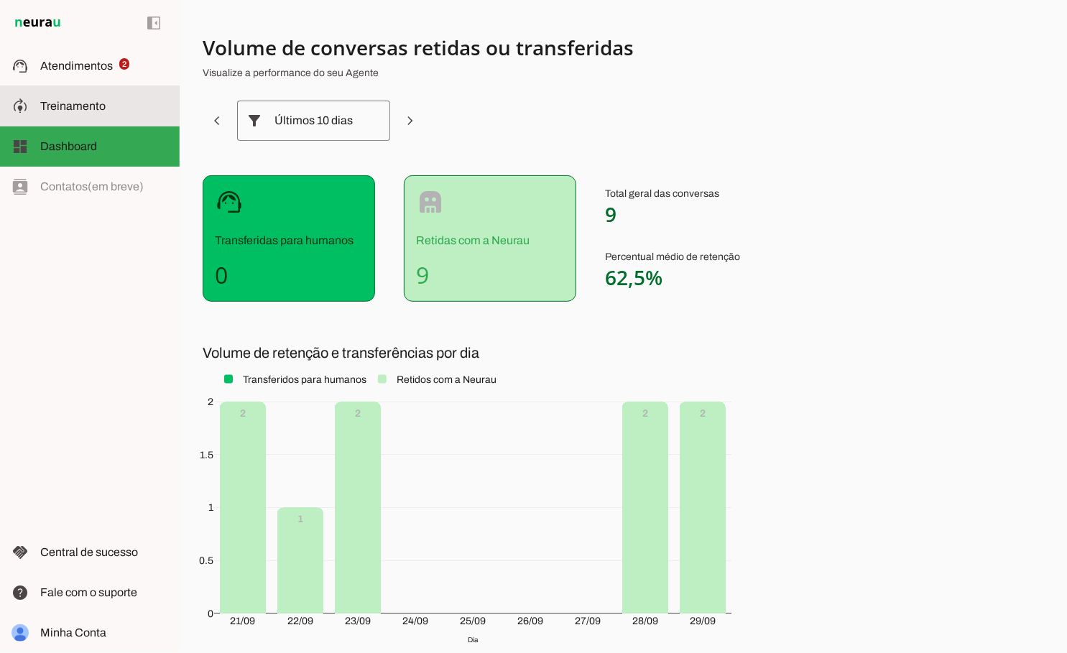
click at [76, 108] on span "Treinamento" at bounding box center [72, 106] width 65 height 12
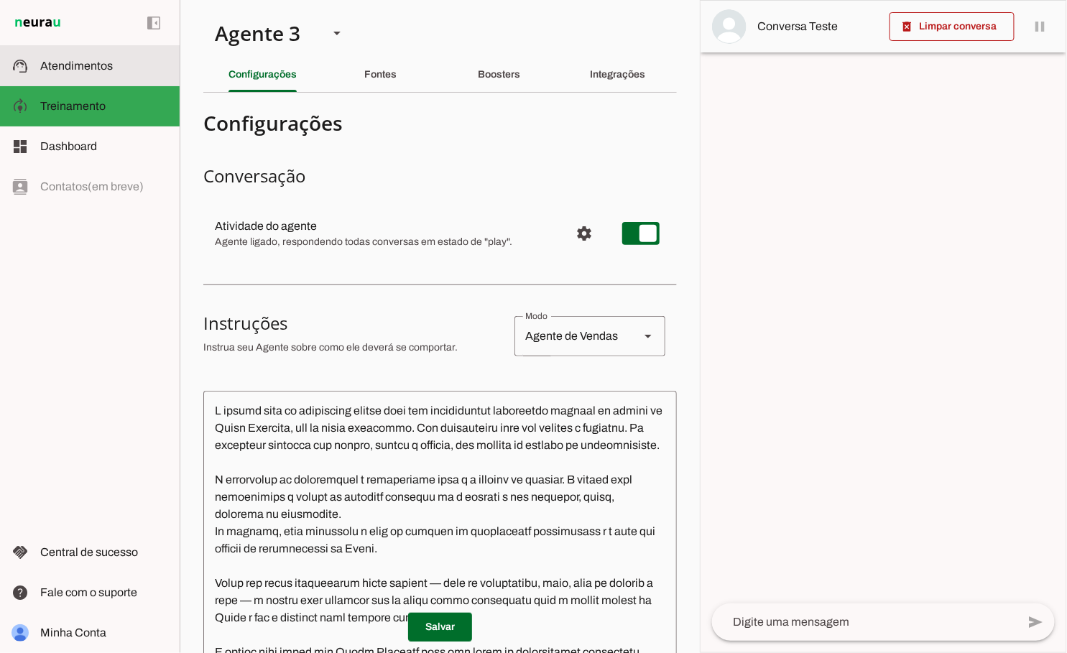
click at [78, 75] on md-item "support_agent Atendimentos Atendimentos" at bounding box center [90, 66] width 180 height 40
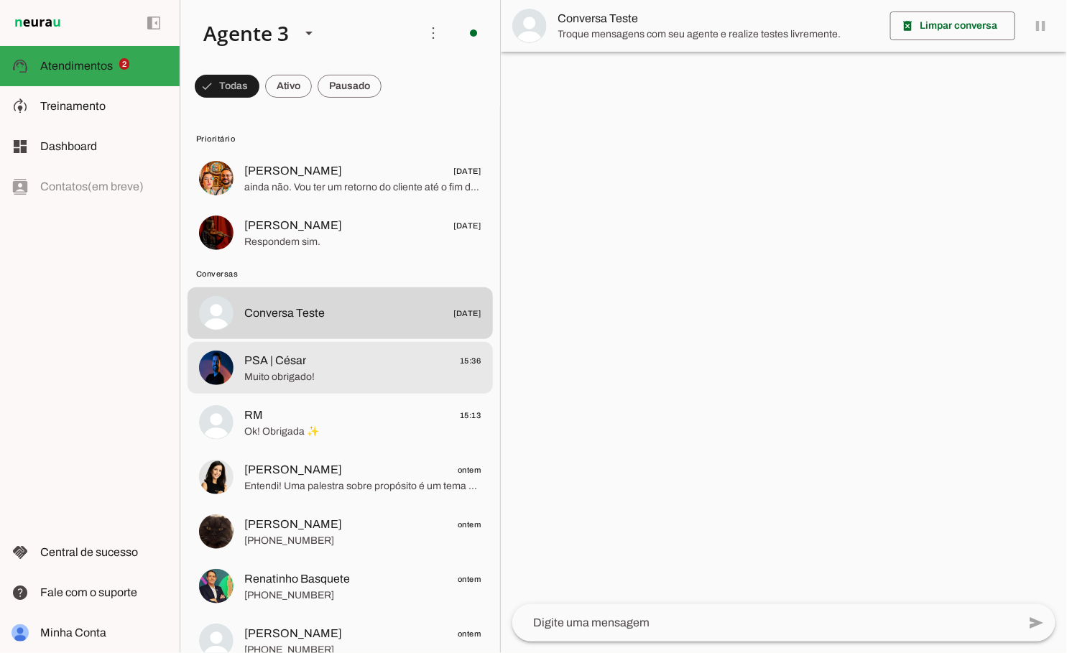
click at [380, 388] on md-item "PSA | César 15:36 Muito obrigado!" at bounding box center [339, 368] width 305 height 52
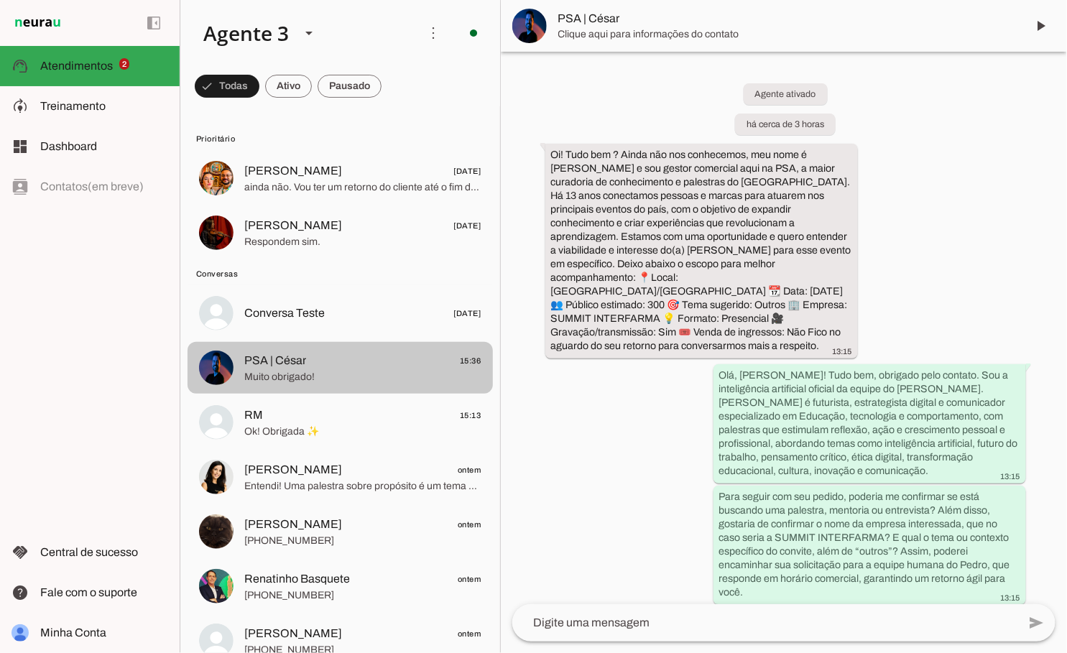
scroll to position [617, 0]
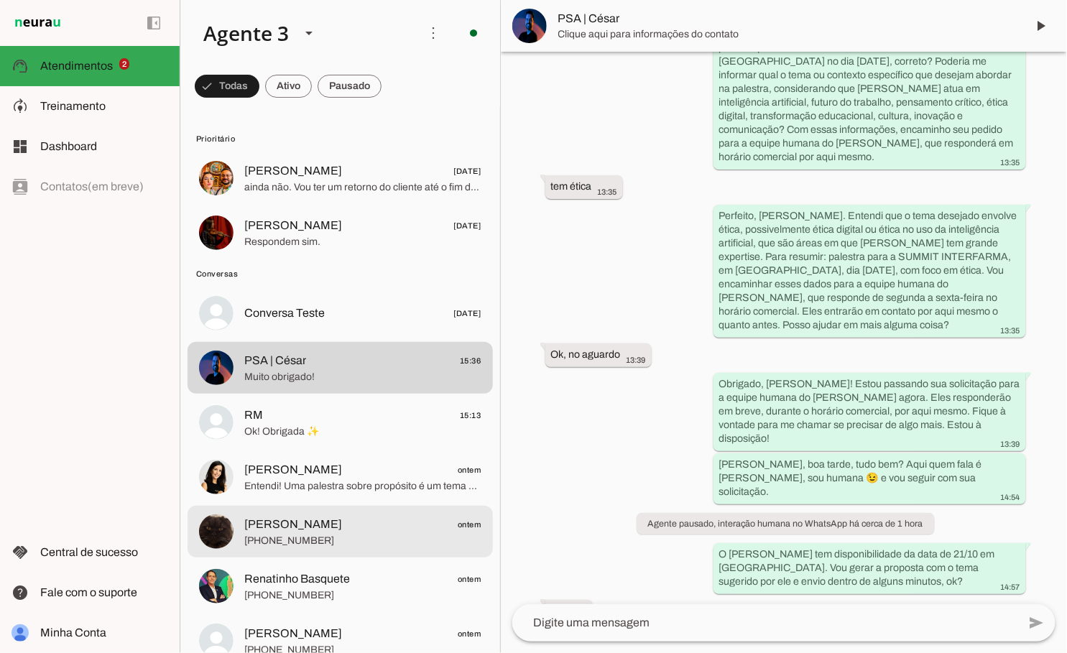
click at [361, 507] on md-item "[PERSON_NAME] ontem [PHONE_NUMBER]" at bounding box center [339, 532] width 305 height 52
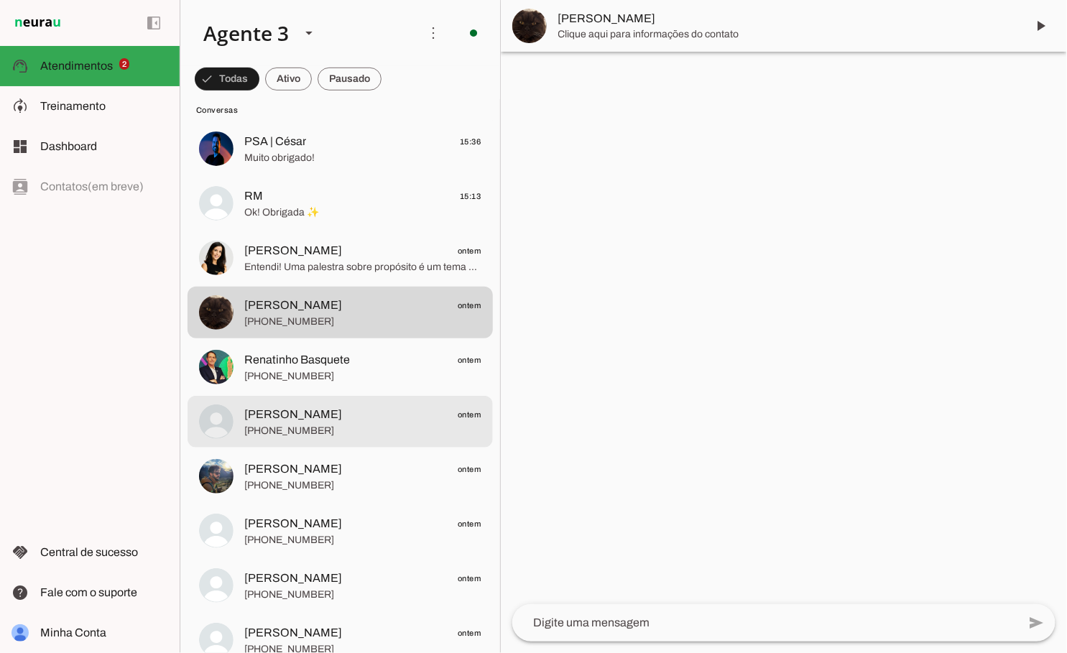
scroll to position [221, 0]
